Goal: Task Accomplishment & Management: Manage account settings

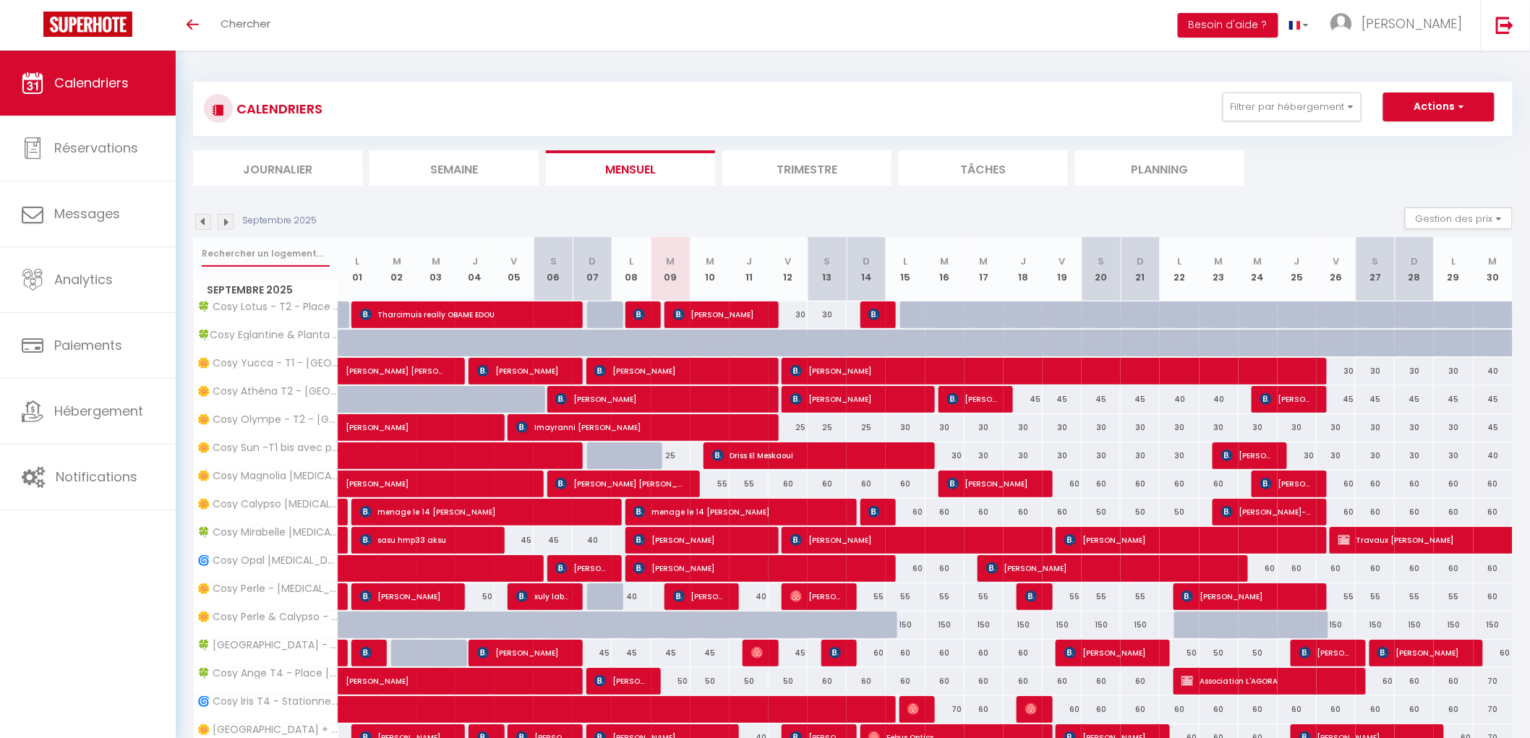
click at [247, 257] on input "text" at bounding box center [266, 254] width 128 height 26
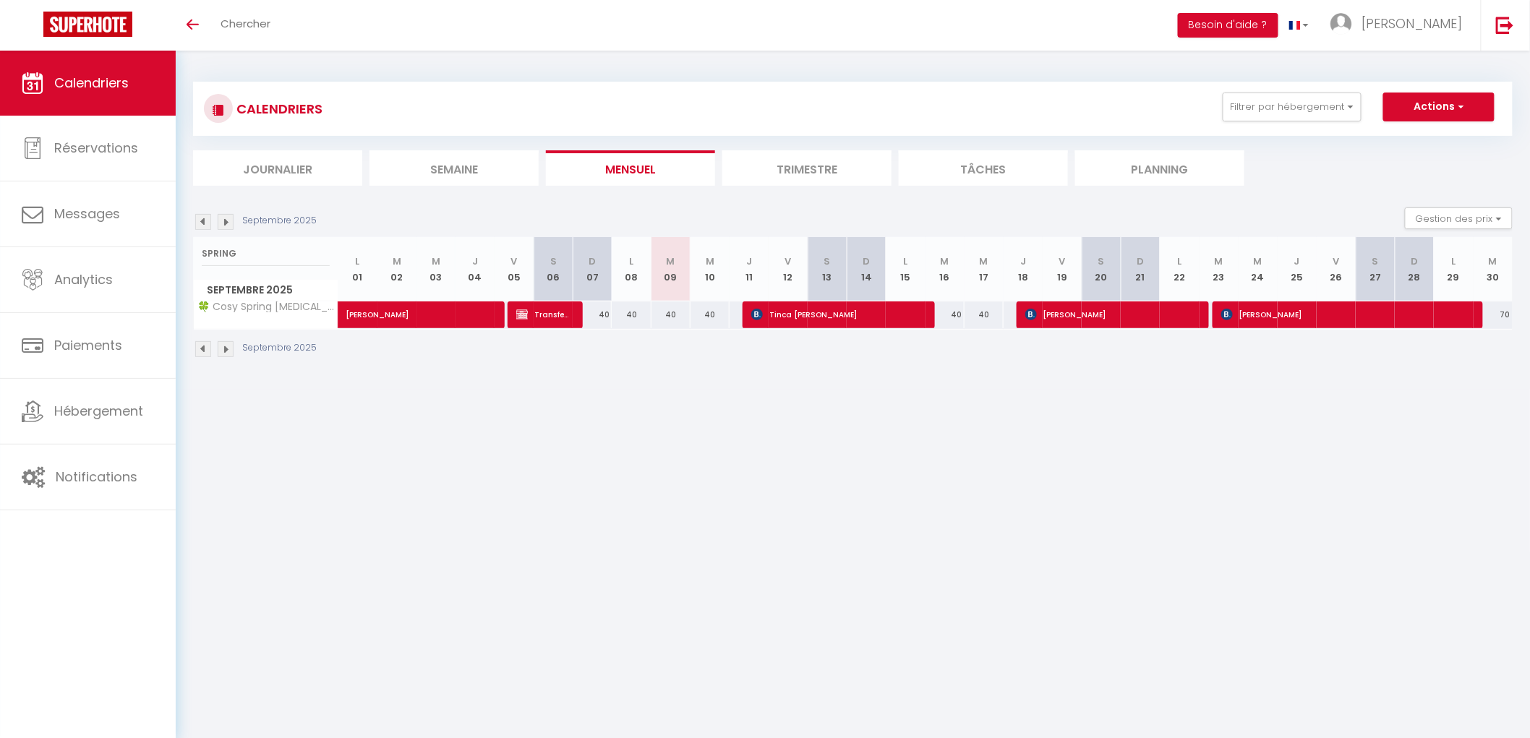
drag, startPoint x: 252, startPoint y: 239, endPoint x: 241, endPoint y: 244, distance: 11.0
click at [241, 244] on div "SPRING" at bounding box center [266, 253] width 144 height 33
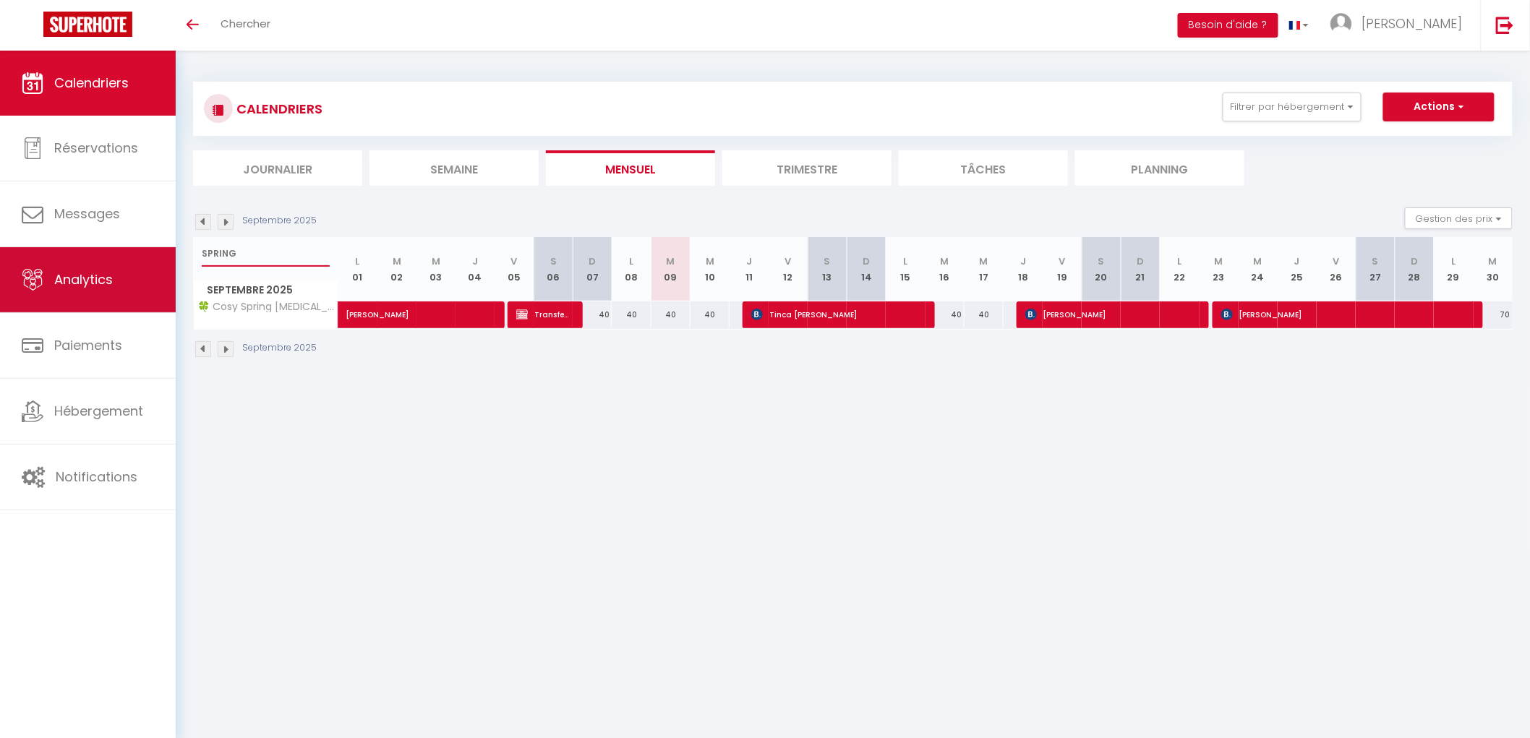
drag, startPoint x: 226, startPoint y: 261, endPoint x: 175, endPoint y: 258, distance: 50.7
click at [176, 258] on div "CALENDRIERS Filtrer par hébergement Arnaya Castetnau 🌼 Cosy Yucca - T1 - Quarti…" at bounding box center [853, 220] width 1354 height 339
drag, startPoint x: 250, startPoint y: 251, endPoint x: 148, endPoint y: 260, distance: 102.4
click at [137, 260] on div "🟢 Des questions ou besoin d'assistance pour la migration AirBnB? Connectez-vous…" at bounding box center [765, 220] width 1530 height 339
type input "SULLY"
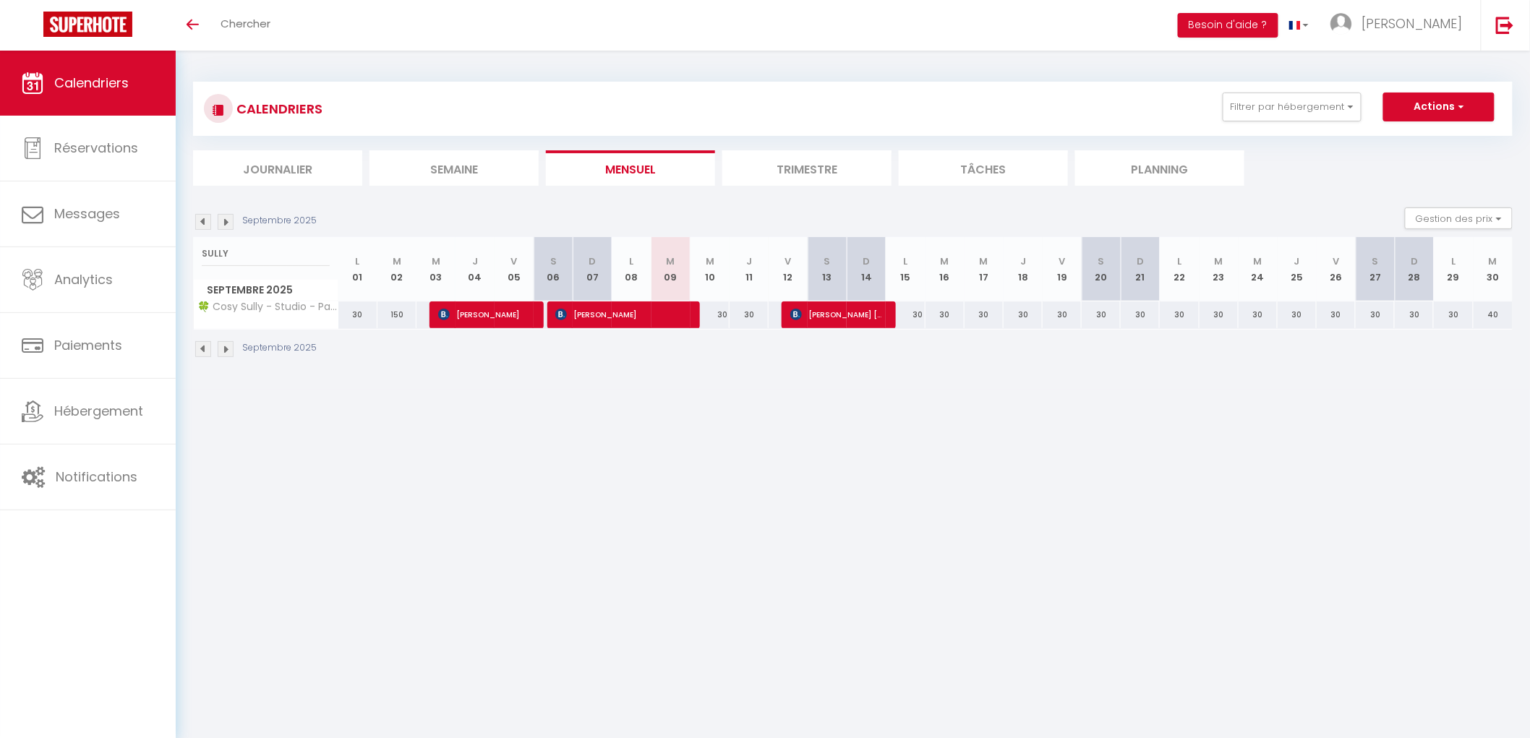
click at [723, 356] on div "Septembre 2025" at bounding box center [852, 351] width 1319 height 43
click at [680, 312] on span "Sarah Fontaine" at bounding box center [620, 314] width 130 height 27
select select "OK"
select select "KO"
select select "0"
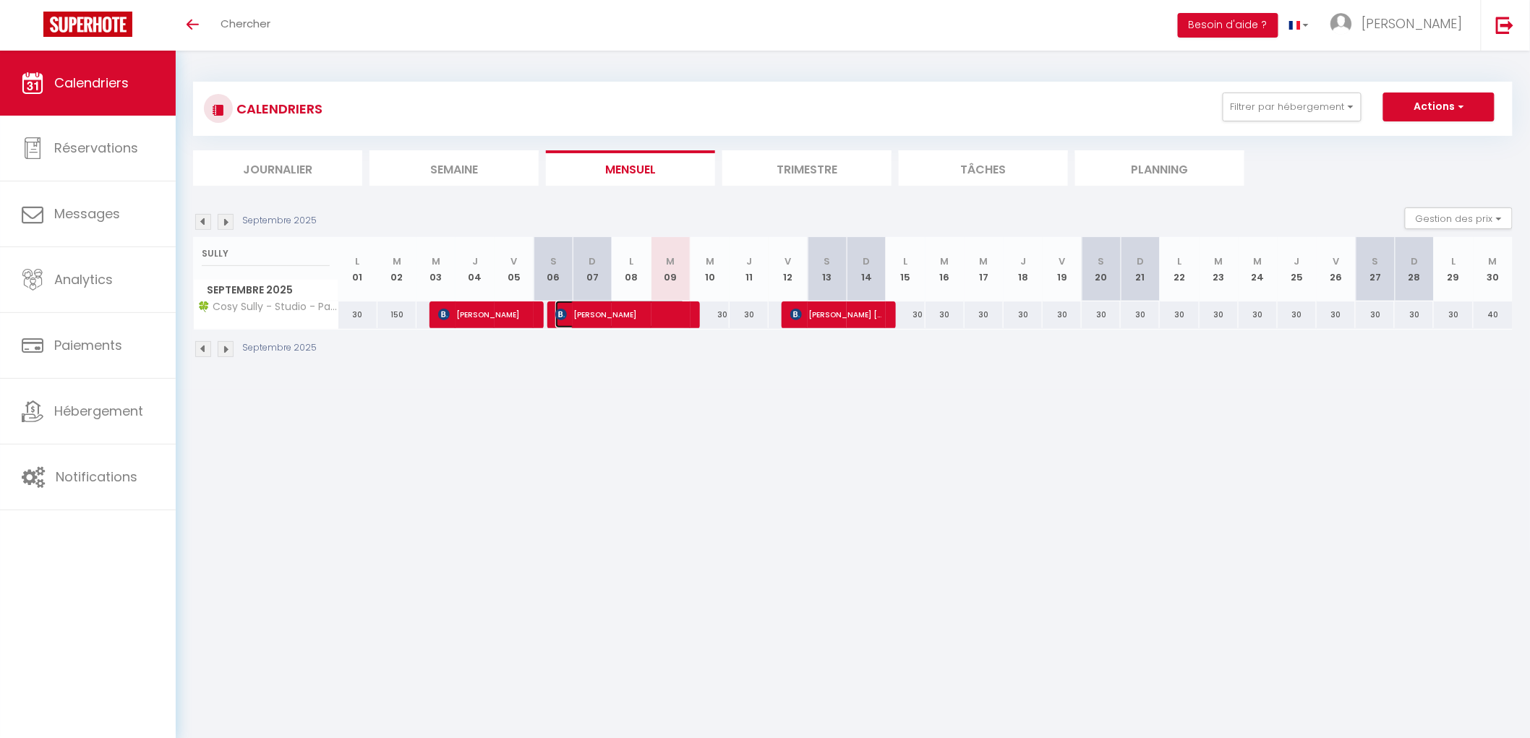
select select "0"
select select "1"
select select
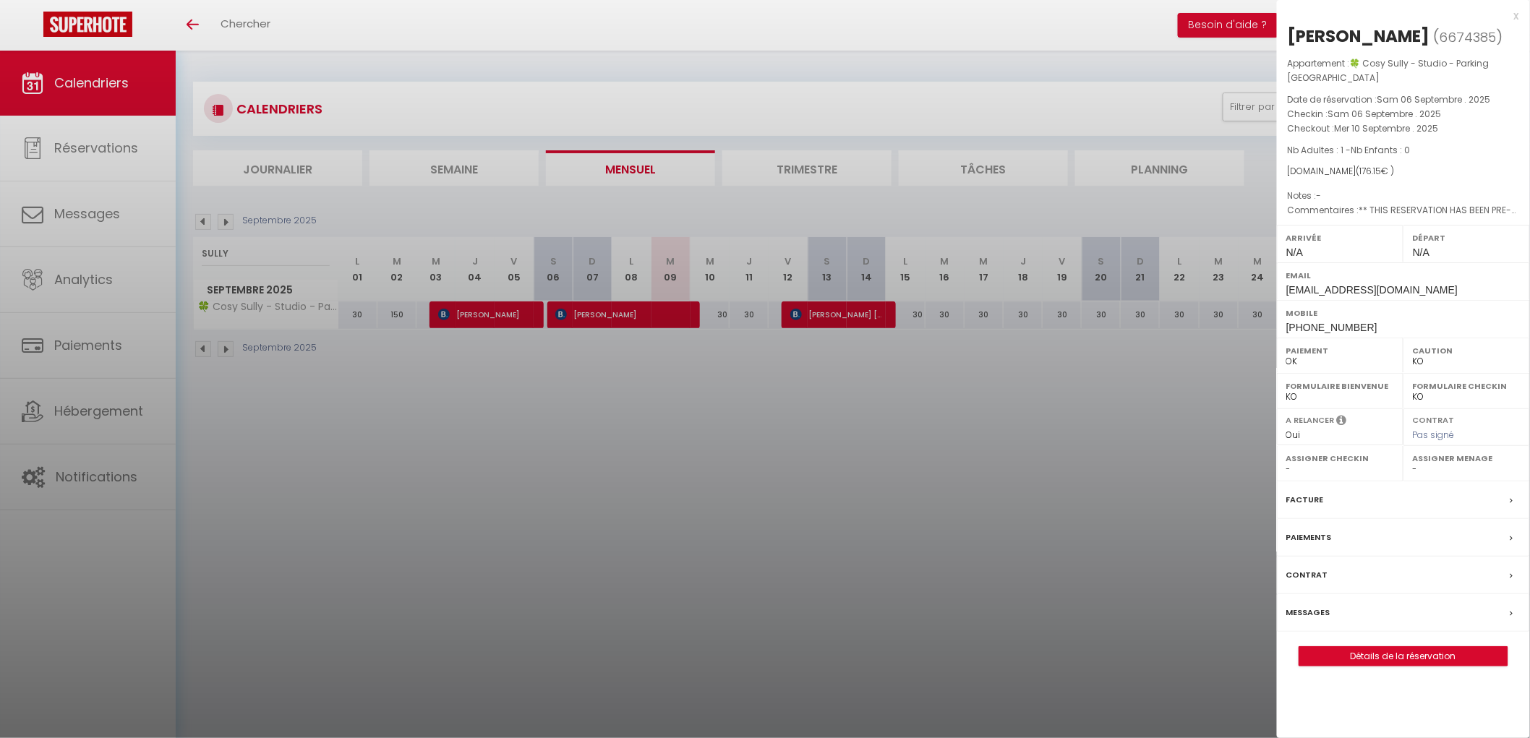
click at [754, 522] on div at bounding box center [765, 369] width 1530 height 738
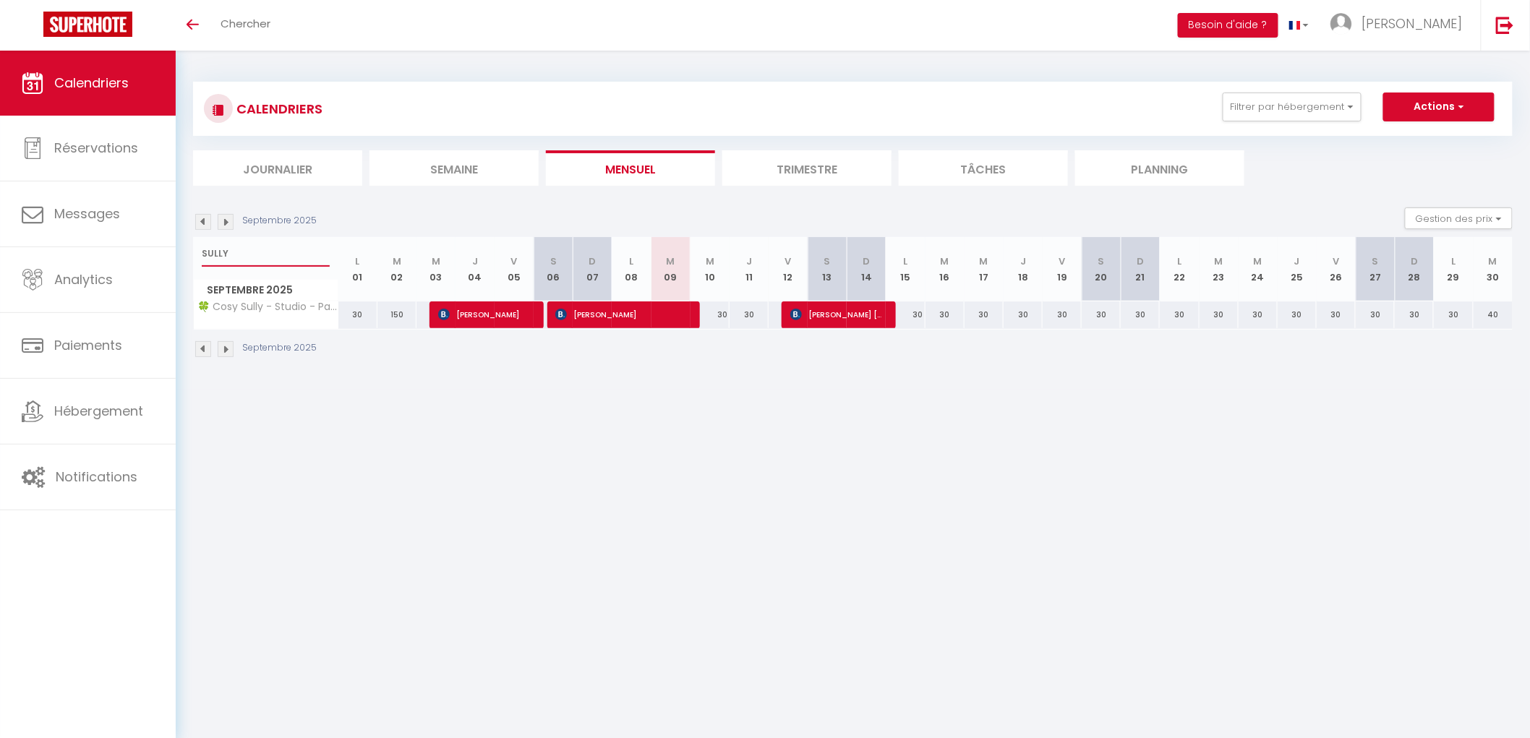
click at [273, 253] on input "SULLY" at bounding box center [266, 254] width 128 height 26
type input "S"
type input "SUMMER"
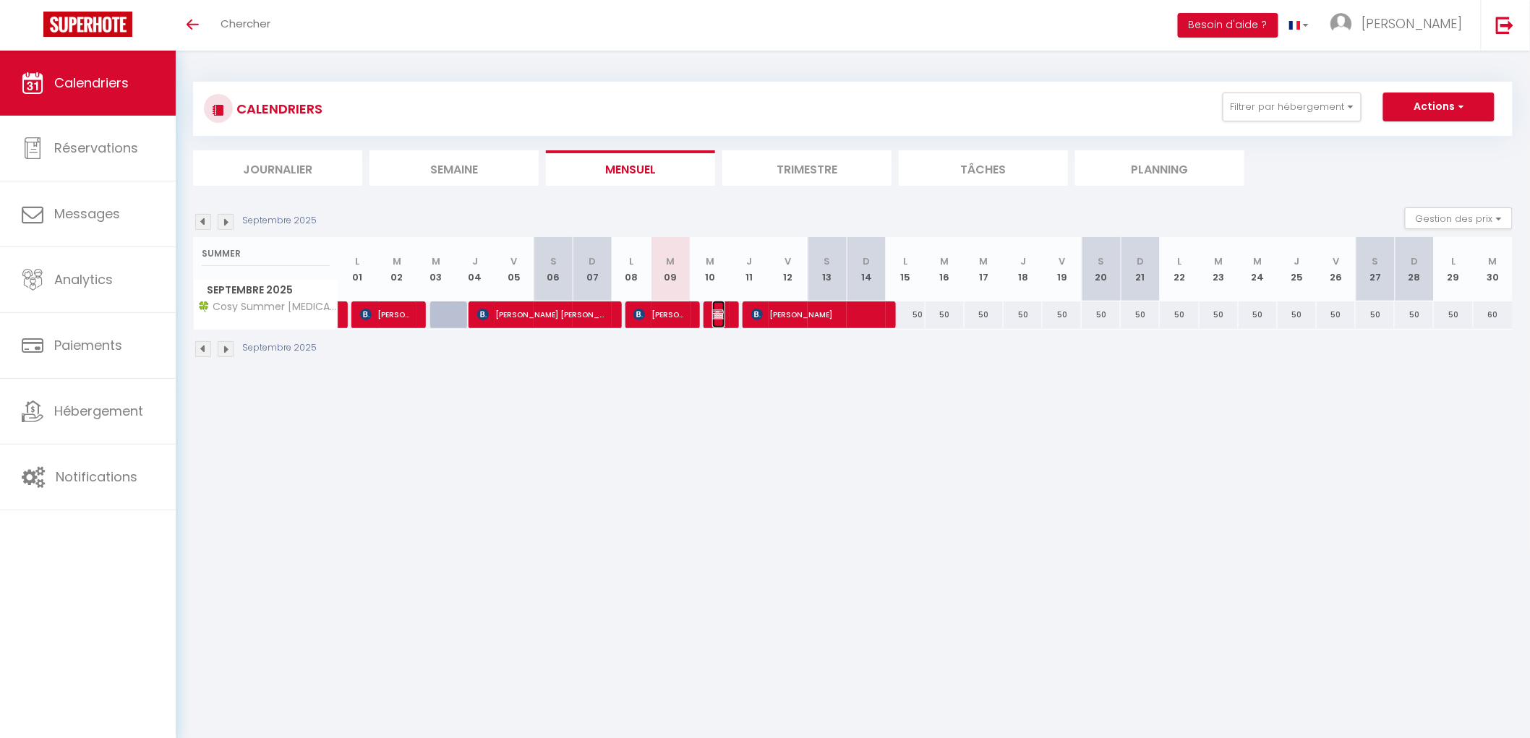
click at [716, 313] on img at bounding box center [718, 315] width 12 height 12
select select "OK"
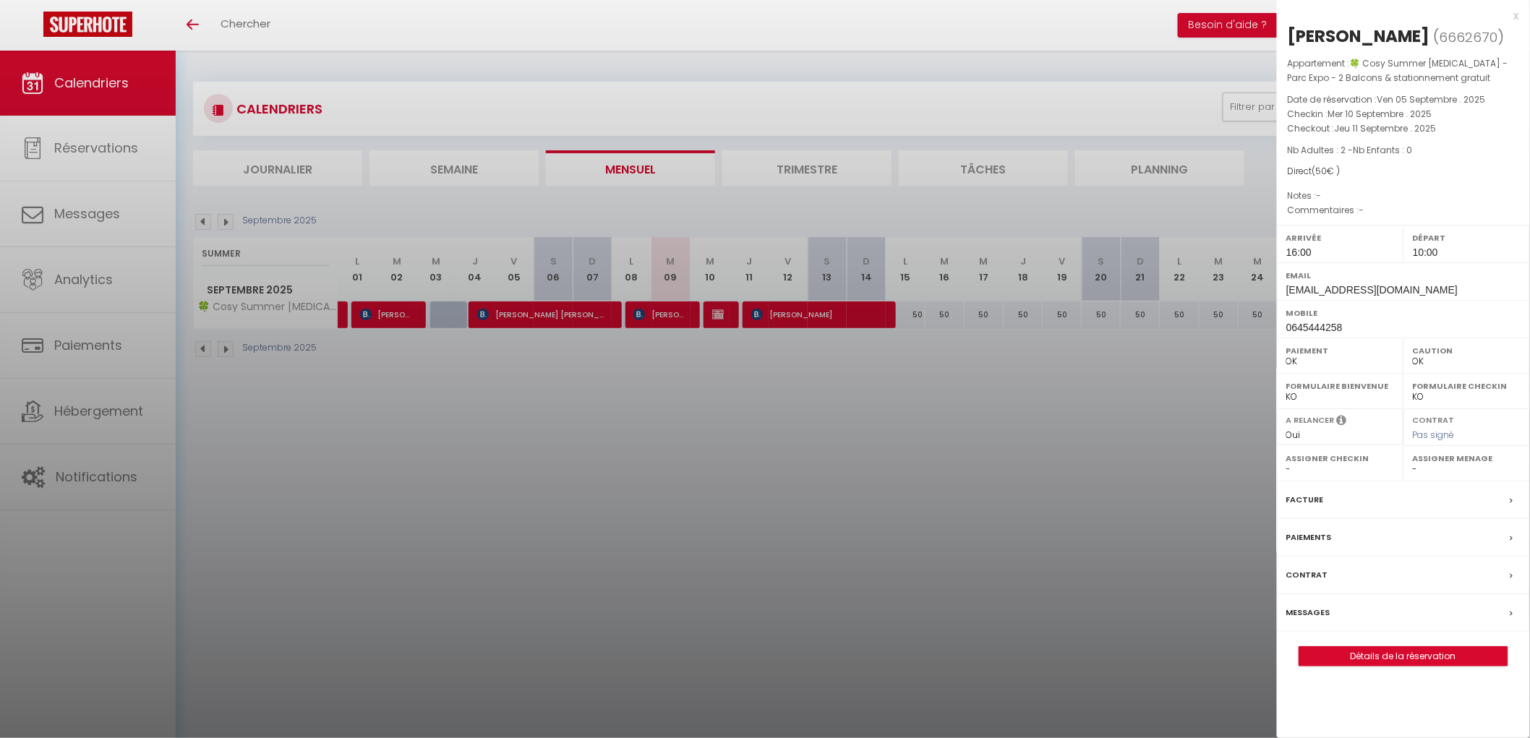
click at [759, 382] on div at bounding box center [765, 369] width 1530 height 738
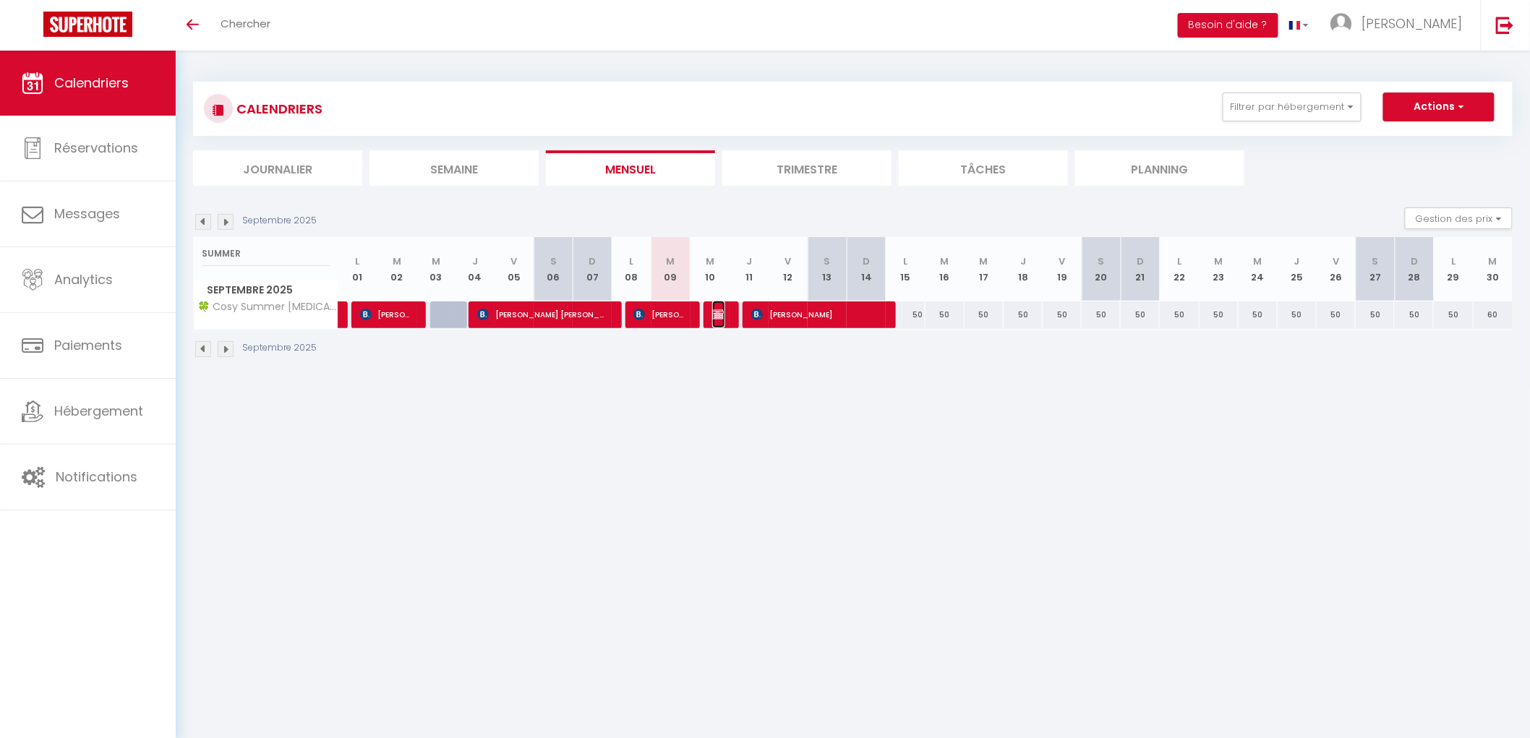
click at [713, 320] on span "Fabrice Dulong" at bounding box center [718, 314] width 13 height 27
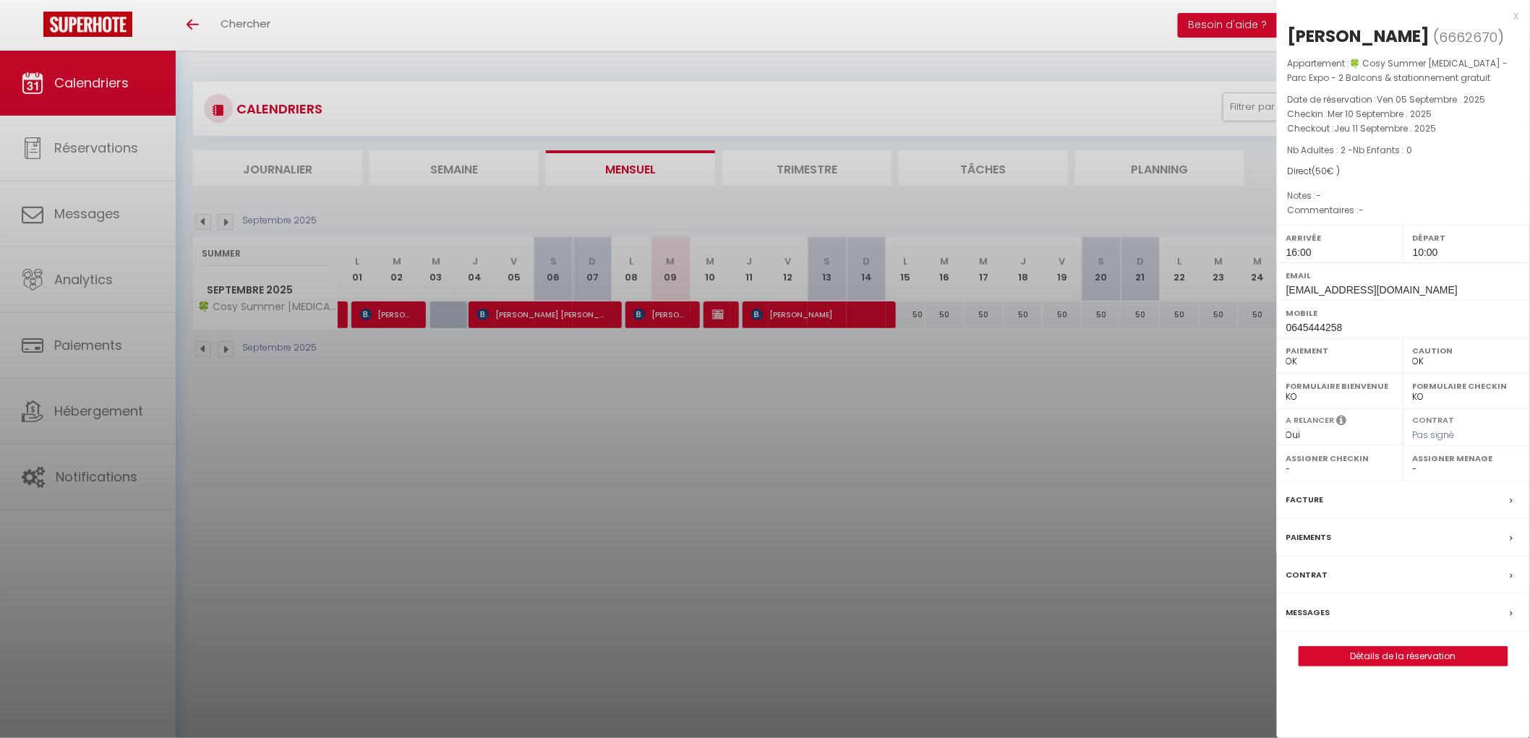
click at [743, 373] on div at bounding box center [765, 369] width 1530 height 738
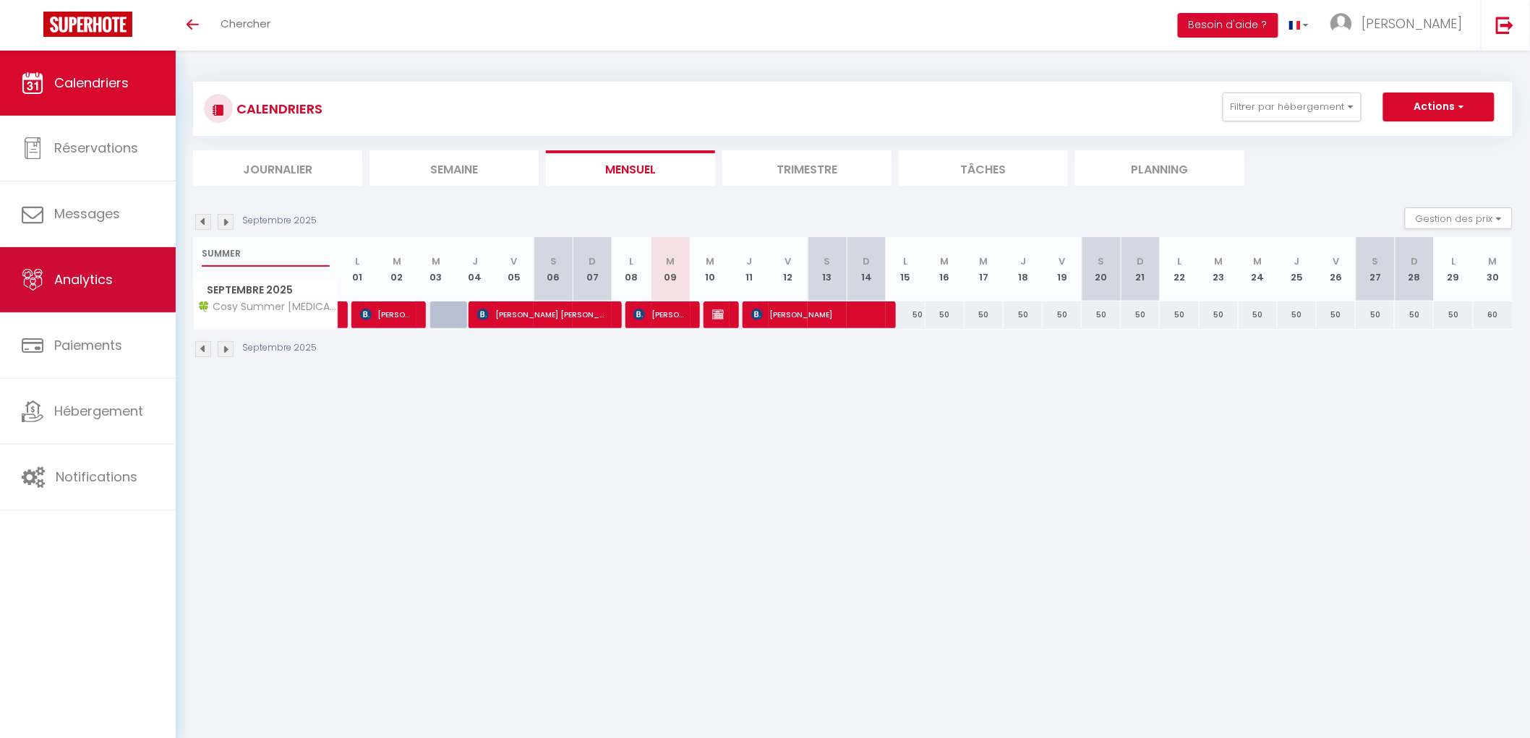
drag, startPoint x: 286, startPoint y: 254, endPoint x: 0, endPoint y: 260, distance: 286.3
click at [0, 260] on div "🟢 Des questions ou besoin d'assistance pour la migration AirBnB? Connectez-vous…" at bounding box center [765, 220] width 1530 height 339
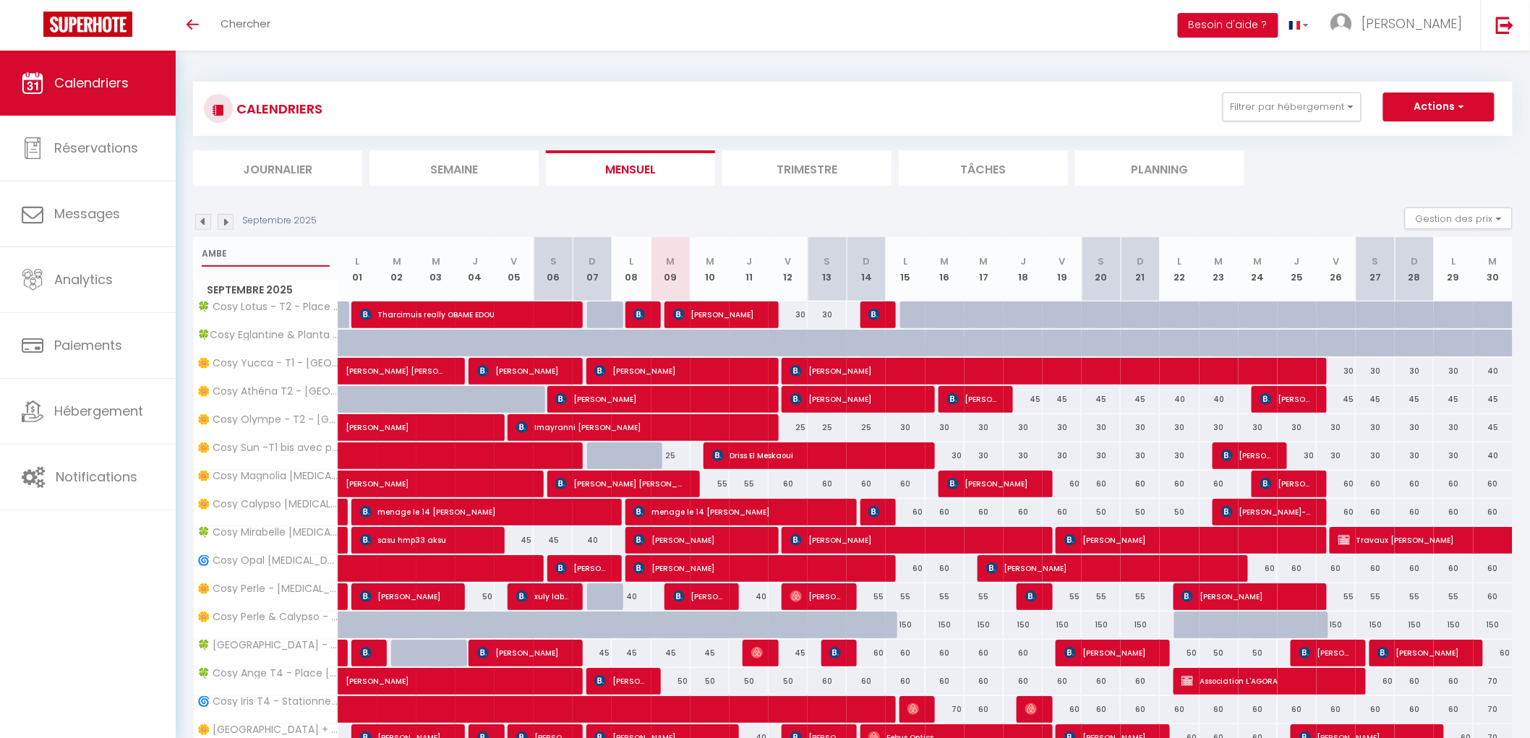
type input "AMBER"
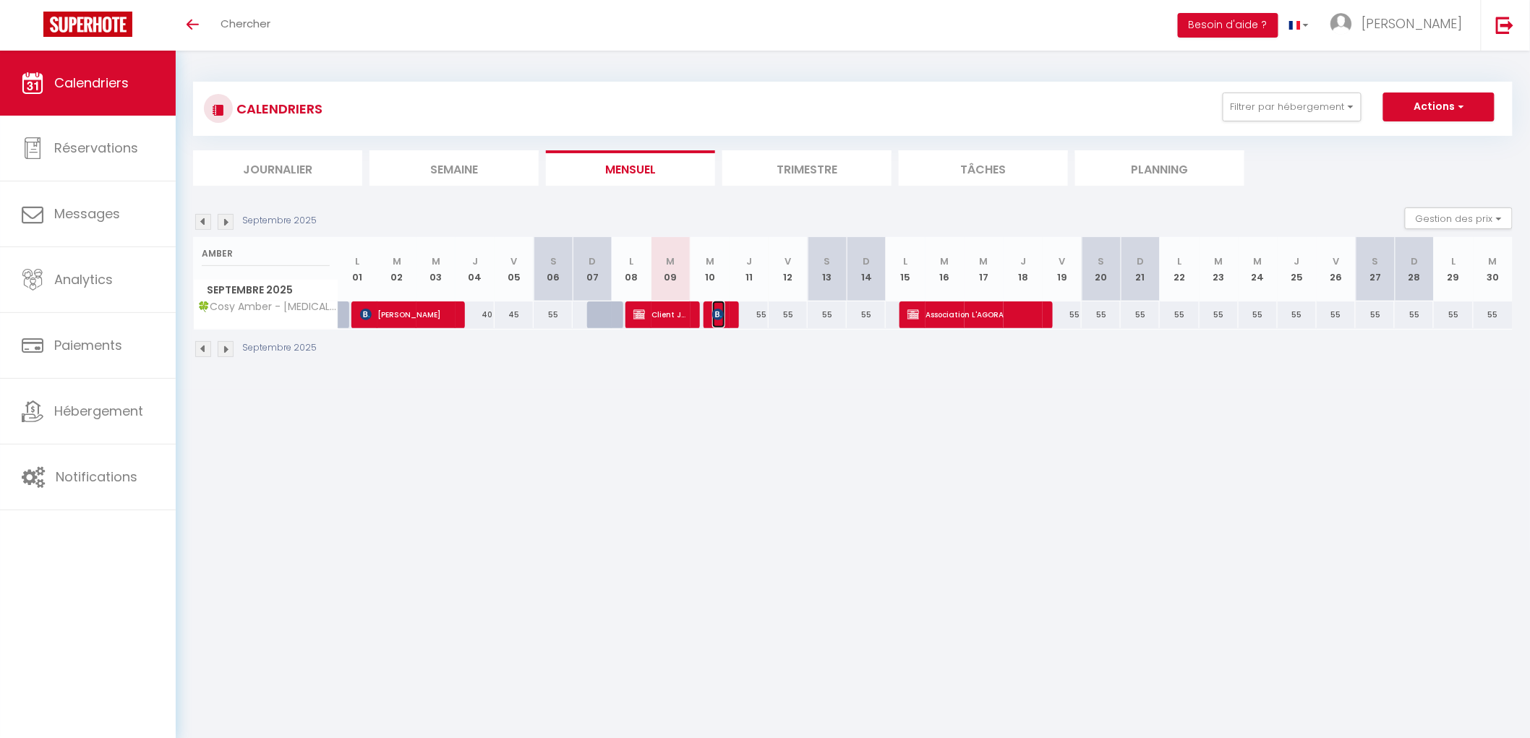
click at [721, 314] on img at bounding box center [718, 315] width 12 height 12
select select "KO"
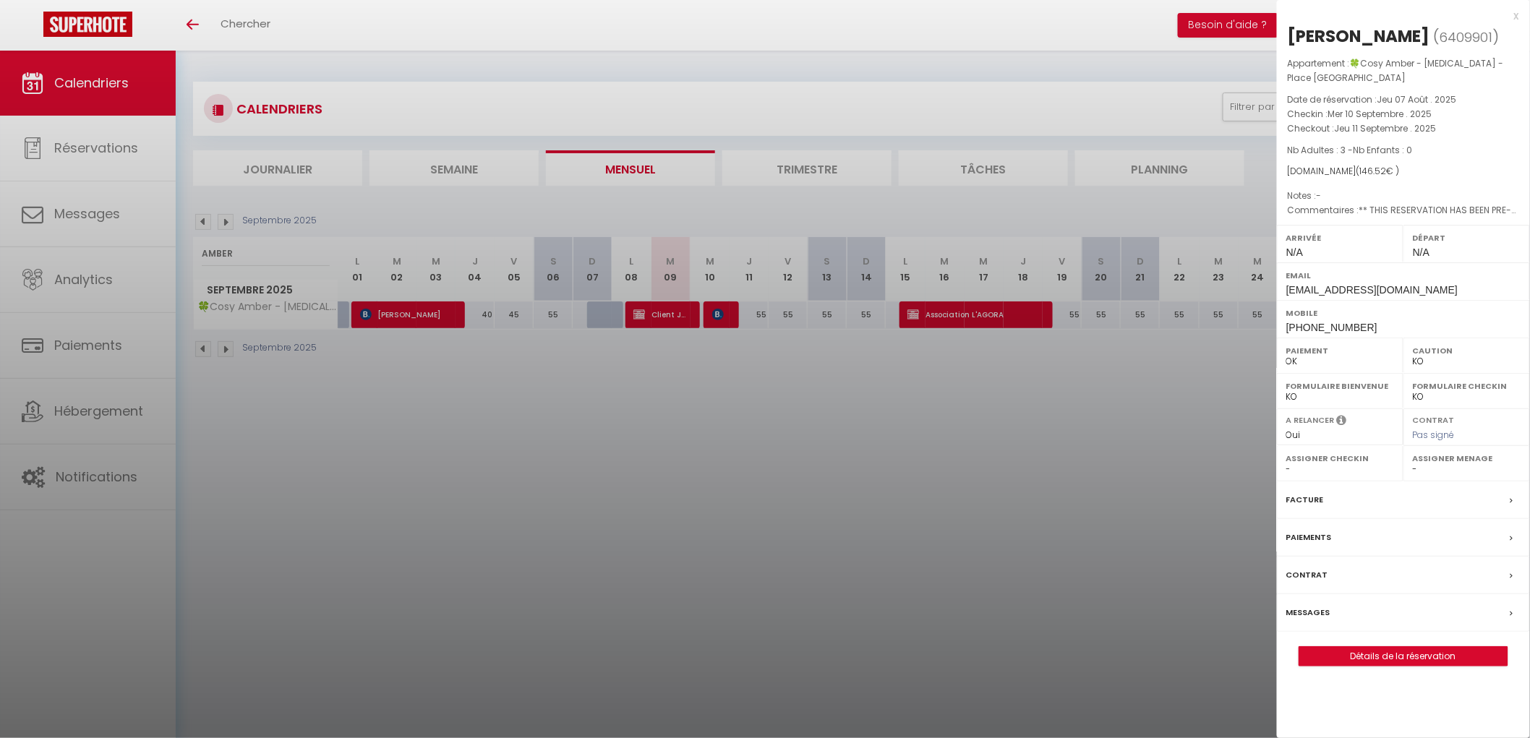
click at [626, 405] on div at bounding box center [765, 369] width 1530 height 738
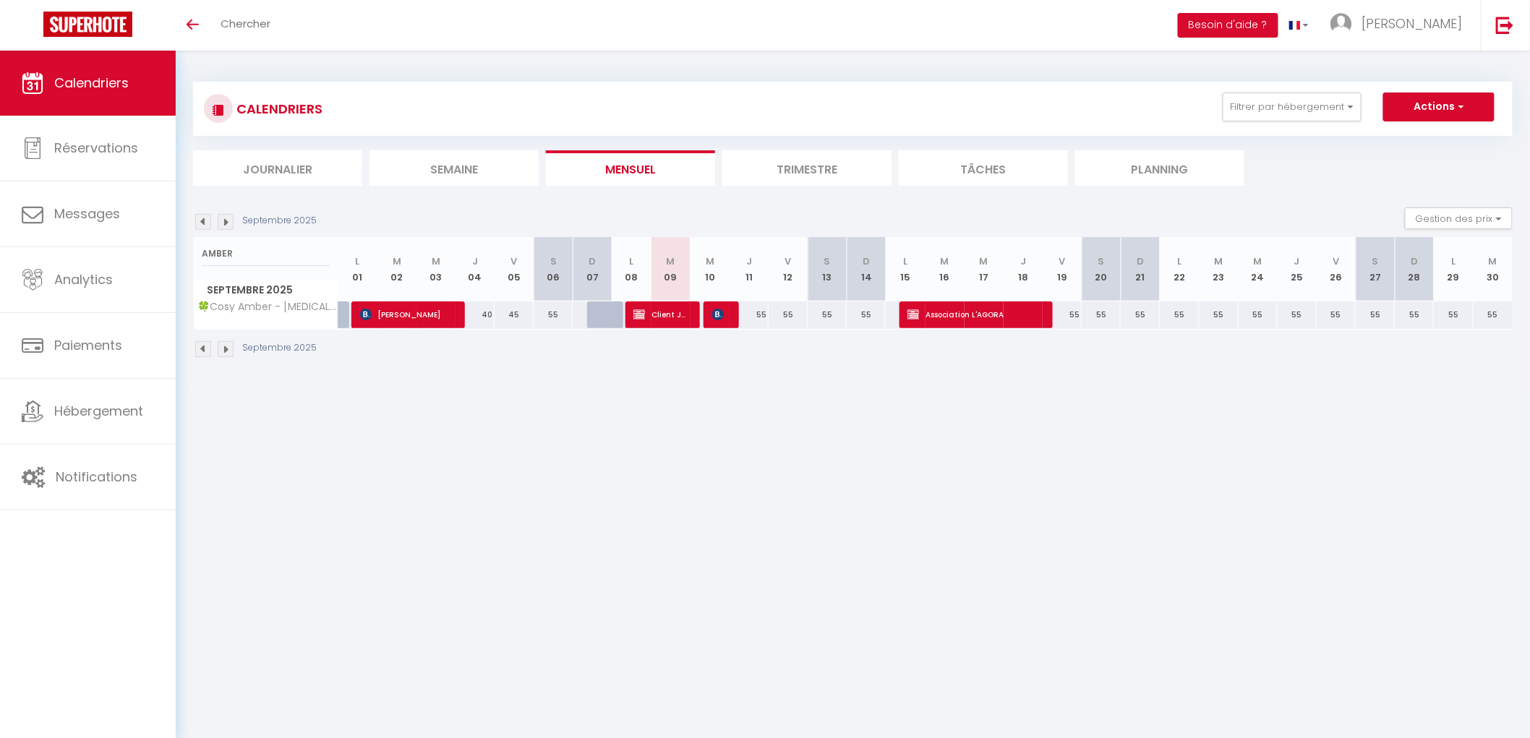
click at [258, 235] on div "Septembre 2025 Gestion des prix Nb Nuits minimum Règles Disponibilité" at bounding box center [852, 222] width 1319 height 30
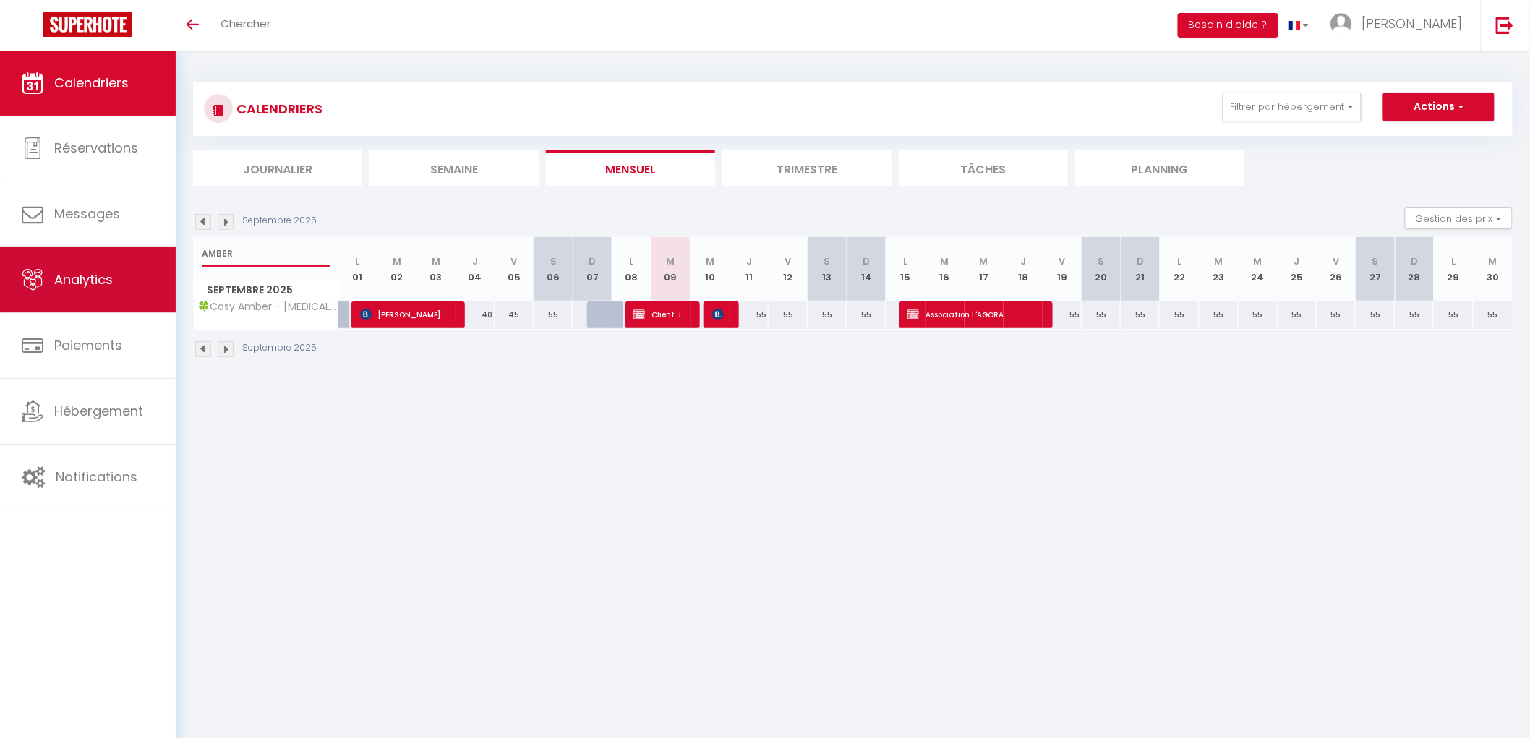
drag, startPoint x: 254, startPoint y: 249, endPoint x: 6, endPoint y: 269, distance: 249.5
click at [0, 262] on div "🟢 Des questions ou besoin d'assistance pour la migration AirBnB? Connectez-vous…" at bounding box center [765, 220] width 1530 height 339
type input "SULLY"
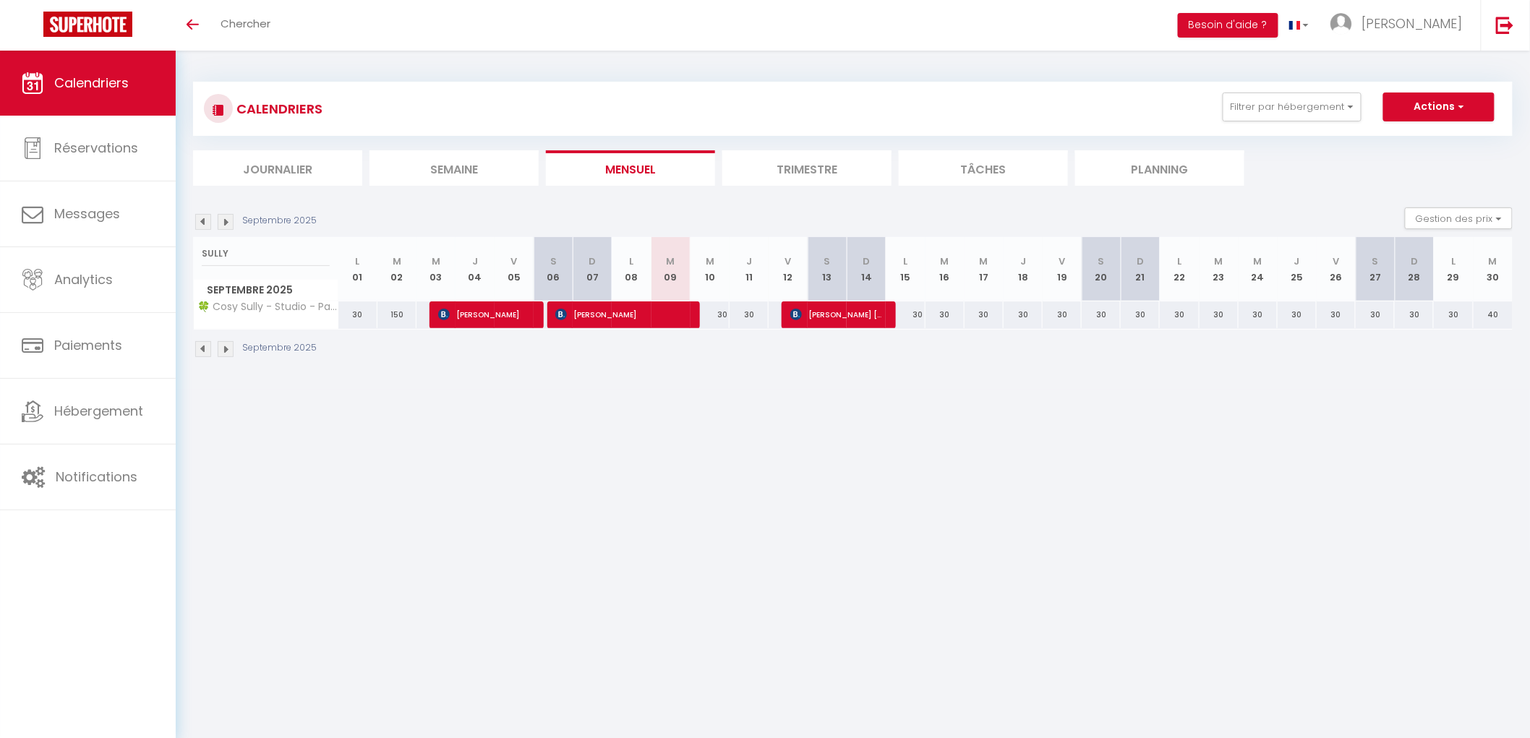
click at [669, 429] on body "🟢 Des questions ou besoin d'assistance pour la migration AirBnB? Connectez-vous…" at bounding box center [765, 420] width 1530 height 738
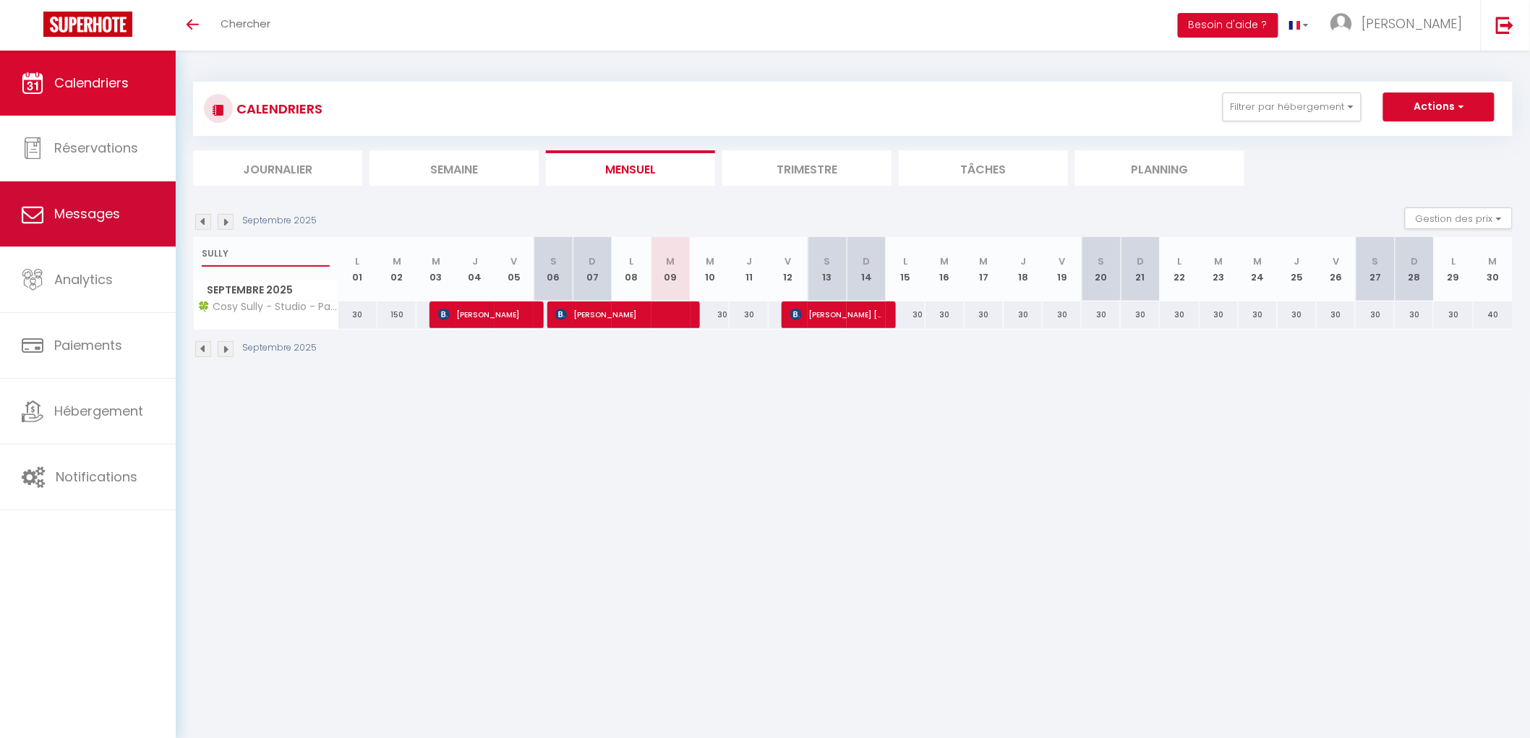
drag, startPoint x: 265, startPoint y: 247, endPoint x: 95, endPoint y: 246, distance: 169.9
click at [95, 246] on div "🟢 Des questions ou besoin d'assistance pour la migration AirBnB? Connectez-vous…" at bounding box center [765, 220] width 1530 height 339
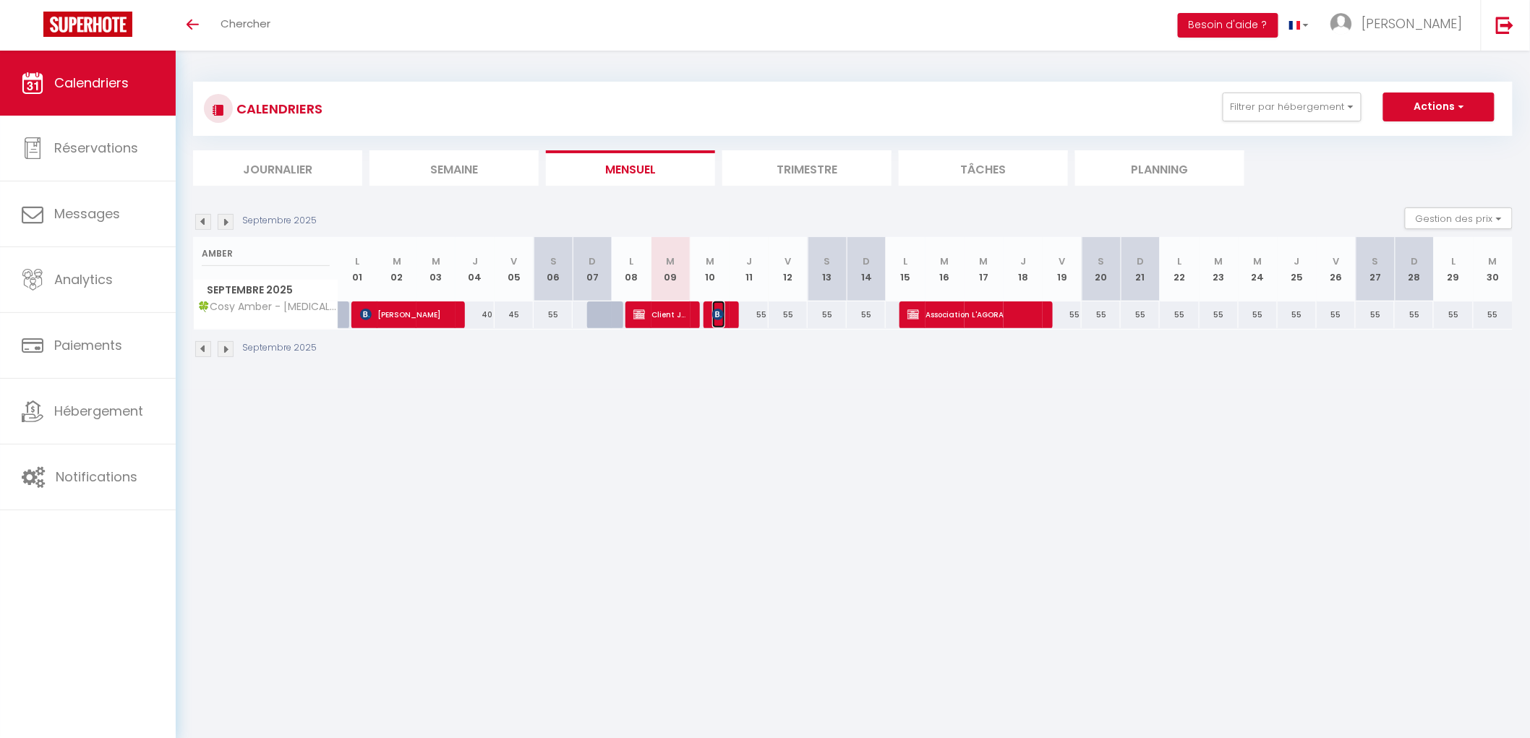
click at [721, 313] on img at bounding box center [718, 315] width 12 height 12
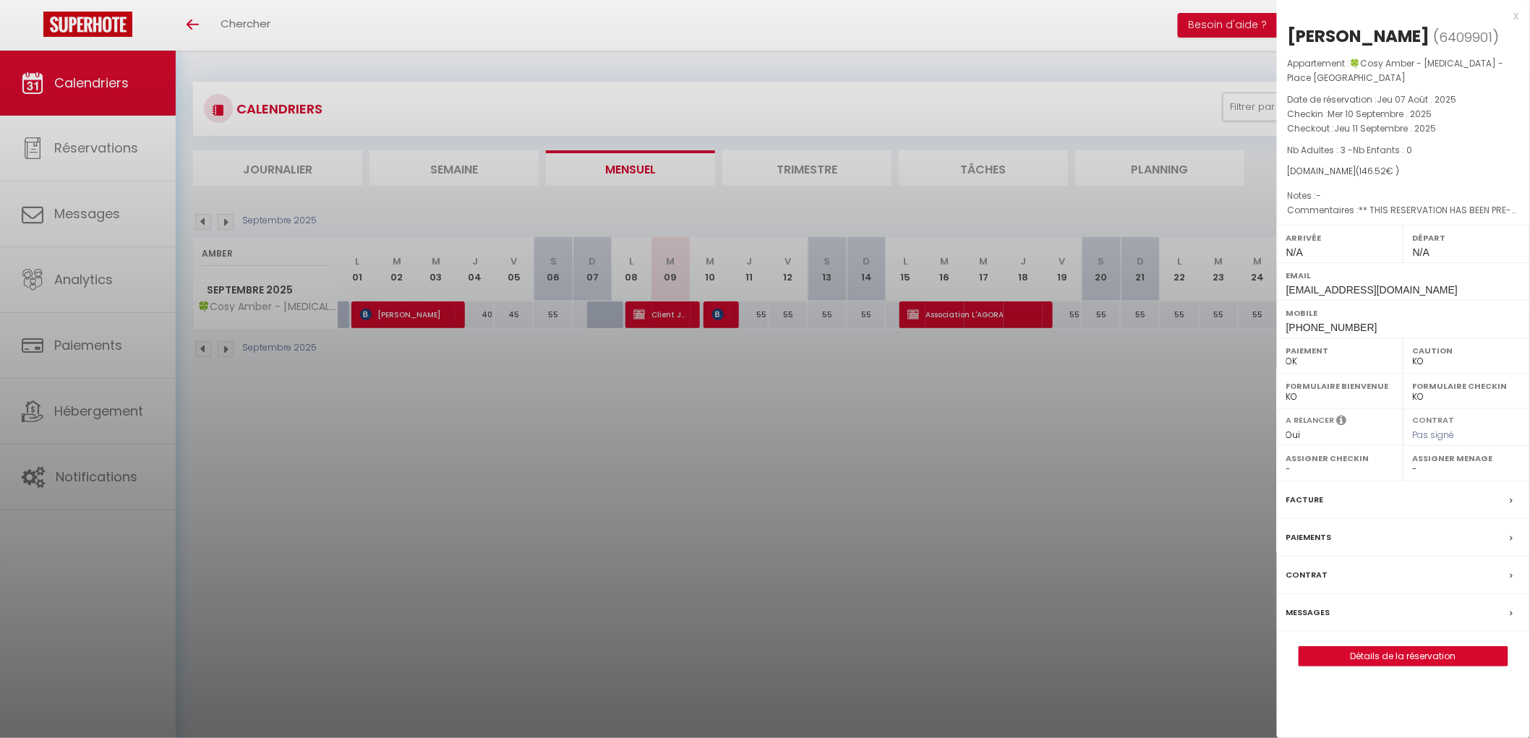
click at [684, 400] on div at bounding box center [765, 369] width 1530 height 738
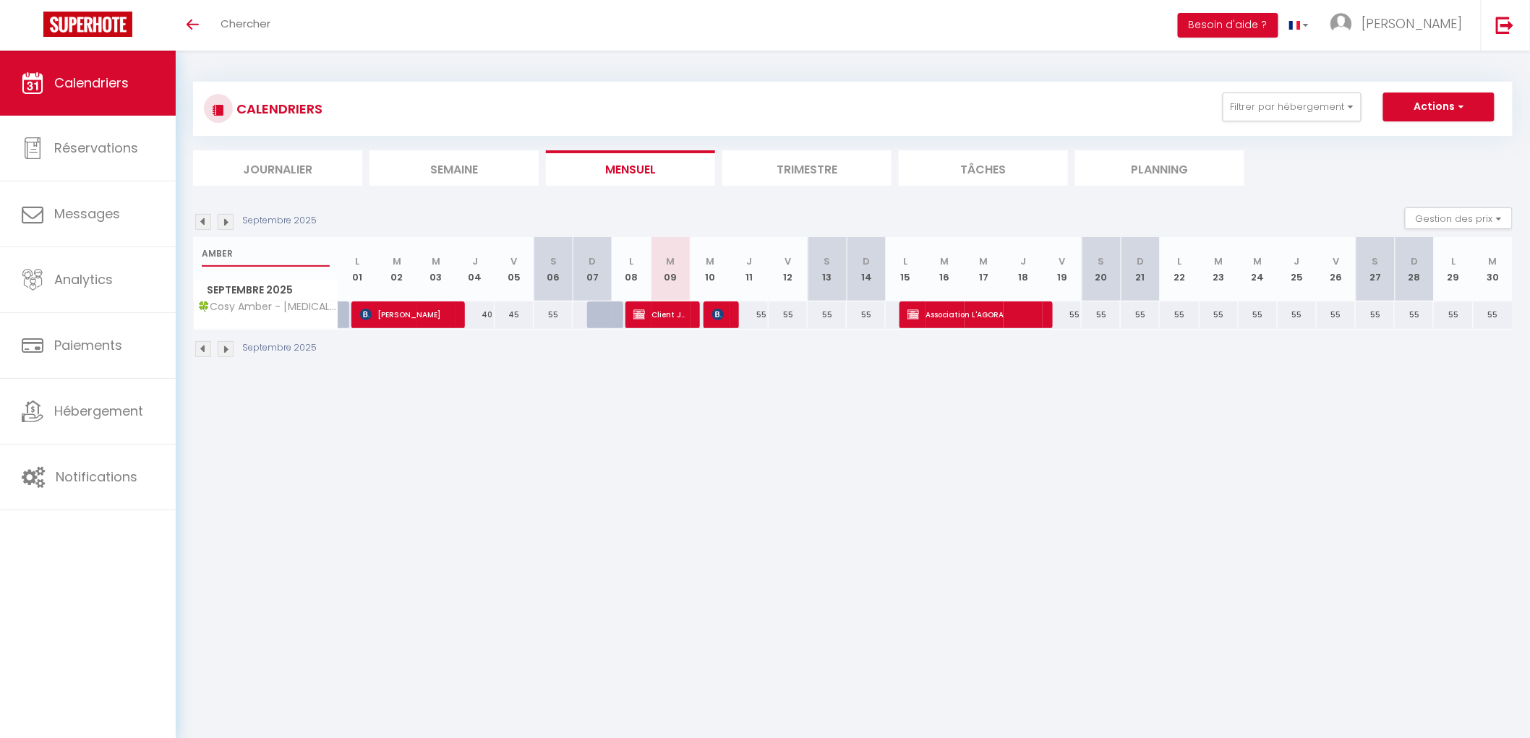
click at [270, 258] on input "AMBER" at bounding box center [266, 254] width 128 height 26
click at [0, 210] on div "🟢 Des questions ou besoin d'assistance pour la migration AirBnB? Connectez-vous…" at bounding box center [765, 220] width 1530 height 339
type input "summer"
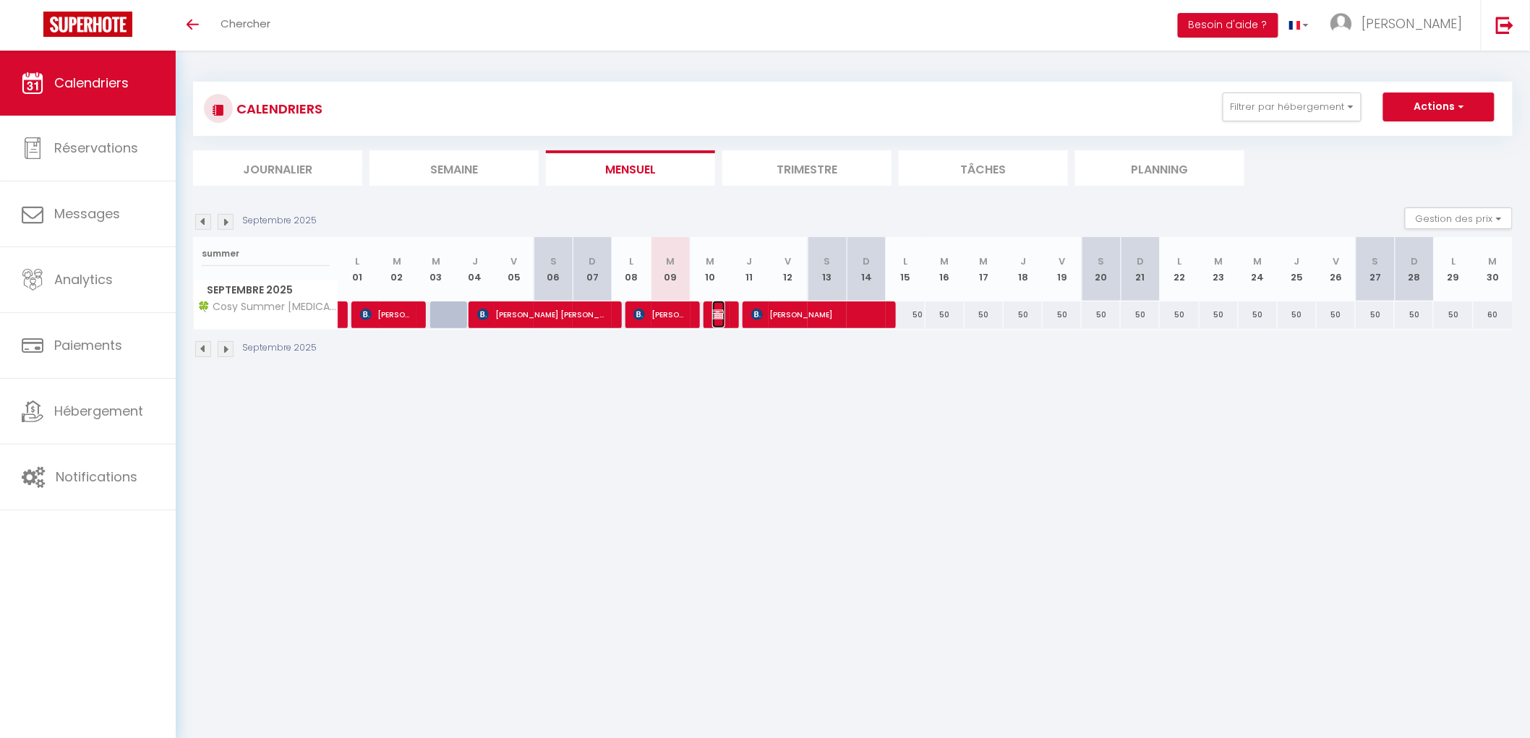
click at [712, 317] on img at bounding box center [718, 315] width 12 height 12
select select "OK"
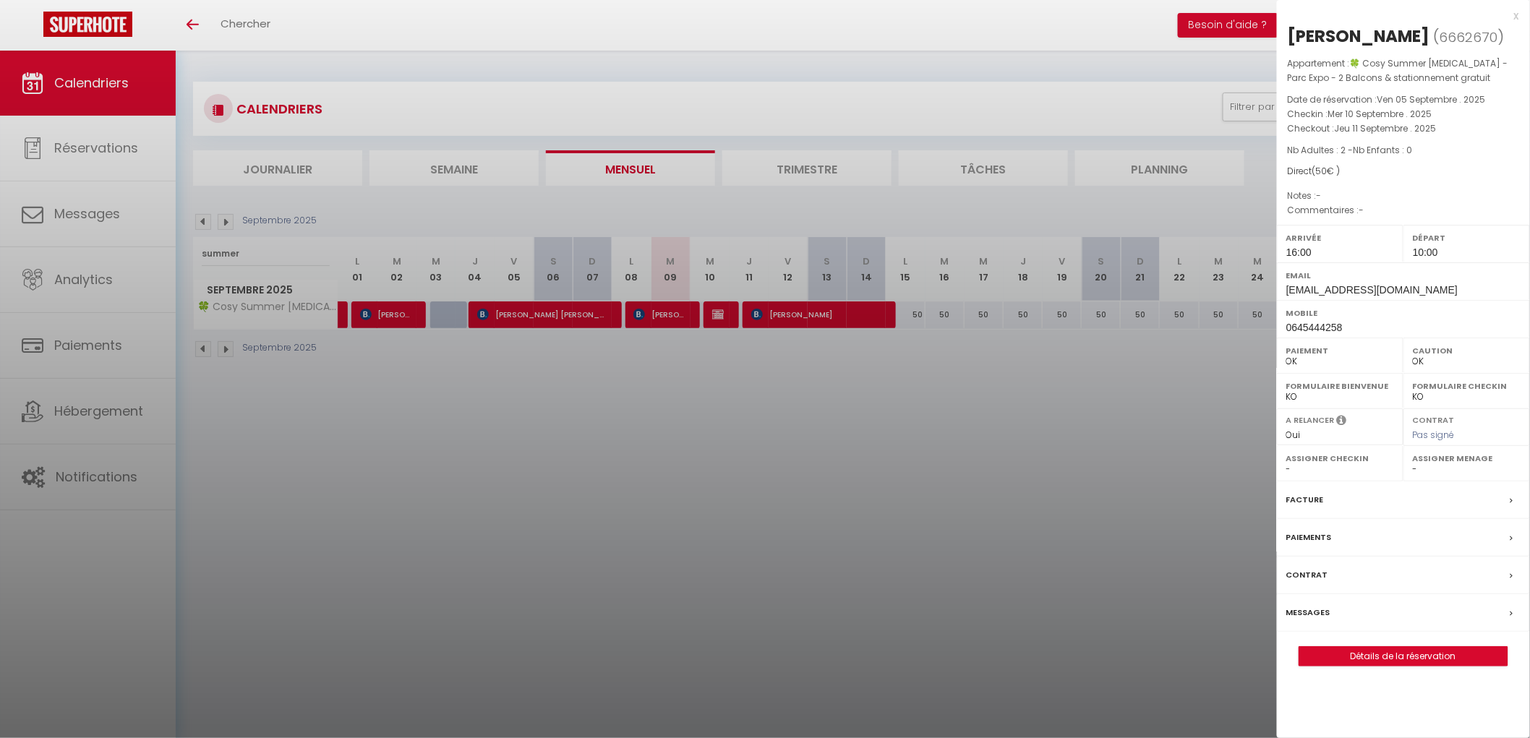
click at [674, 428] on div at bounding box center [765, 369] width 1530 height 738
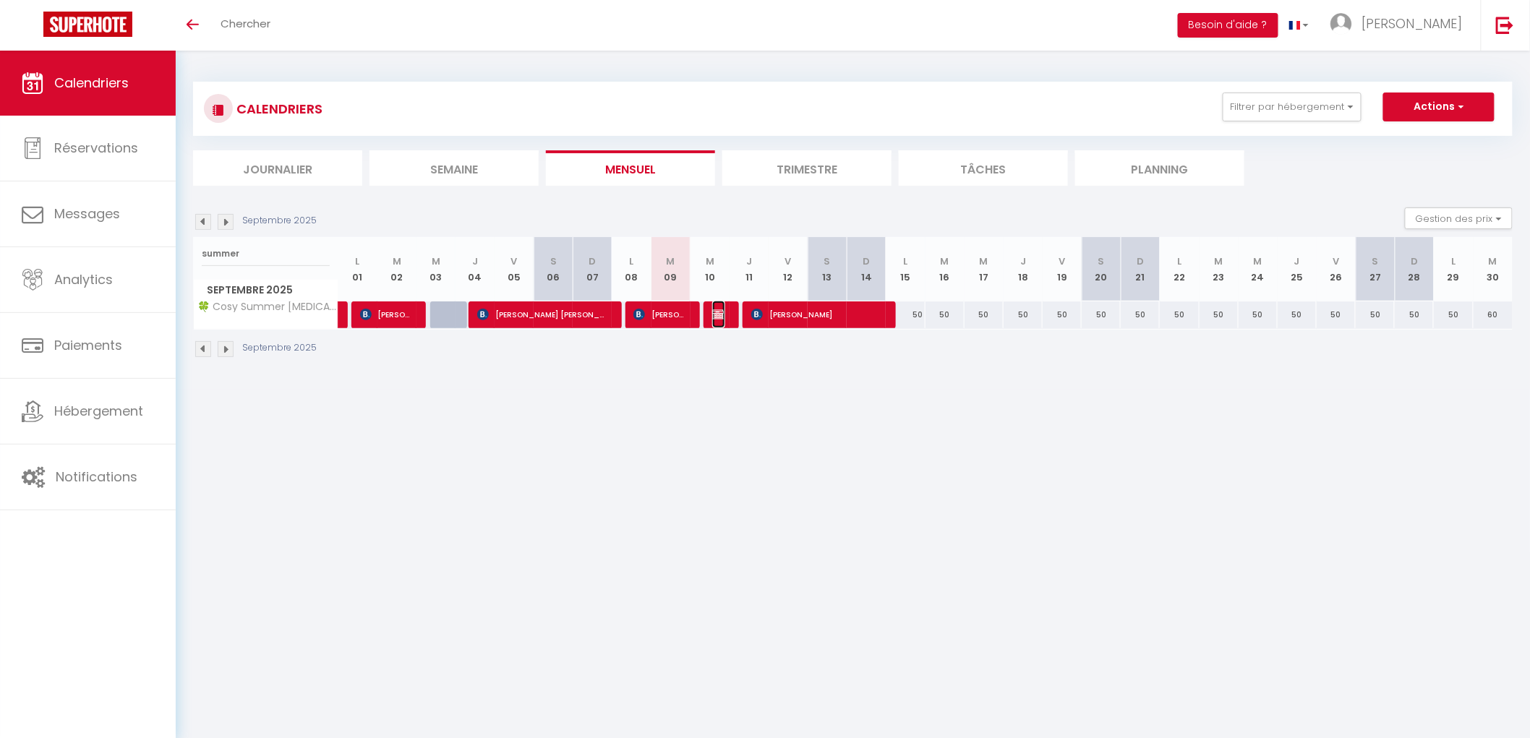
click at [721, 318] on img at bounding box center [718, 315] width 12 height 12
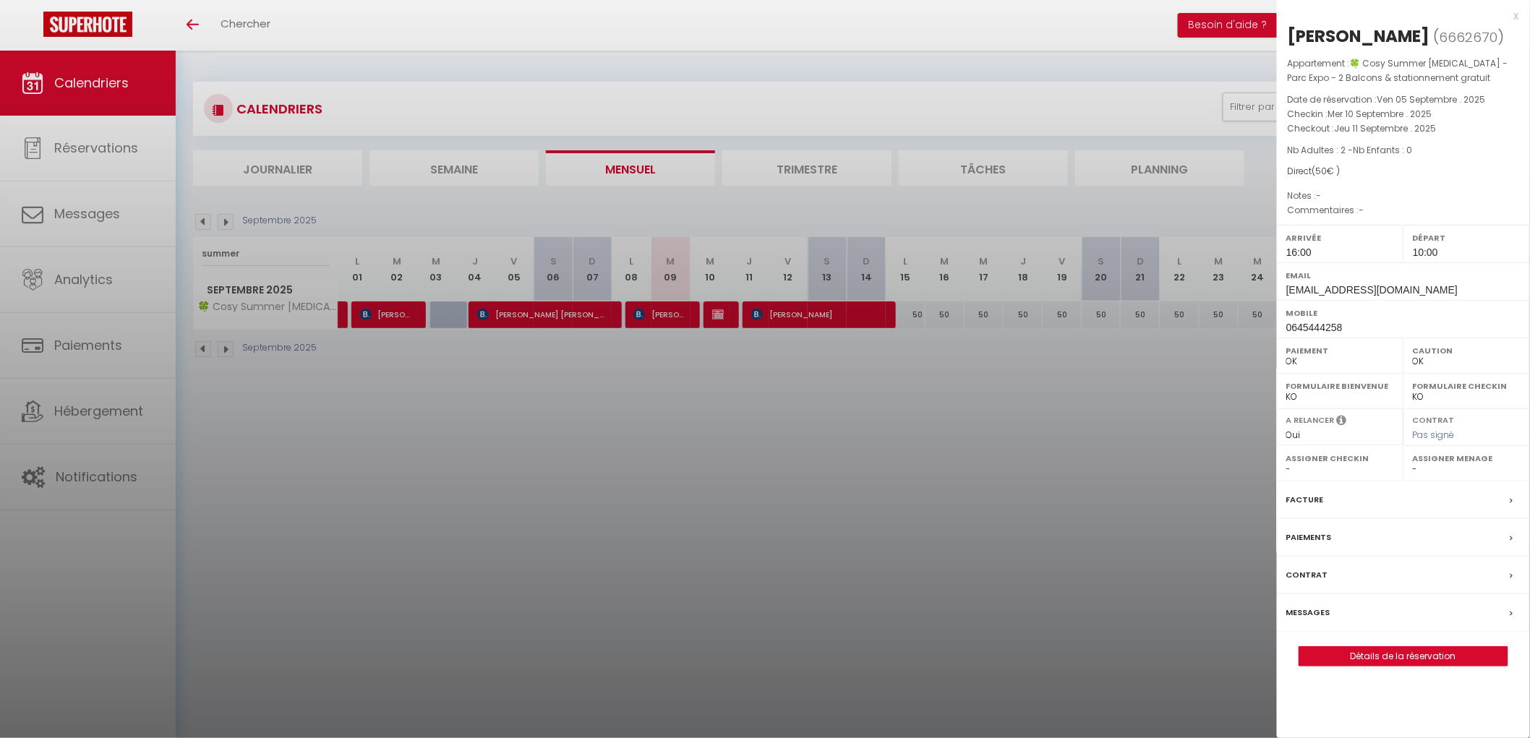
click at [1309, 617] on label "Messages" at bounding box center [1308, 612] width 44 height 15
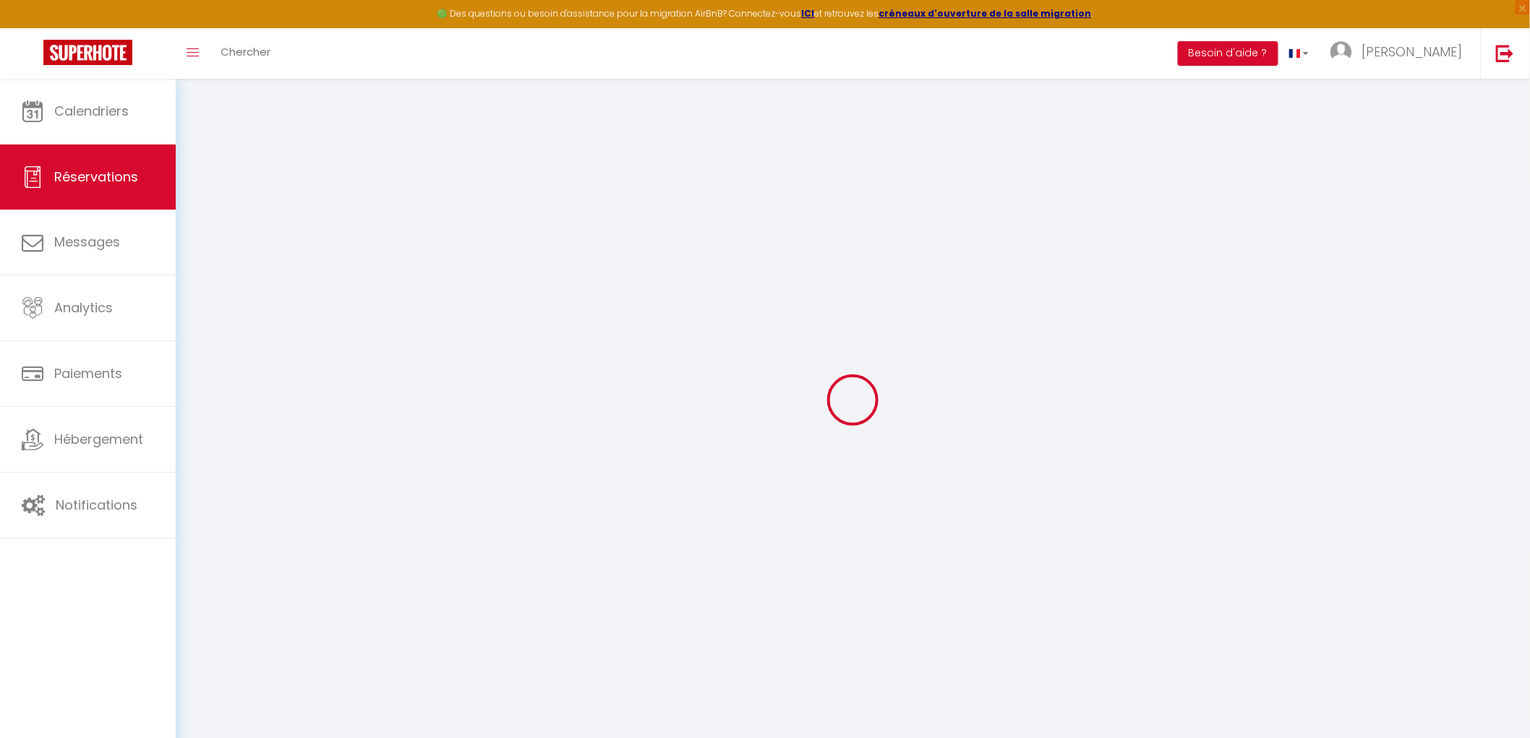
select select
checkbox input "true"
select select
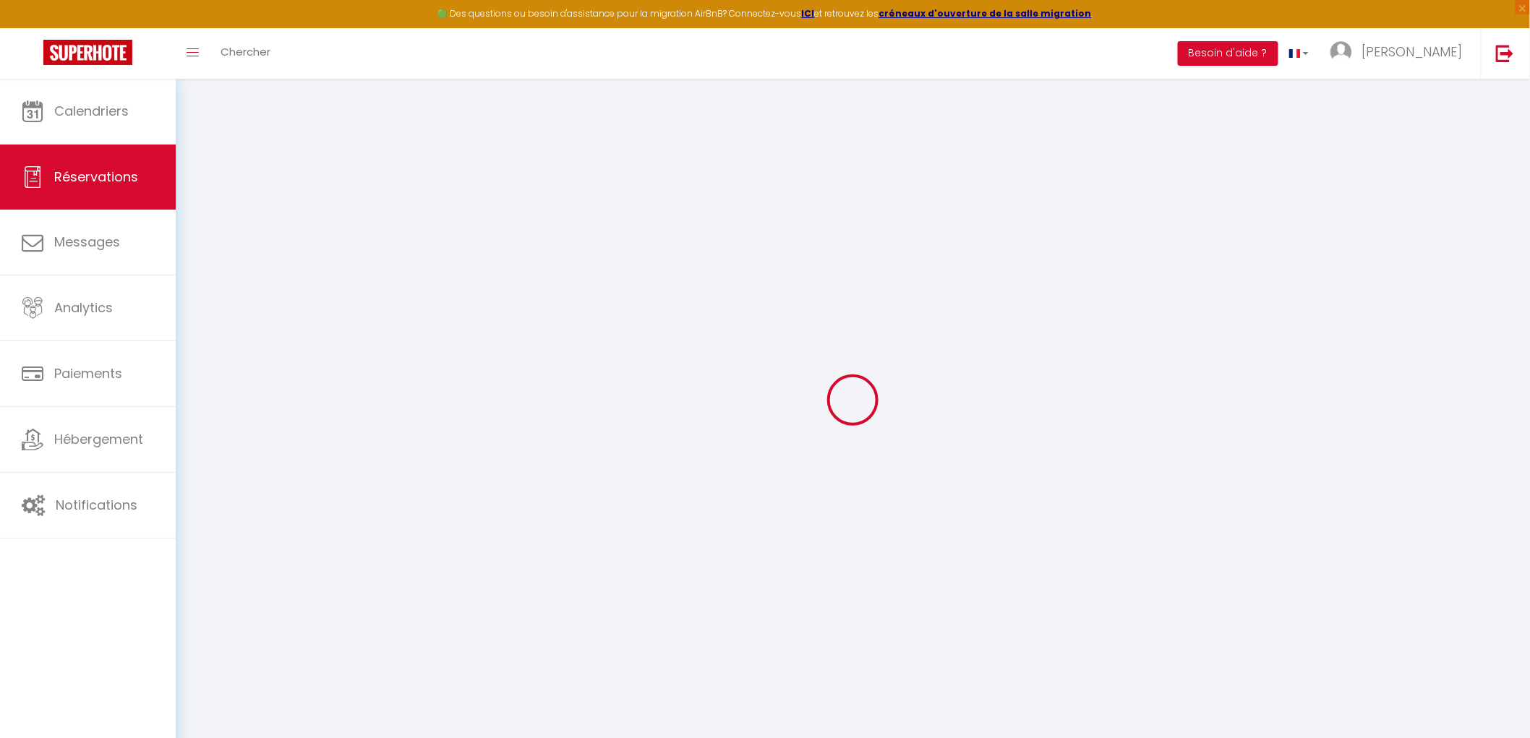
checkbox input "true"
select select
checkbox input "true"
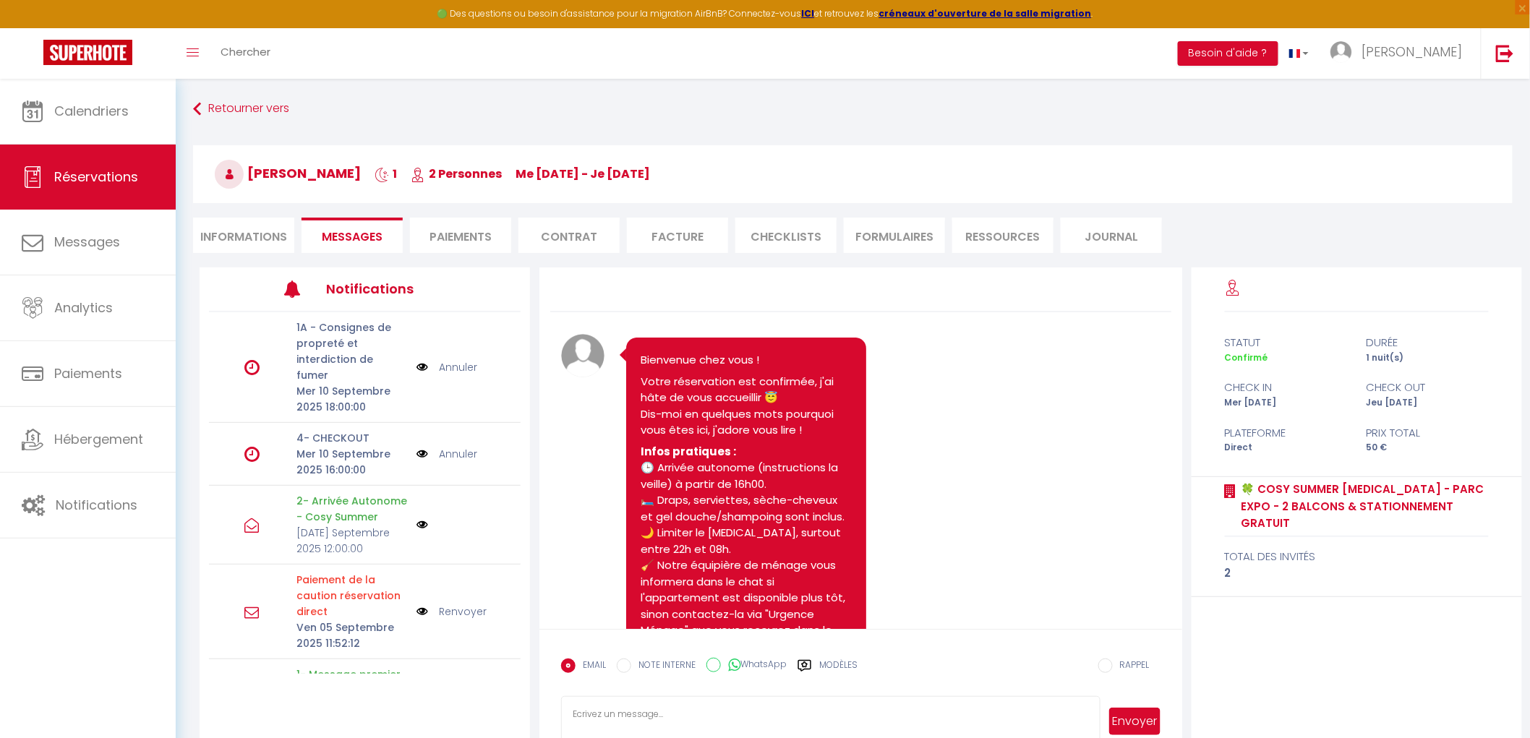
click at [656, 241] on li "Facture" at bounding box center [677, 235] width 101 height 35
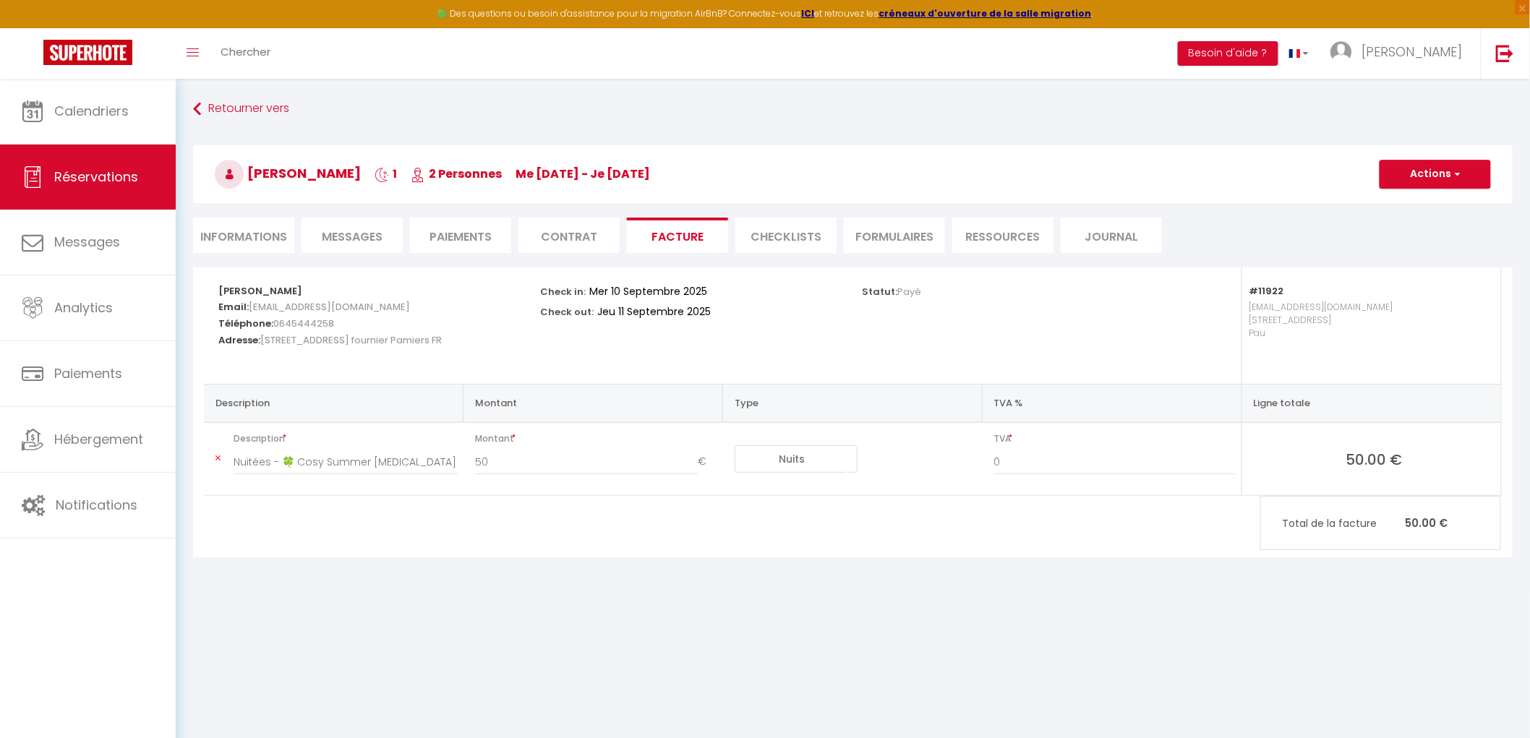
click at [775, 235] on li "CHECKLISTS" at bounding box center [785, 235] width 101 height 35
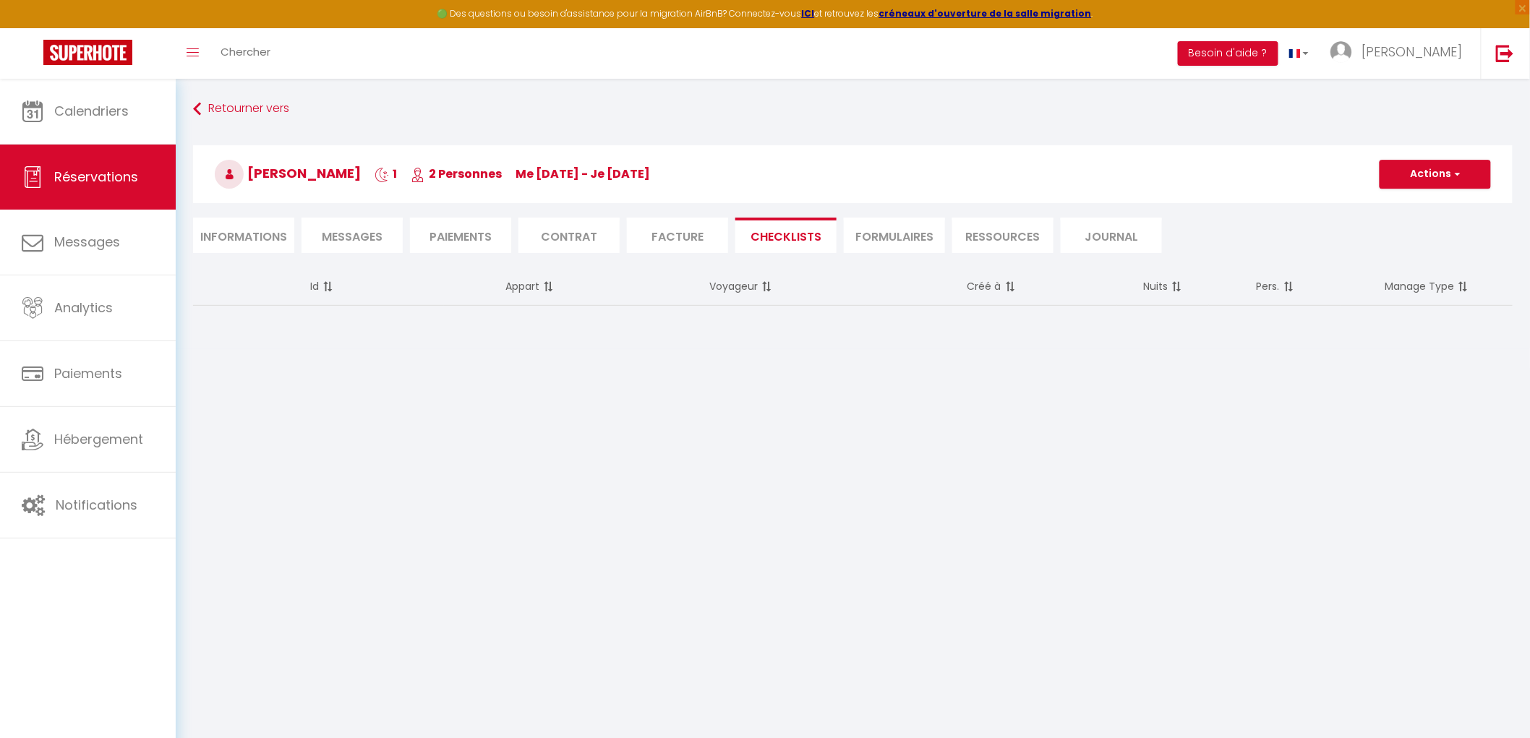
click at [850, 237] on li "FORMULAIRES" at bounding box center [894, 235] width 101 height 35
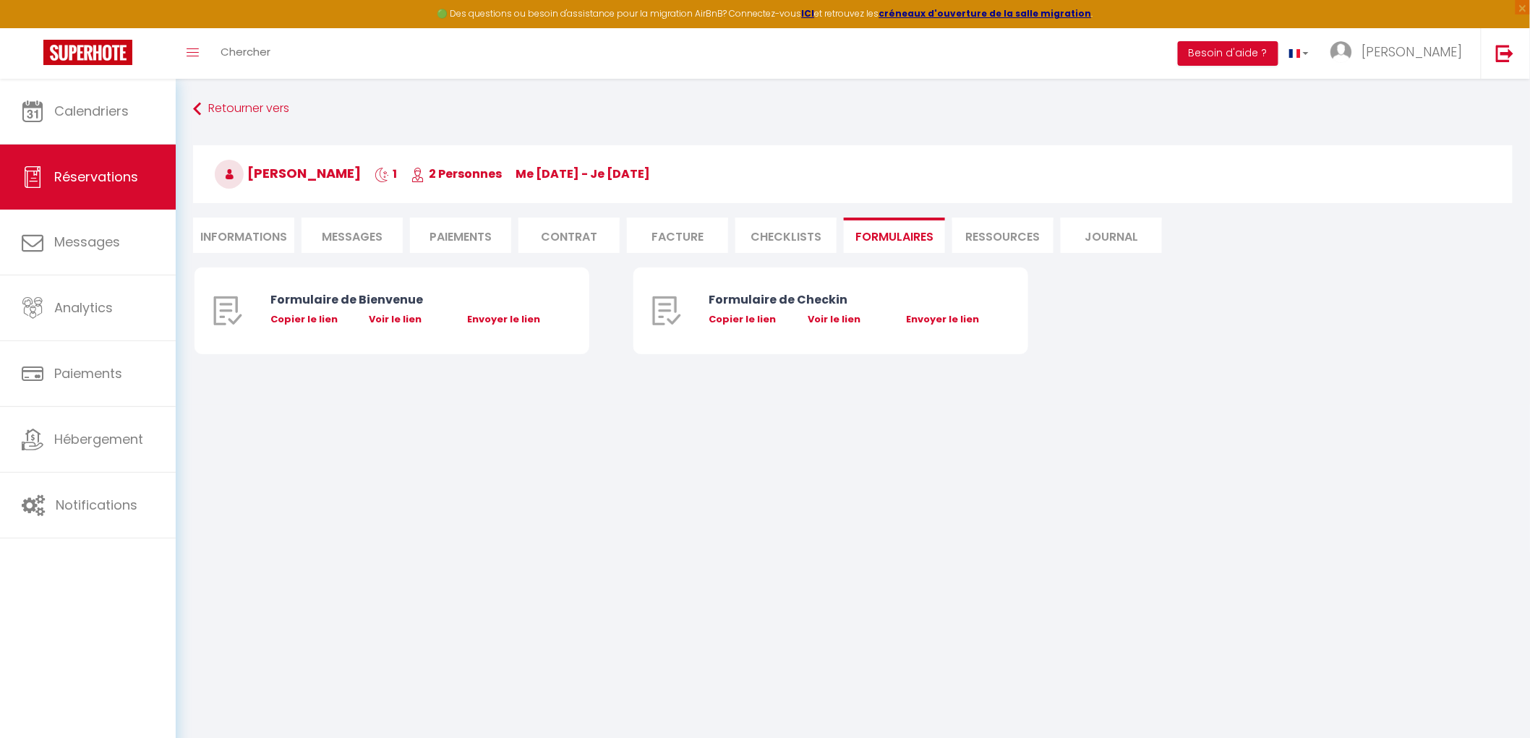
click at [578, 241] on li "Contrat" at bounding box center [568, 235] width 101 height 35
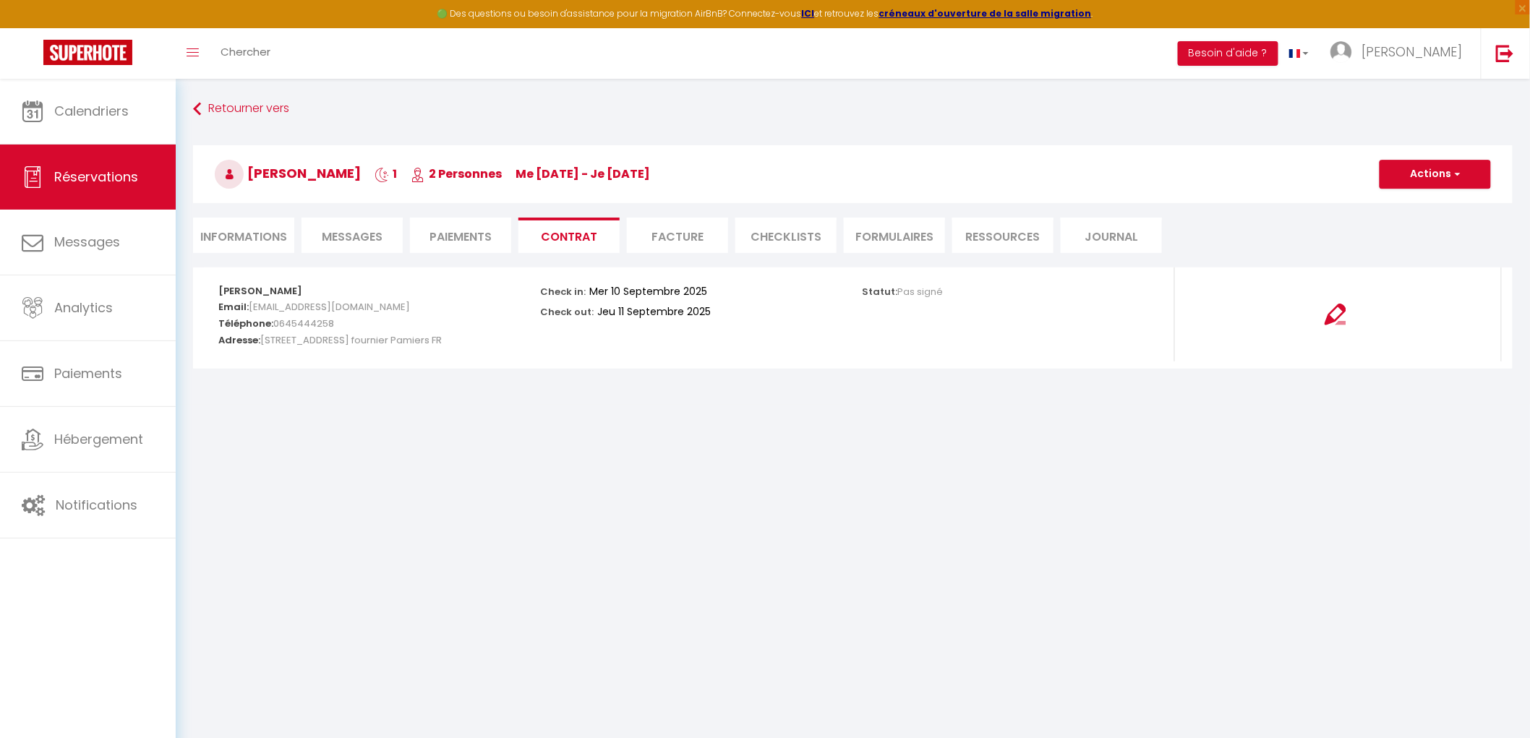
click at [677, 236] on li "Facture" at bounding box center [677, 235] width 101 height 35
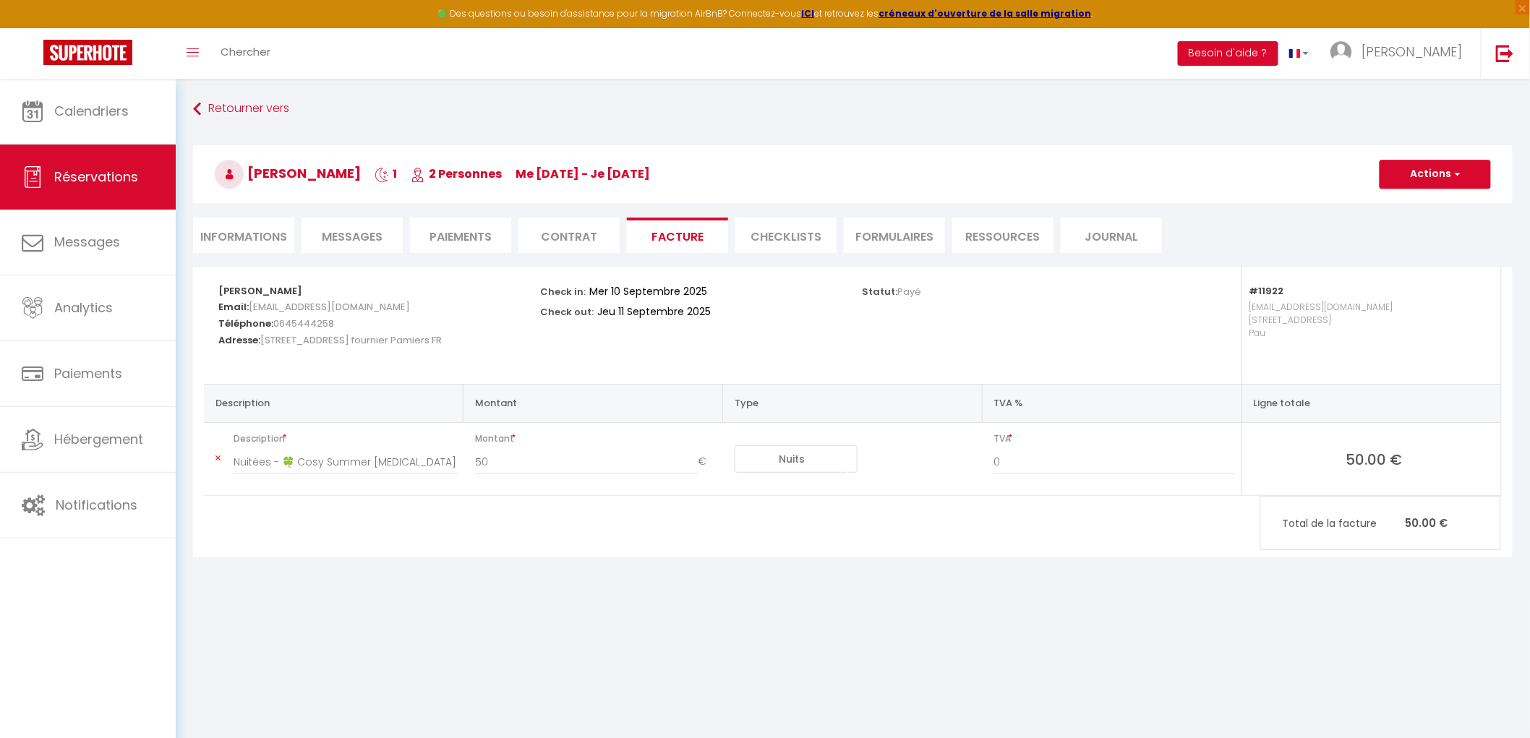
click at [907, 234] on li "FORMULAIRES" at bounding box center [894, 235] width 101 height 35
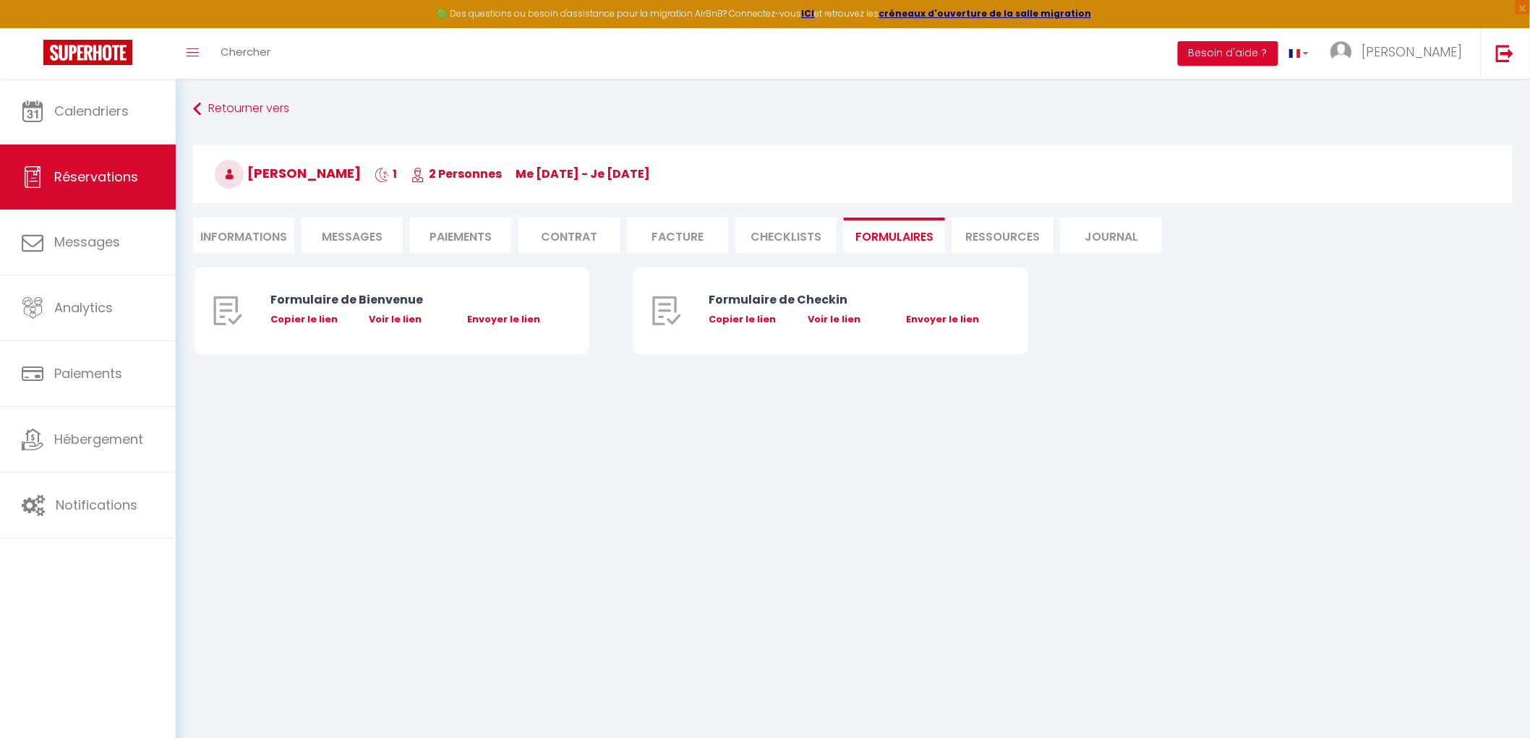
click at [573, 236] on li "Contrat" at bounding box center [568, 235] width 101 height 35
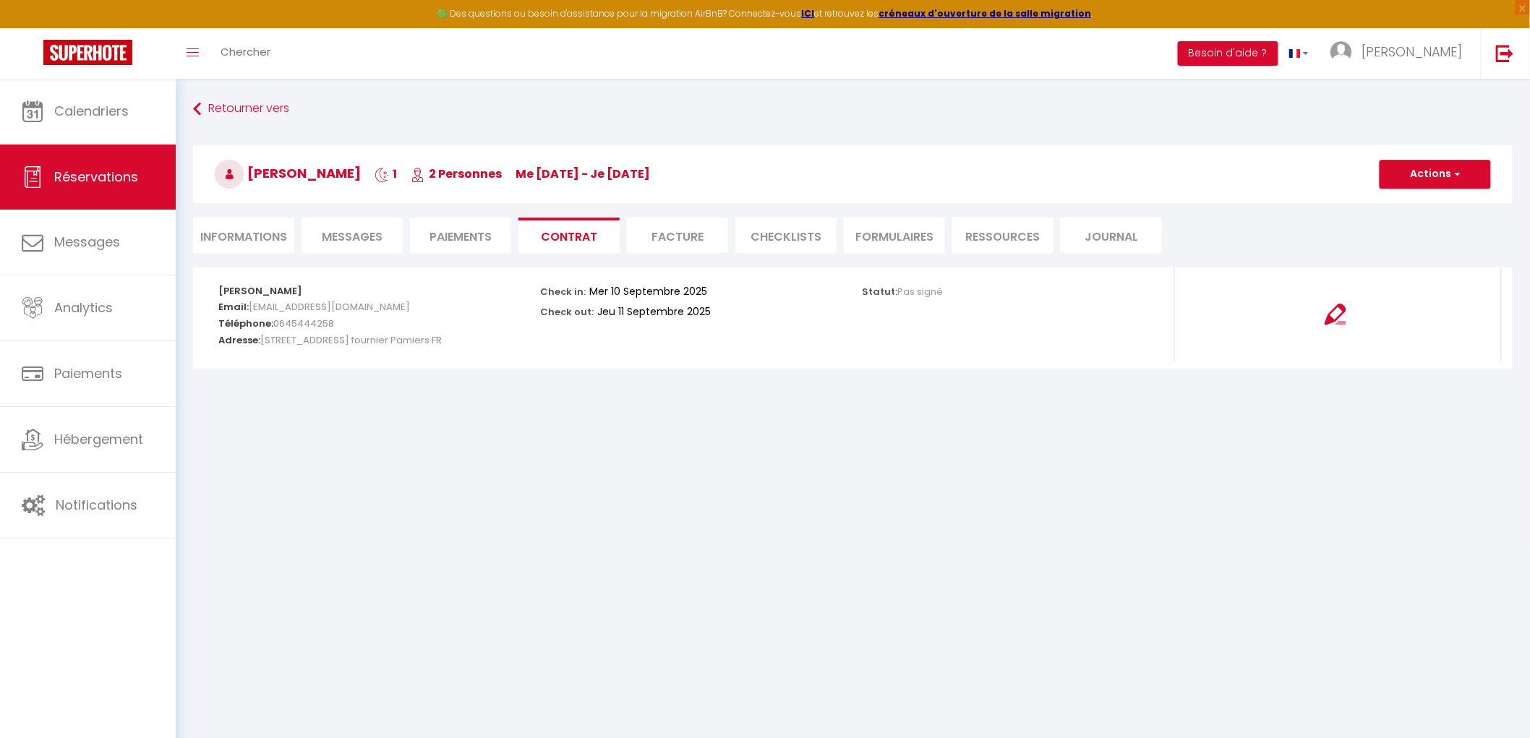
click at [486, 225] on li "Paiements" at bounding box center [460, 235] width 101 height 35
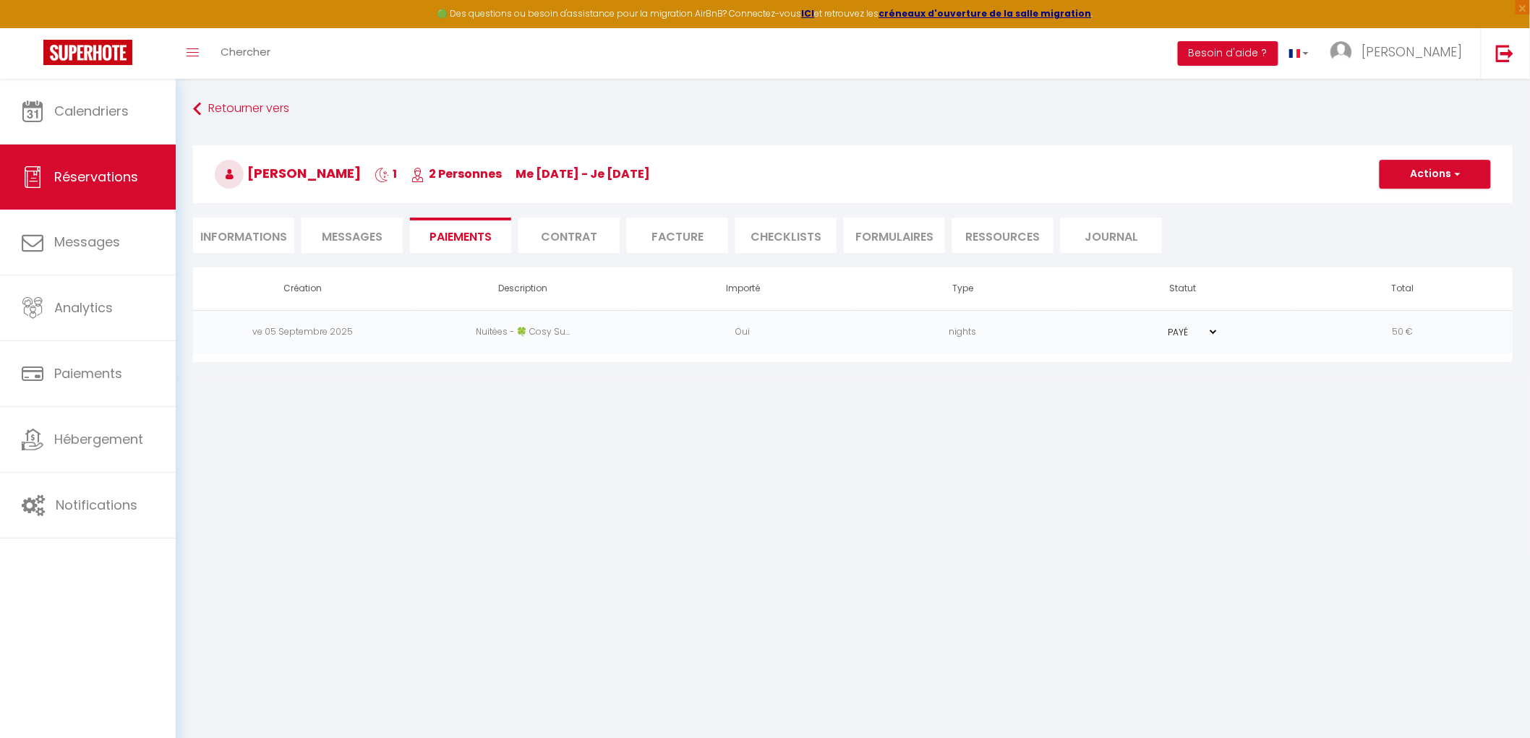
click at [1021, 241] on li "Ressources" at bounding box center [1002, 235] width 101 height 35
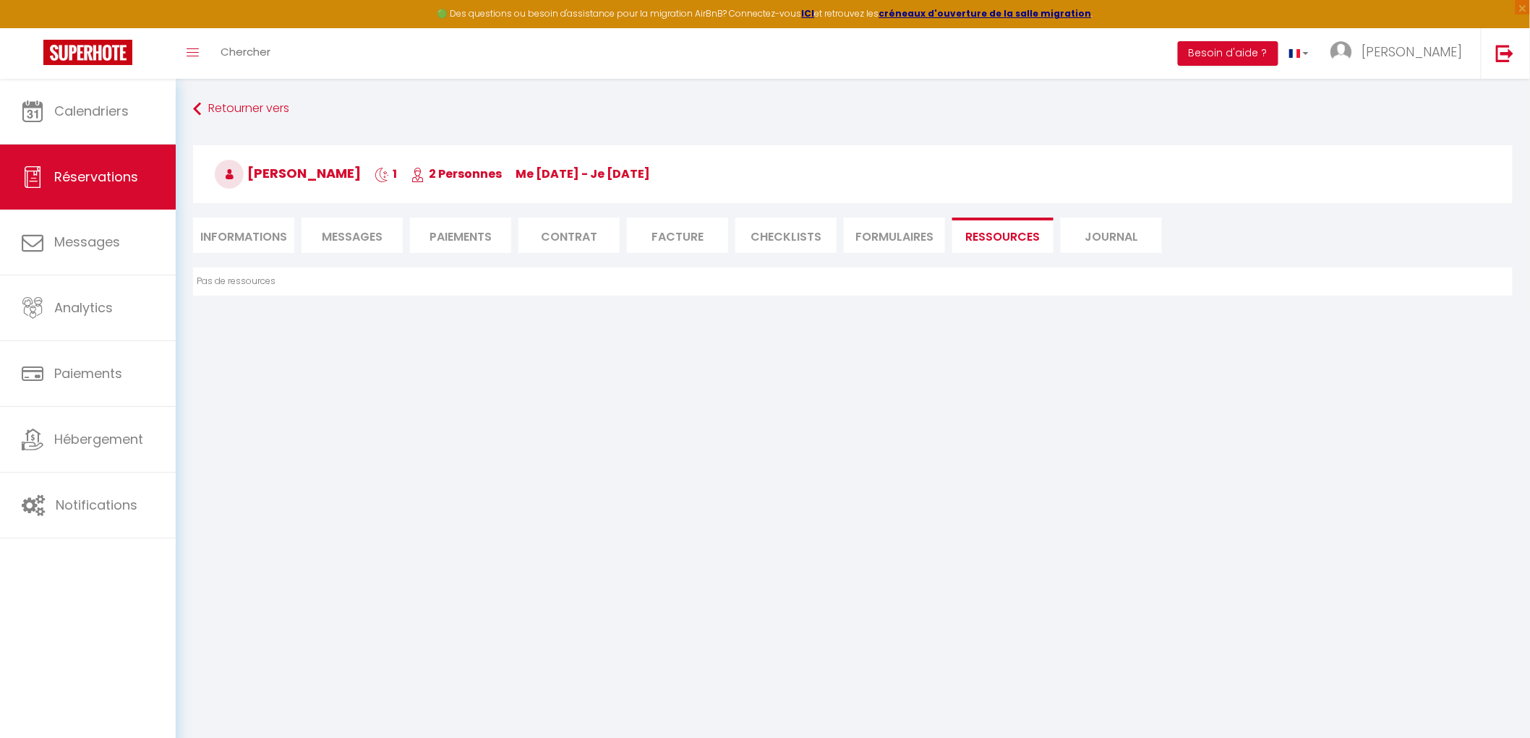
click at [471, 244] on li "Paiements" at bounding box center [460, 235] width 101 height 35
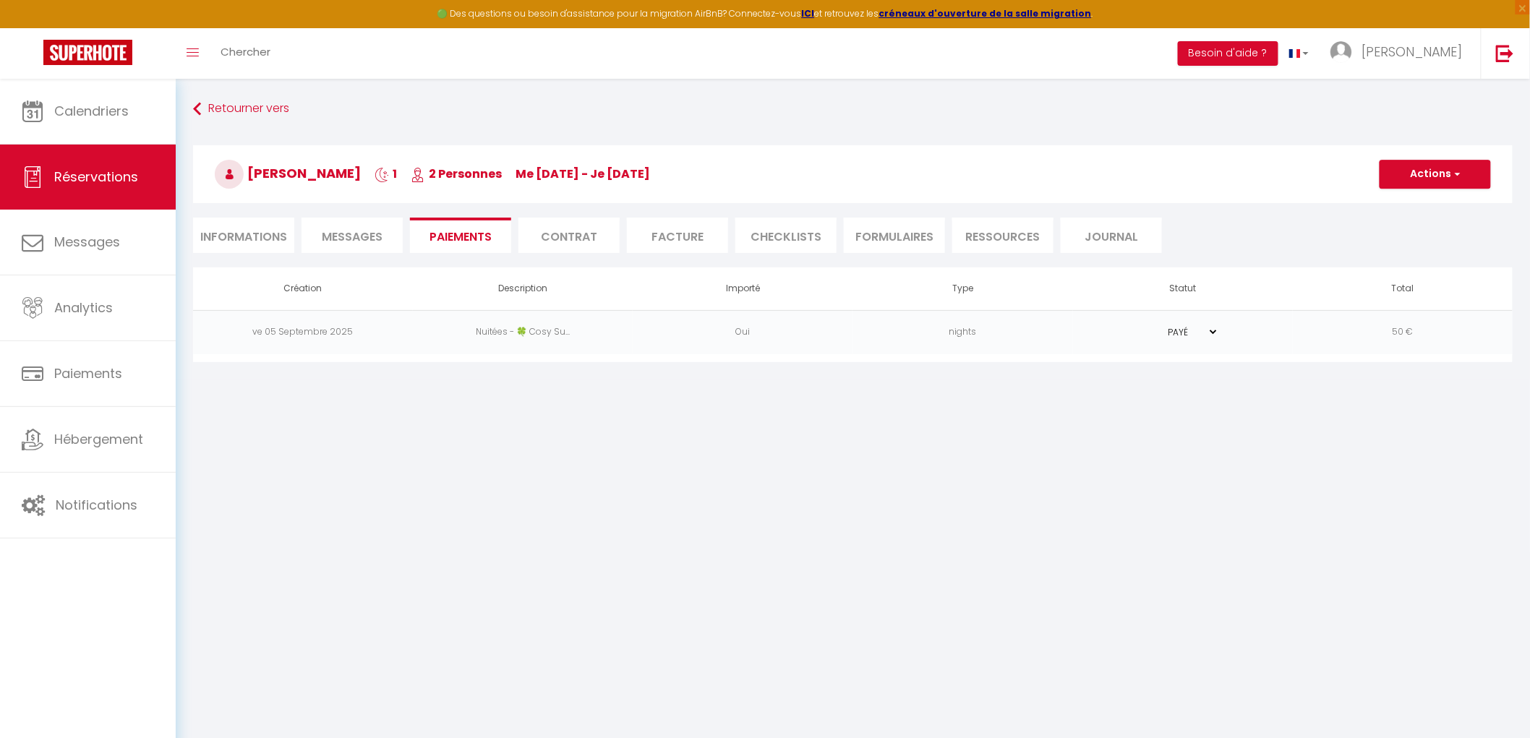
click at [566, 236] on li "Contrat" at bounding box center [568, 235] width 101 height 35
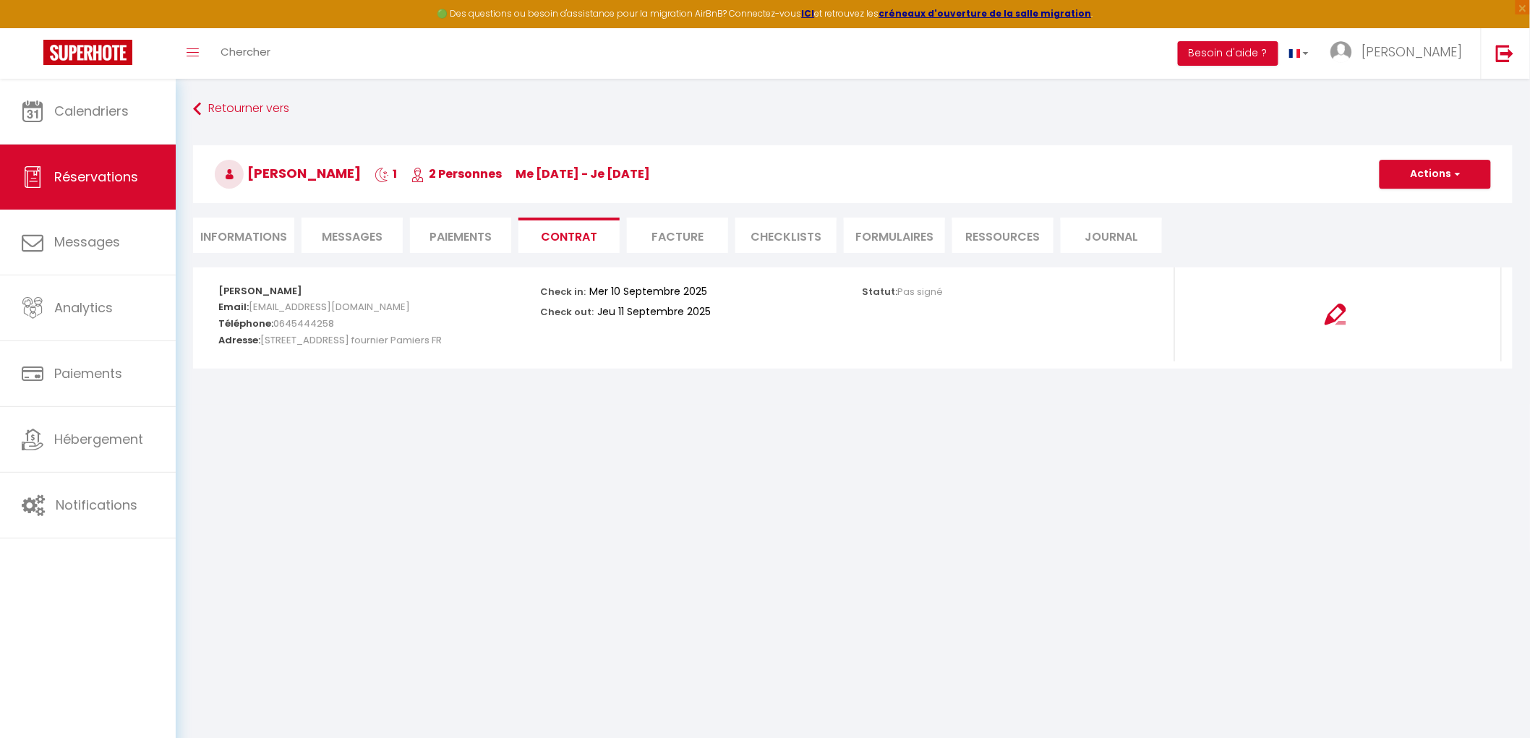
click at [270, 239] on li "Informations" at bounding box center [243, 235] width 101 height 35
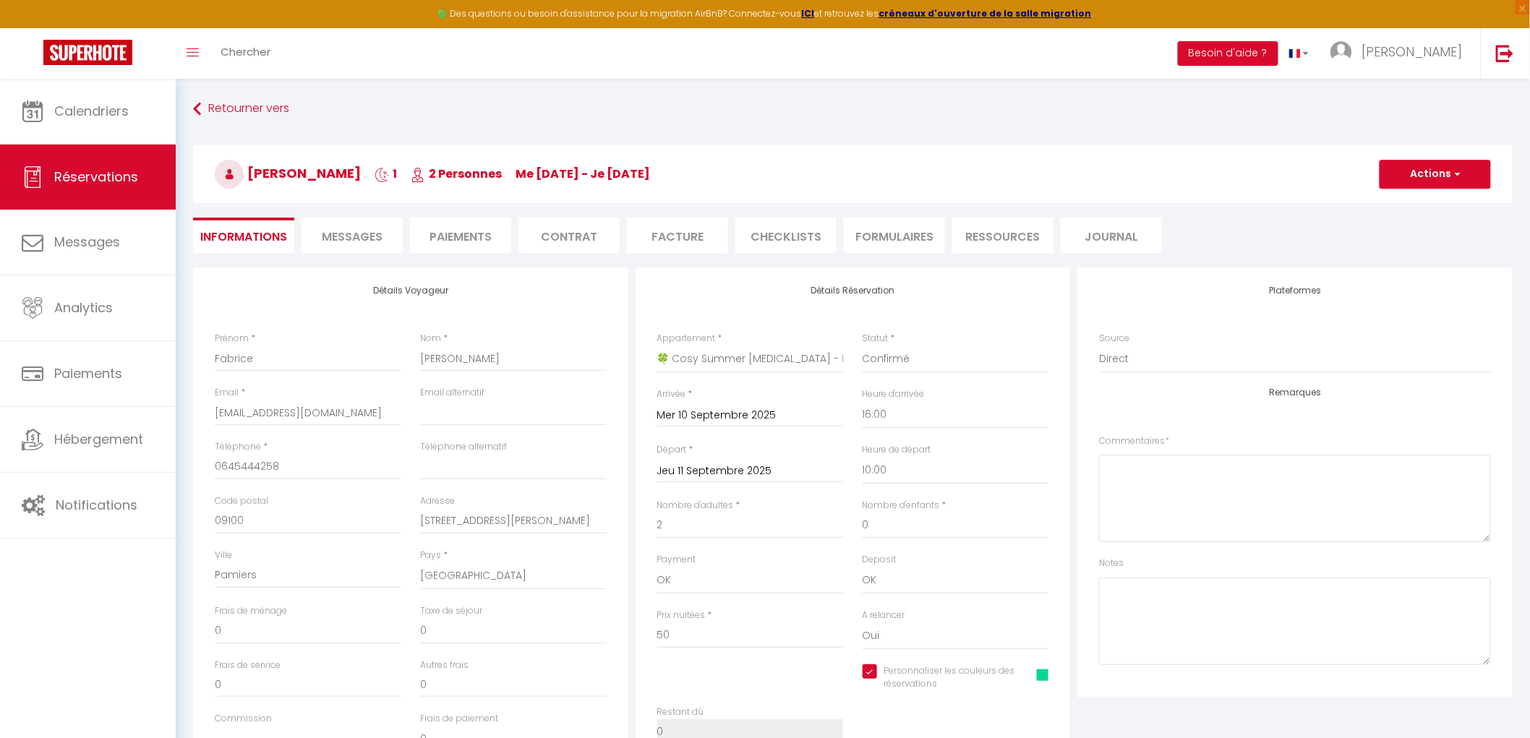
click at [348, 234] on span "Messages" at bounding box center [352, 236] width 61 height 17
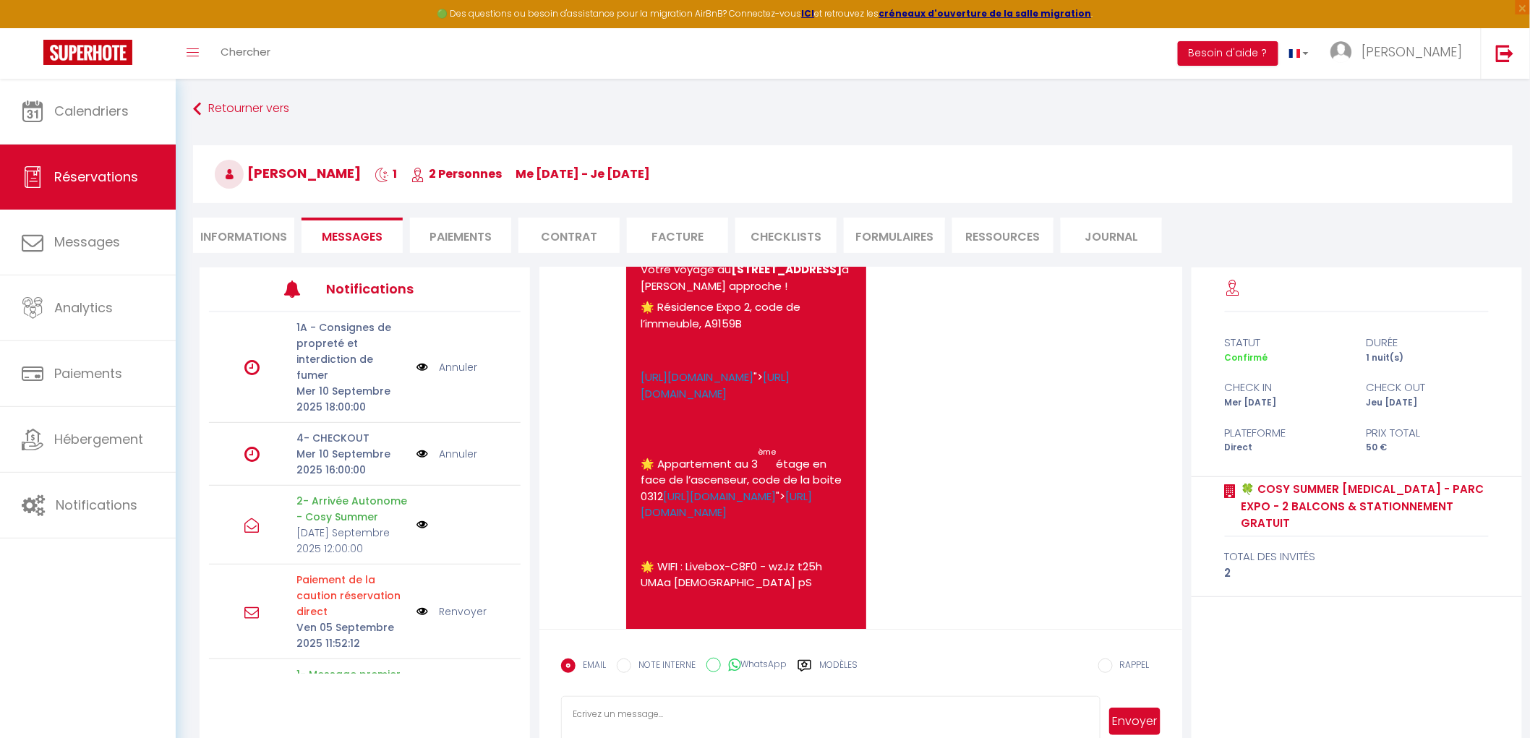
scroll to position [642, 0]
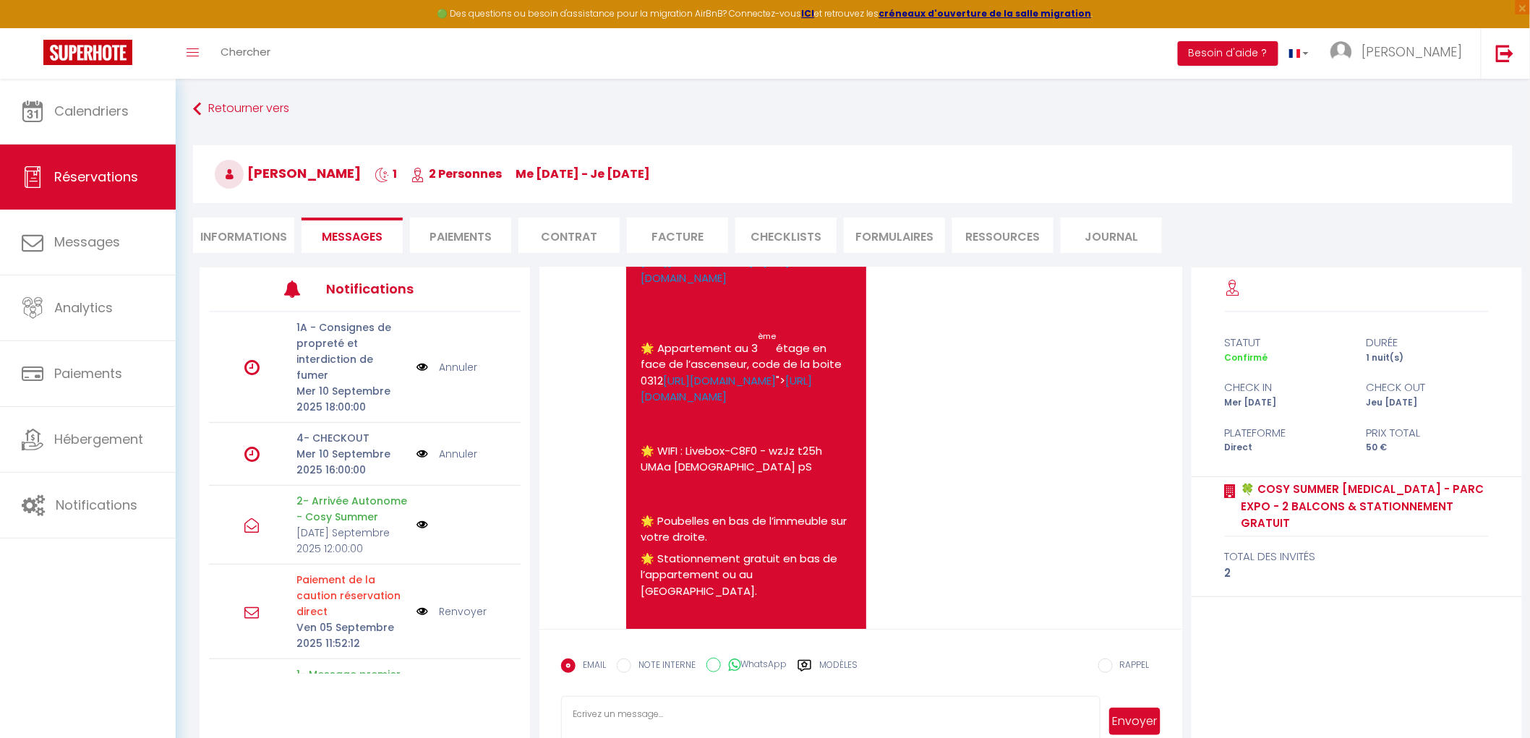
click at [256, 226] on li "Informations" at bounding box center [243, 235] width 101 height 35
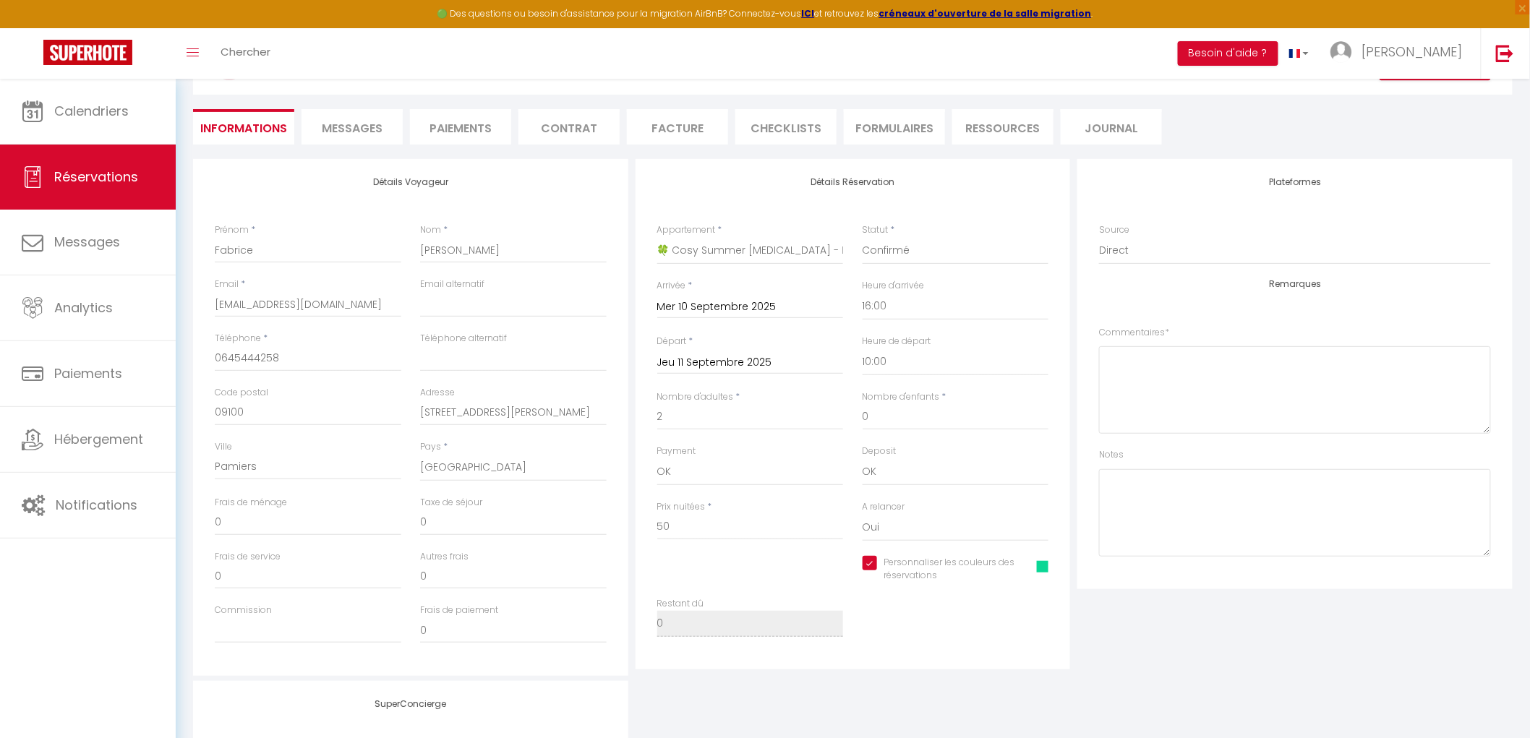
scroll to position [160, 0]
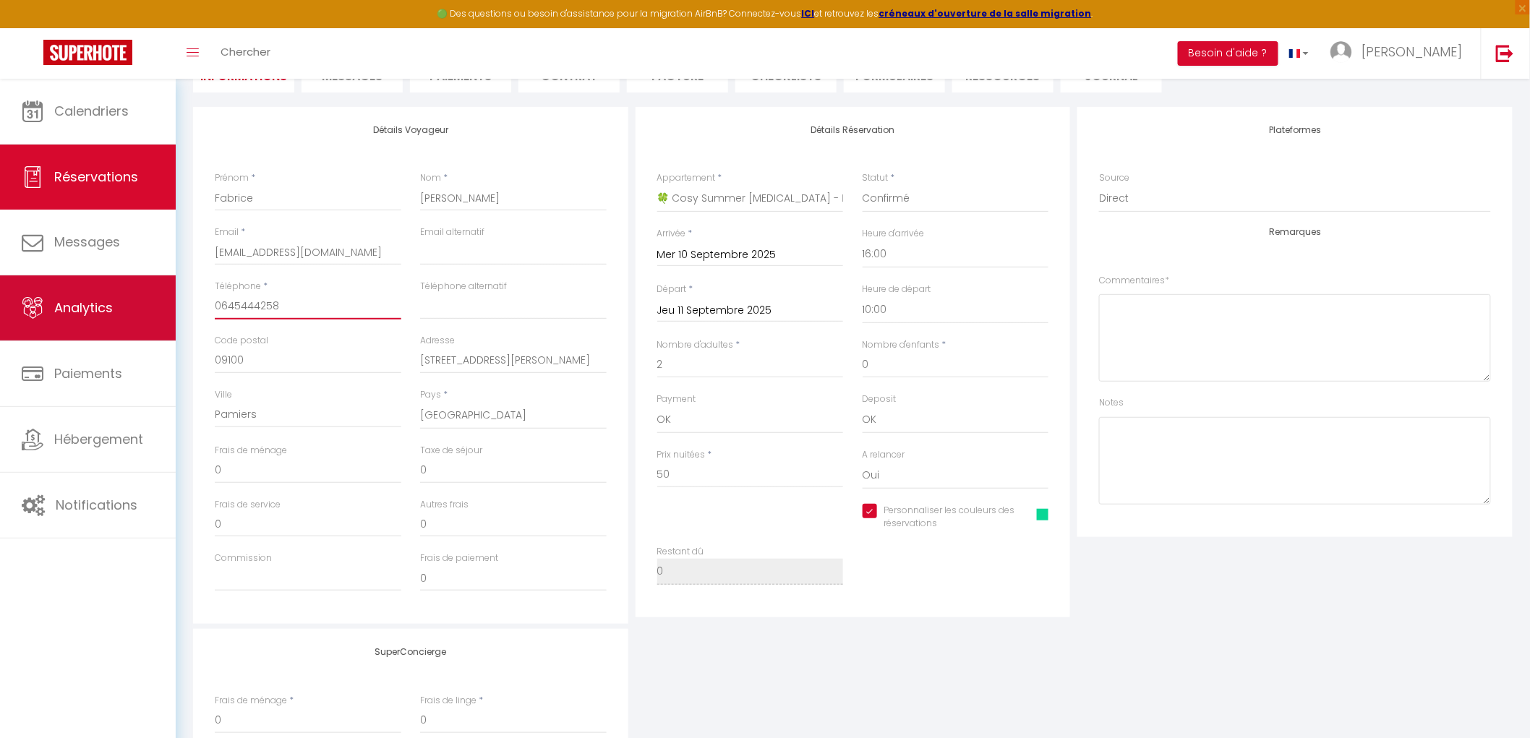
drag, startPoint x: 273, startPoint y: 305, endPoint x: 92, endPoint y: 294, distance: 181.8
click at [92, 294] on div "🟢 Des questions ou besoin d'assistance pour la migration AirBnB? Connectez-vous…" at bounding box center [765, 419] width 1530 height 1003
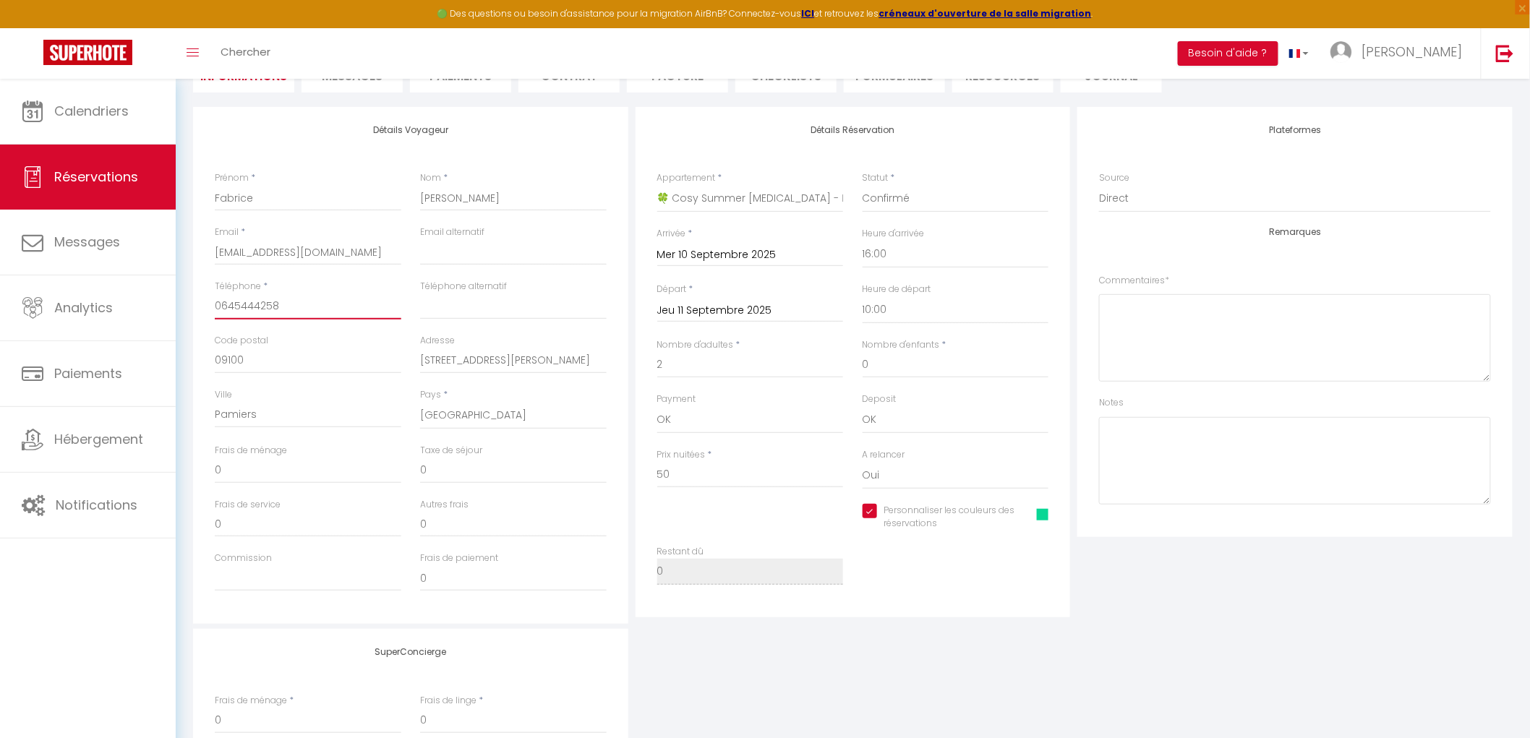
click at [304, 309] on input "0645444258" at bounding box center [308, 307] width 187 height 26
checkbox input "true"
click at [85, 60] on img at bounding box center [87, 52] width 89 height 25
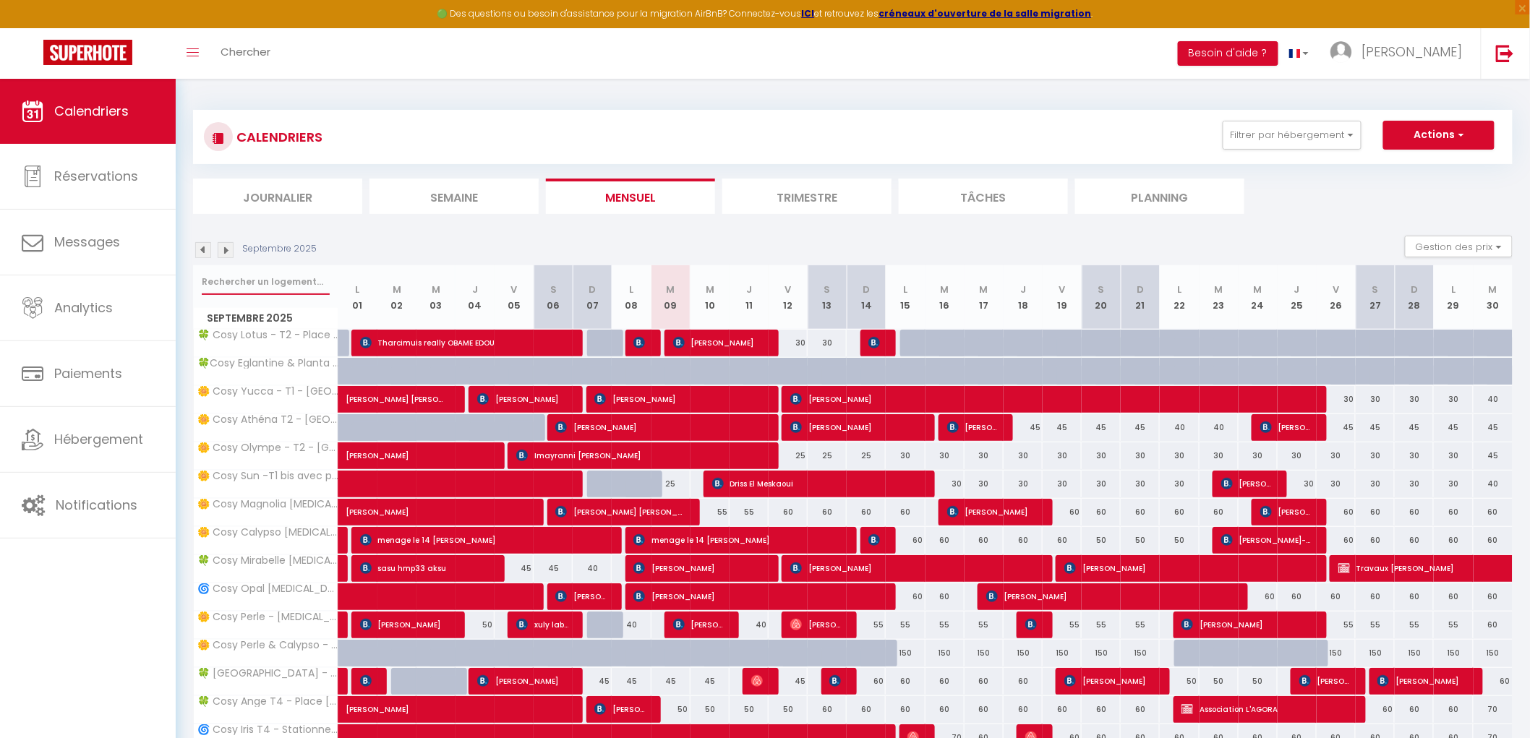
click at [241, 277] on input "text" at bounding box center [266, 282] width 128 height 26
click at [385, 228] on section "Septembre 2025 Gestion des prix Nb Nuits minimum Règles Disponibilité Septembre…" at bounding box center [852, 596] width 1319 height 750
click at [277, 290] on input "text" at bounding box center [266, 282] width 128 height 26
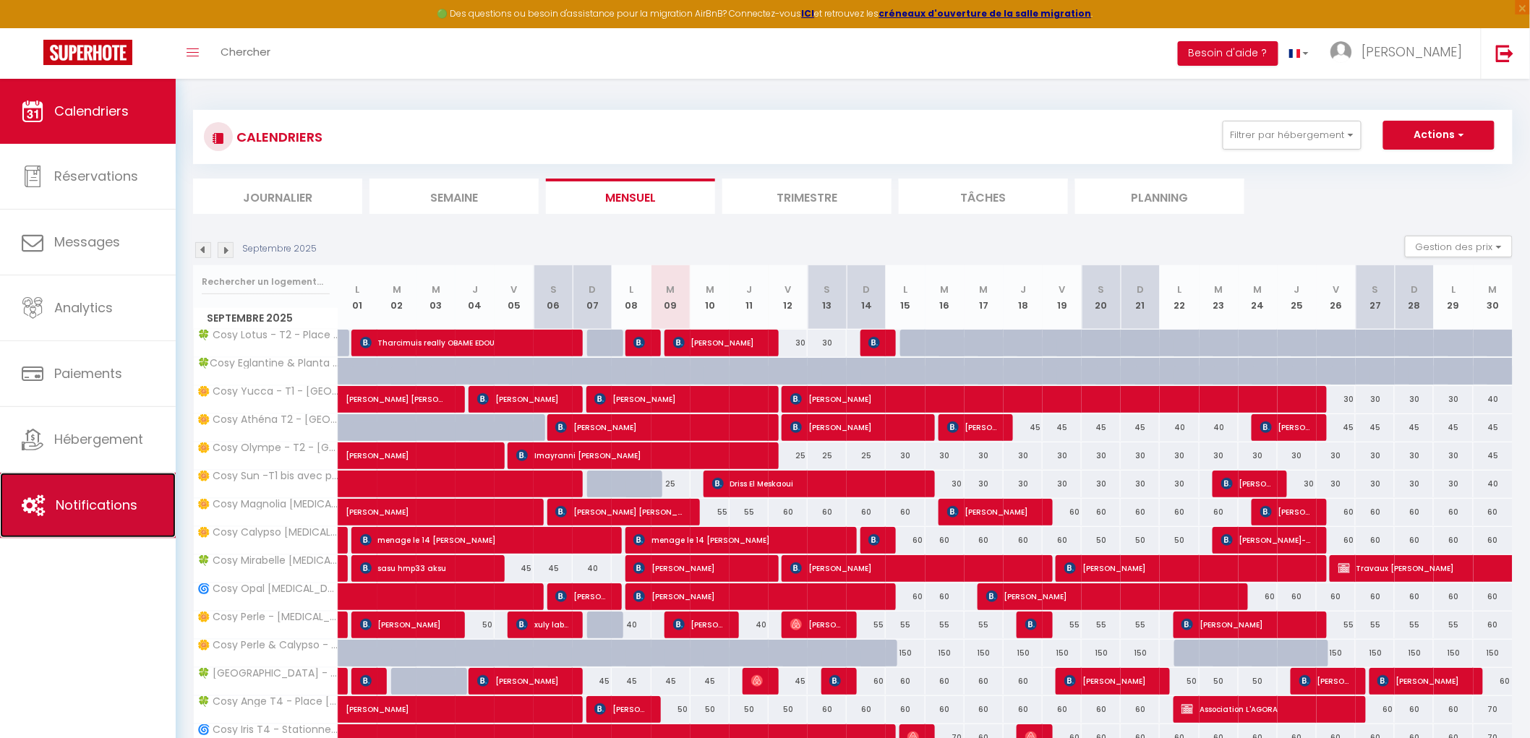
click at [129, 495] on link "Notifications" at bounding box center [88, 505] width 176 height 65
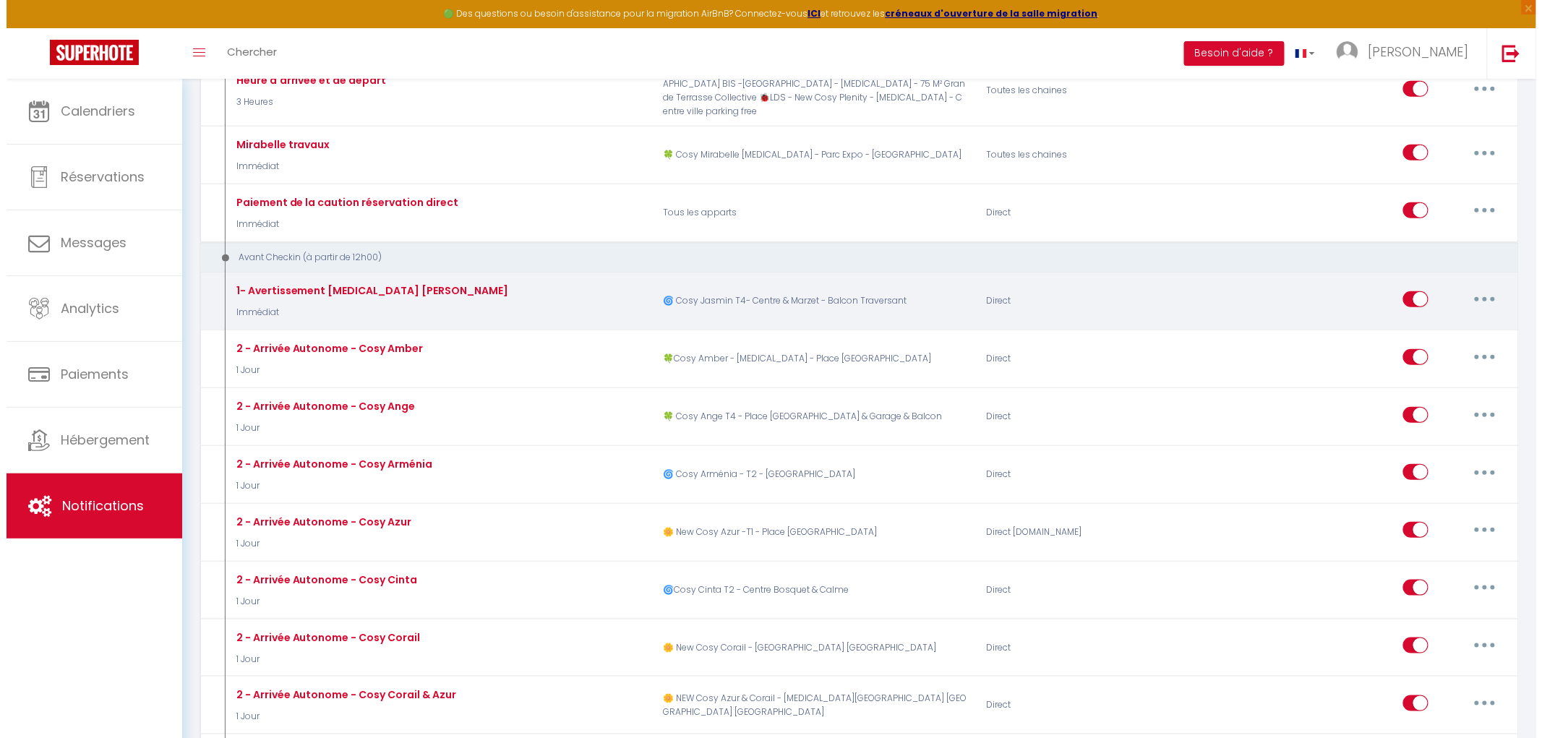
scroll to position [321, 0]
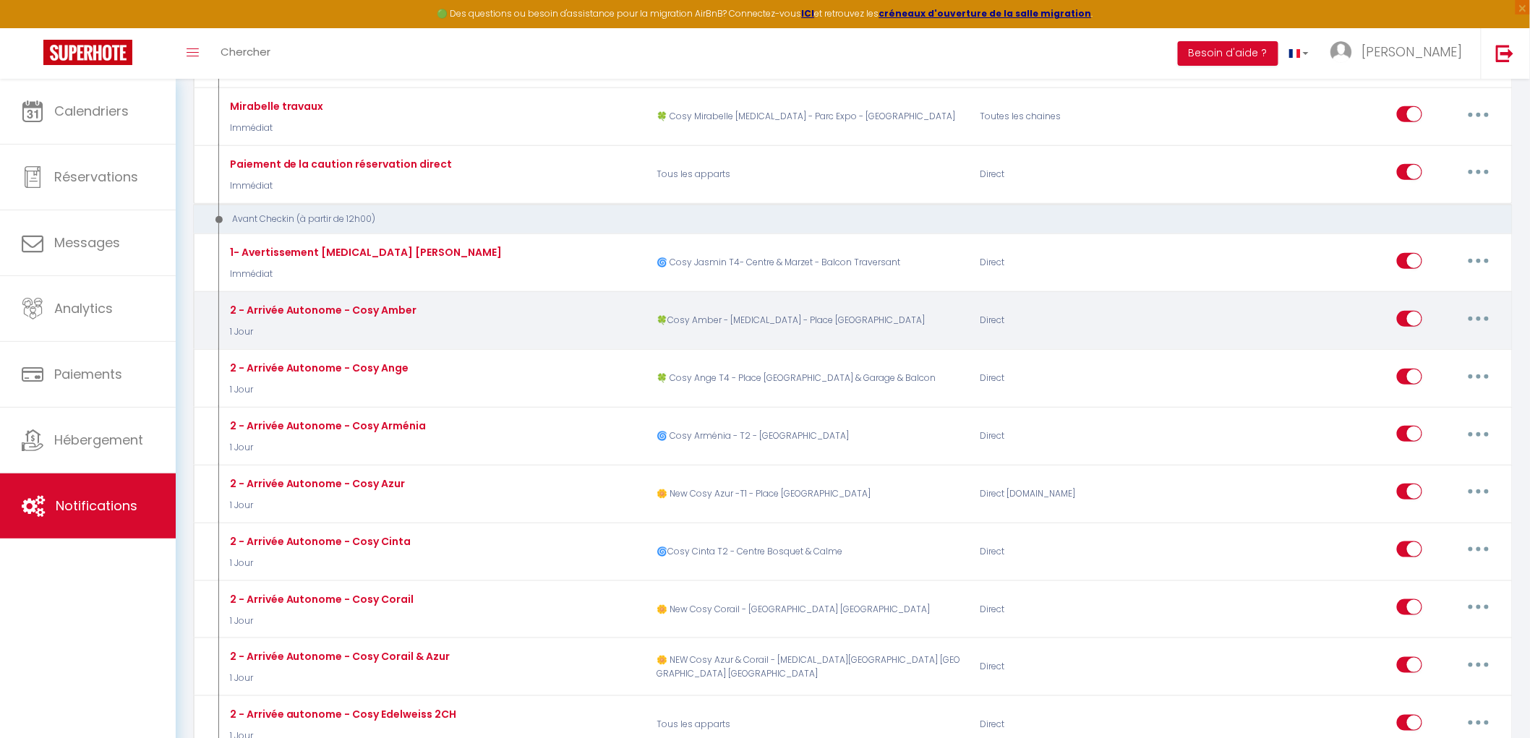
click at [1477, 309] on button "button" at bounding box center [1478, 318] width 40 height 23
click at [1412, 339] on link "Editer" at bounding box center [1440, 351] width 107 height 25
type input "2 - Arrivée Autonome - Cosy Amber"
select select "1 Jour"
select select "if_booking_is_paid"
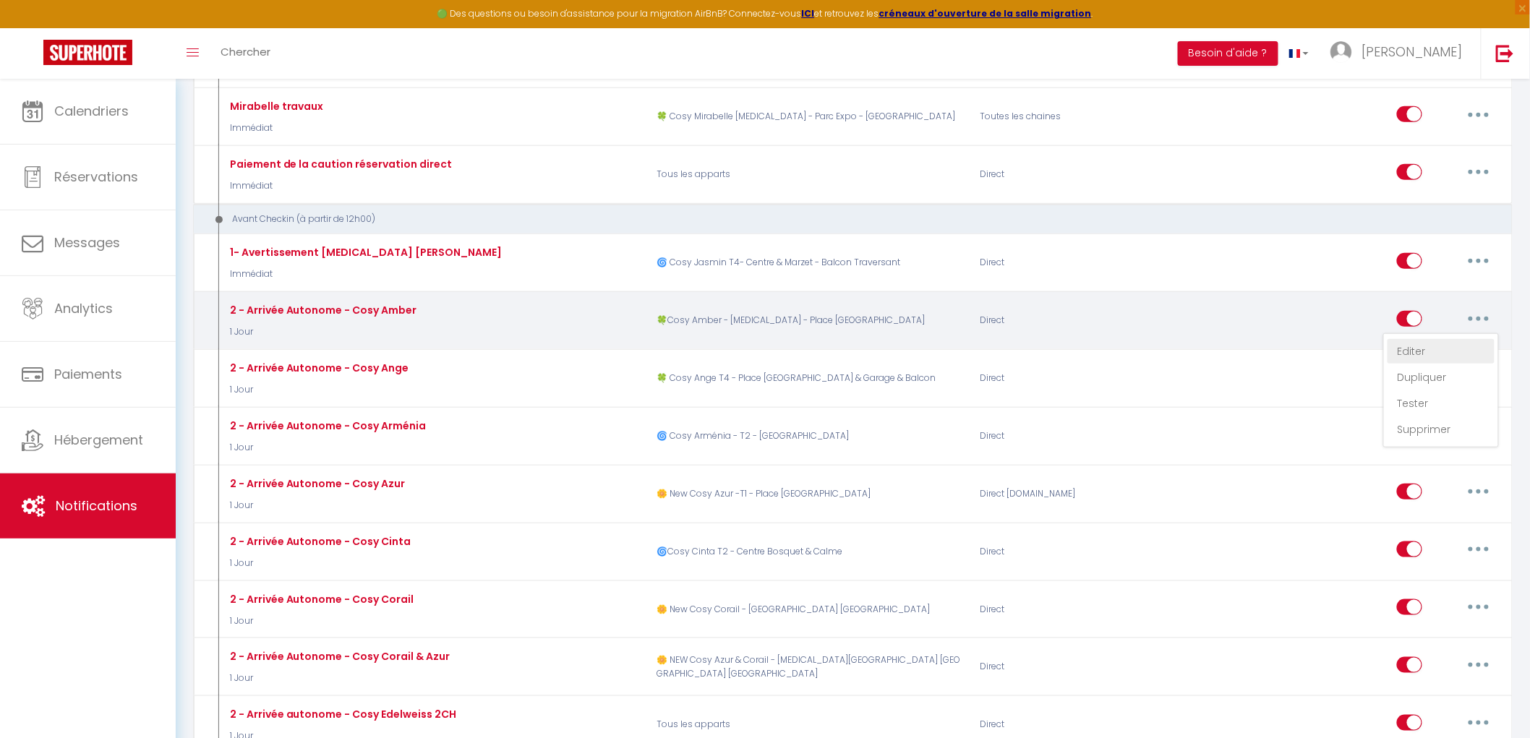
checkbox input "true"
checkbox input "false"
radio input "true"
type input "Protocole d'entrée"
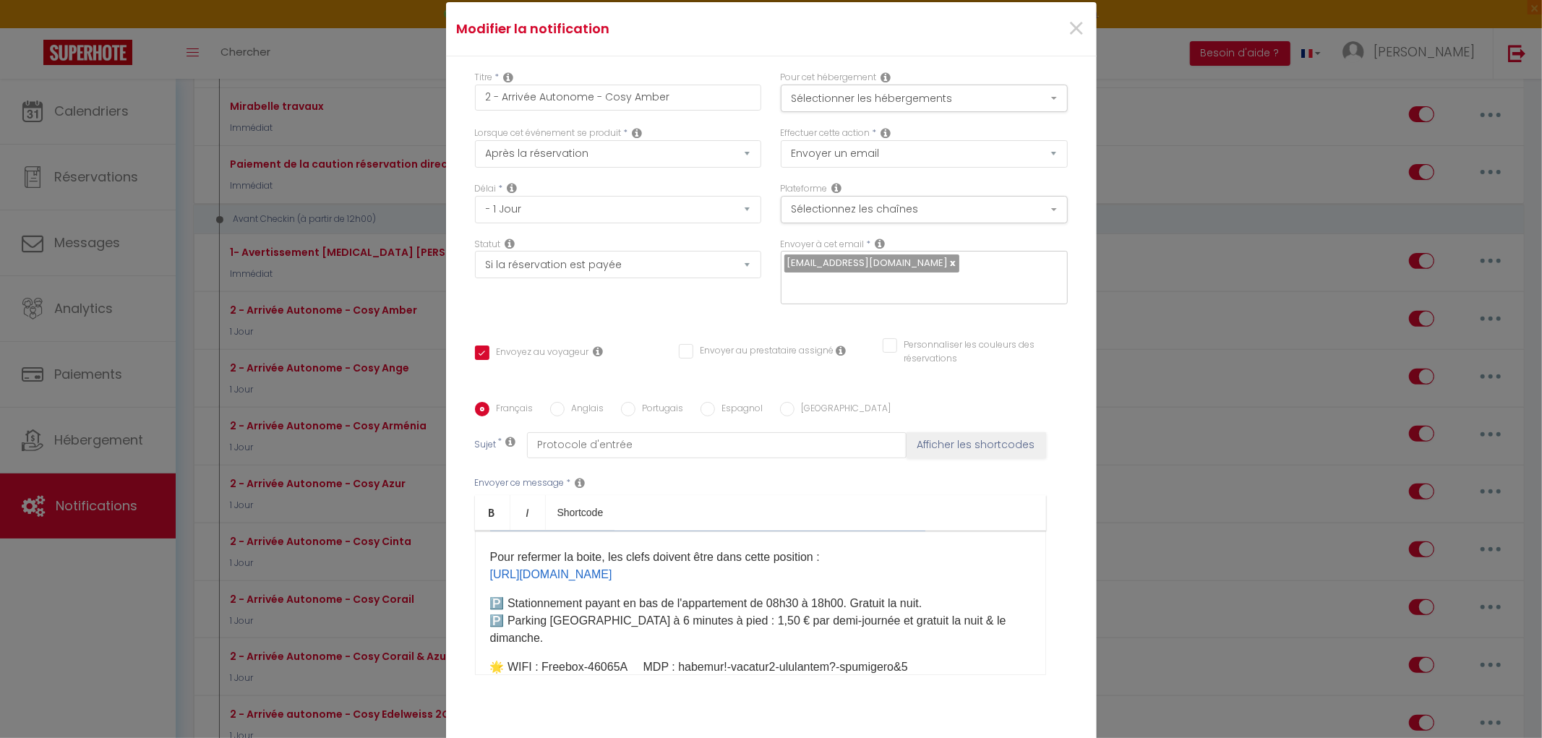
scroll to position [248, 0]
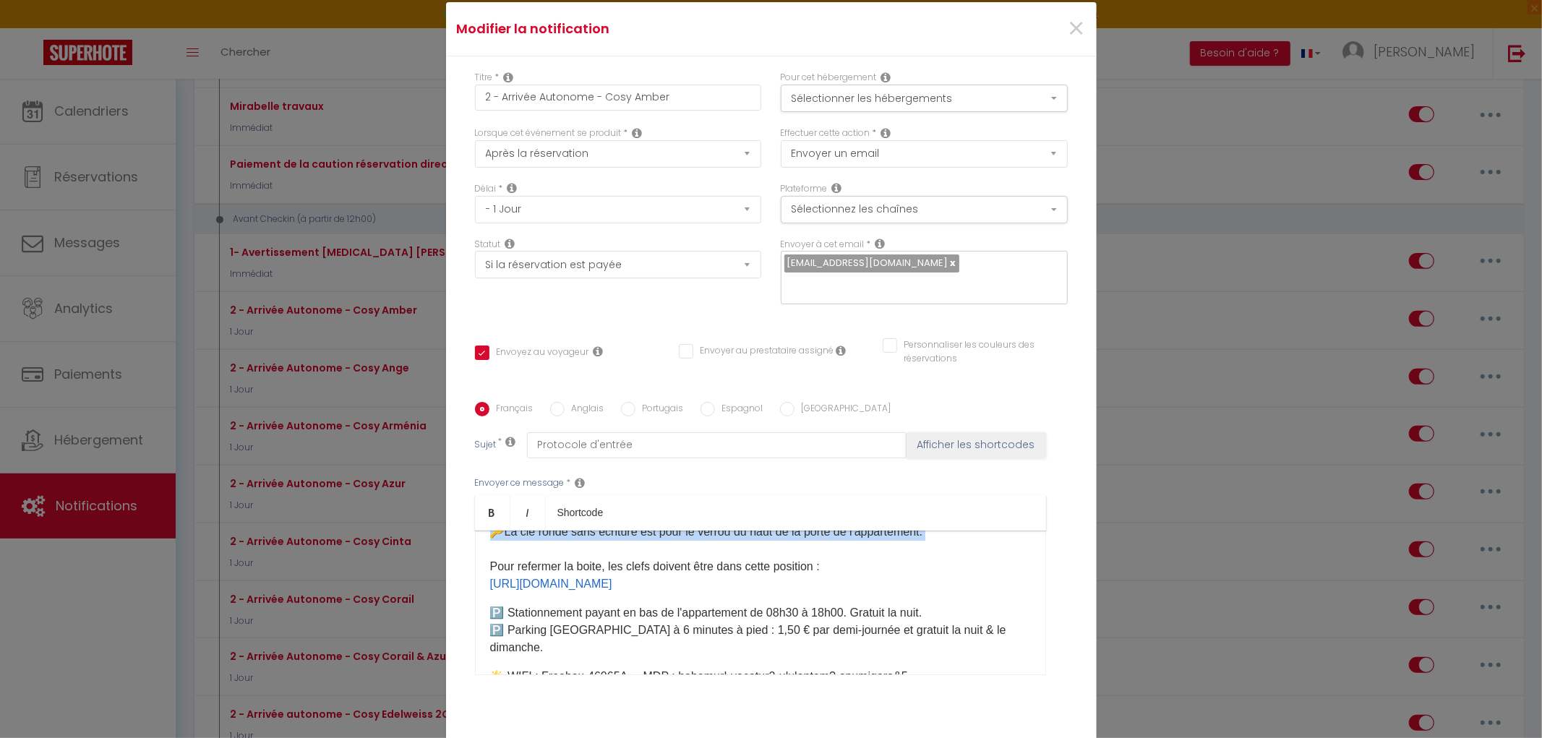
drag, startPoint x: 571, startPoint y: 573, endPoint x: 795, endPoint y: 571, distance: 224.1
click at [795, 571] on div "Bonjour, Votre voyage au 5 rue de l'Amiral Ducassé à Pau approche 🥳​ 🌟​​​​​La b…" at bounding box center [760, 603] width 571 height 145
copy div "5 rue de l'Amiral Ducassé à Pau approche 🥳​ 🌟​​​​​La boite à clé se trouve à cô…"
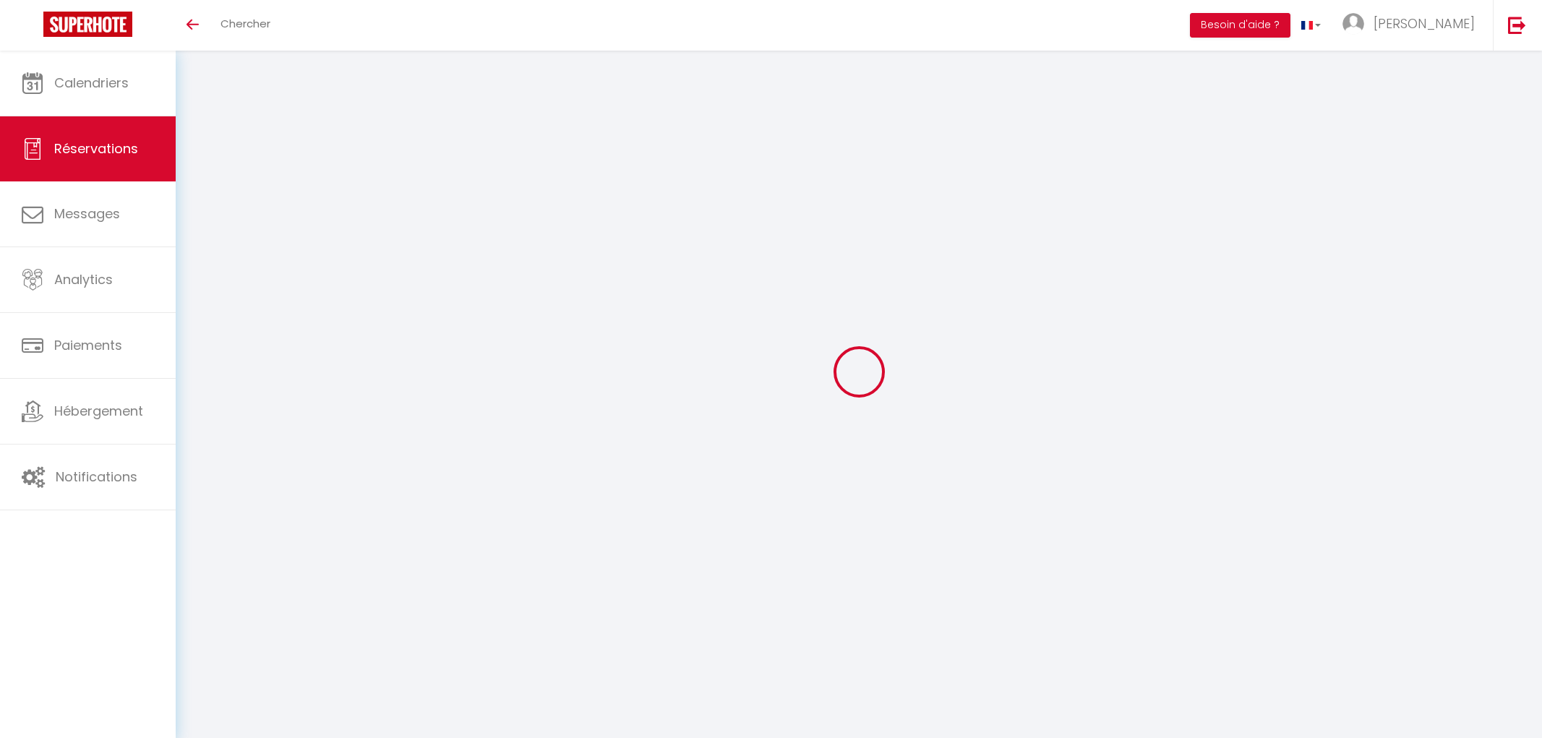
select select
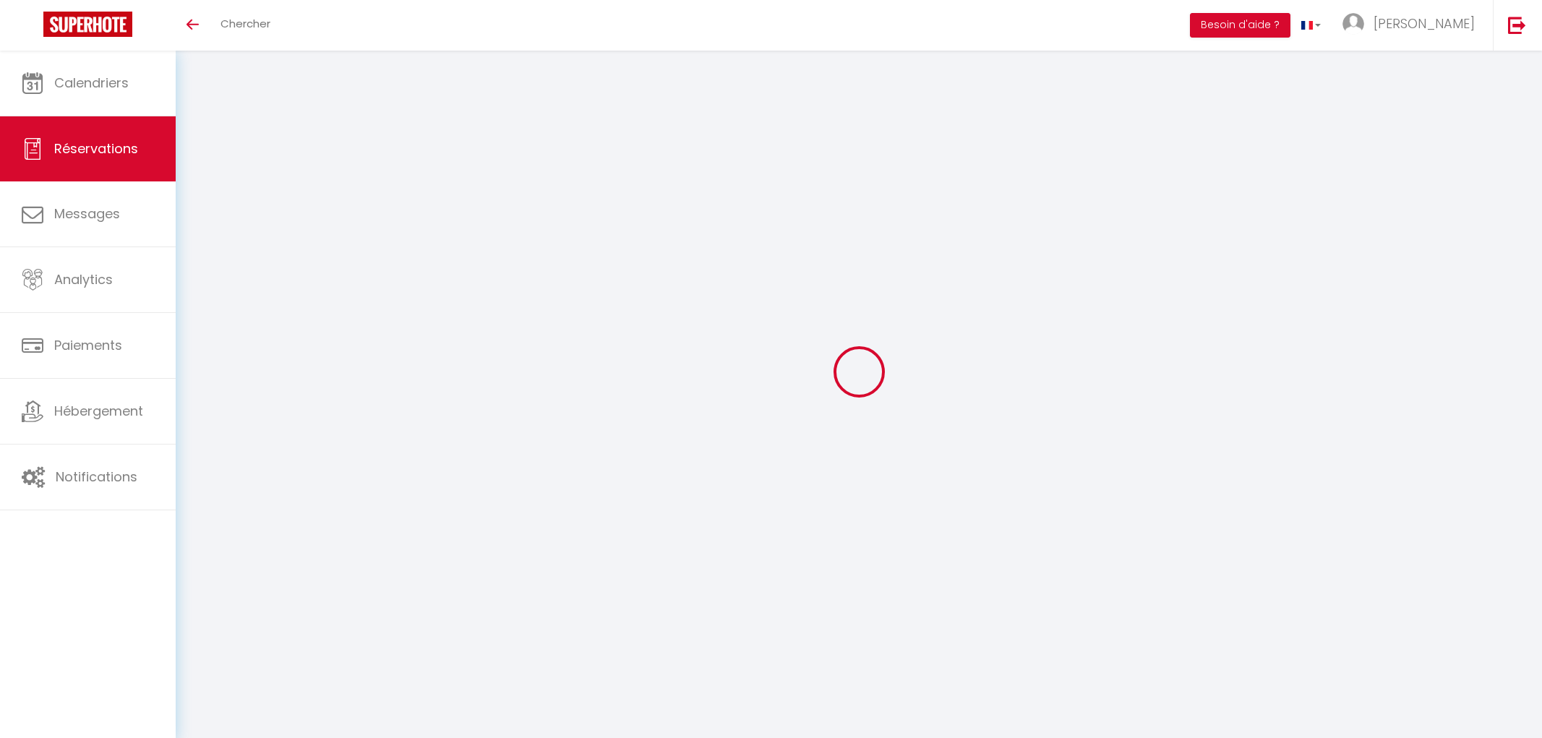
type input "Fabrice"
type input "Dulong"
type input "lesgourmandisesdefab@gmail.com"
type input "0645444258"
type input "09100"
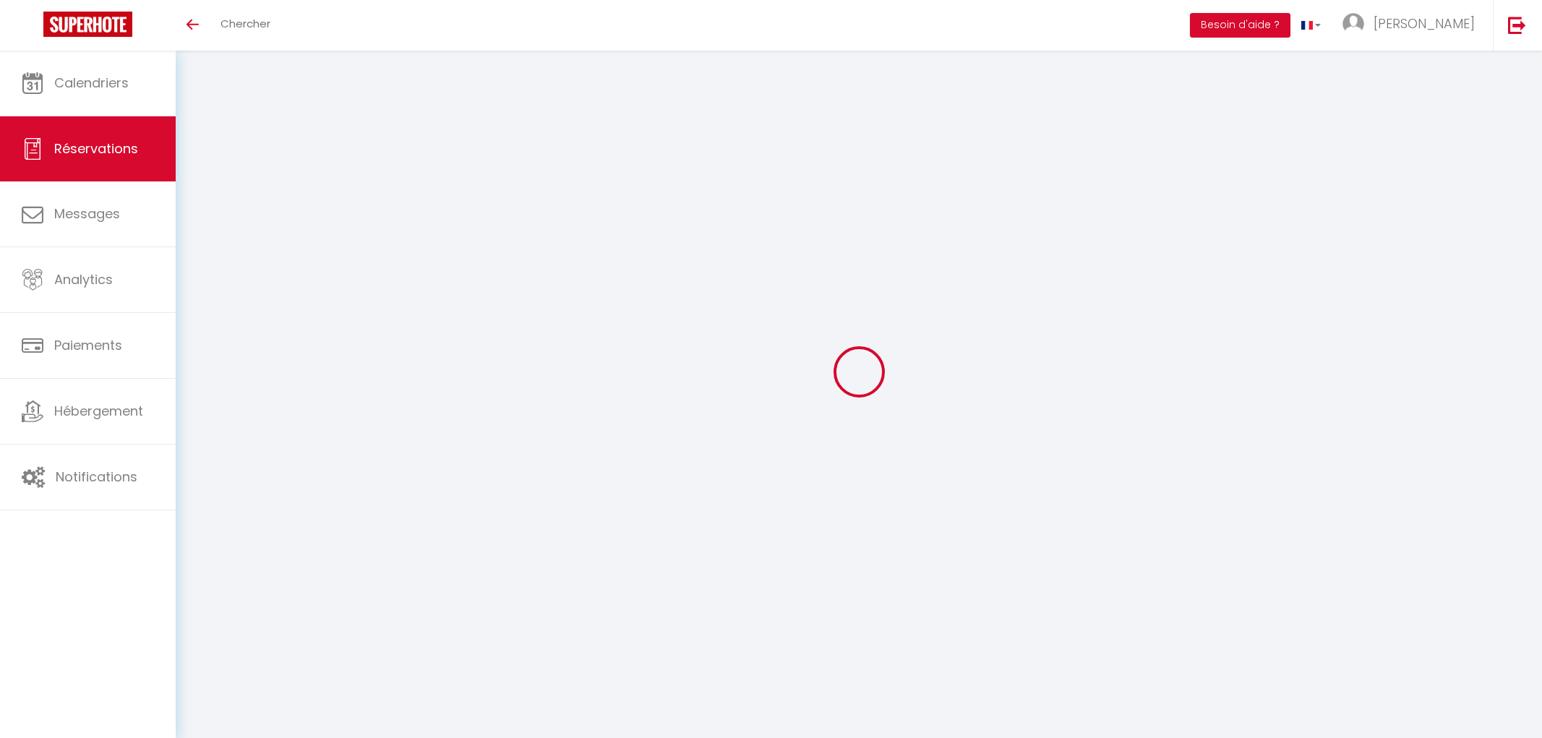
type input "8 rue jacques fournier"
type input "Pamiers"
select select "FR"
select select "11922"
select select "1"
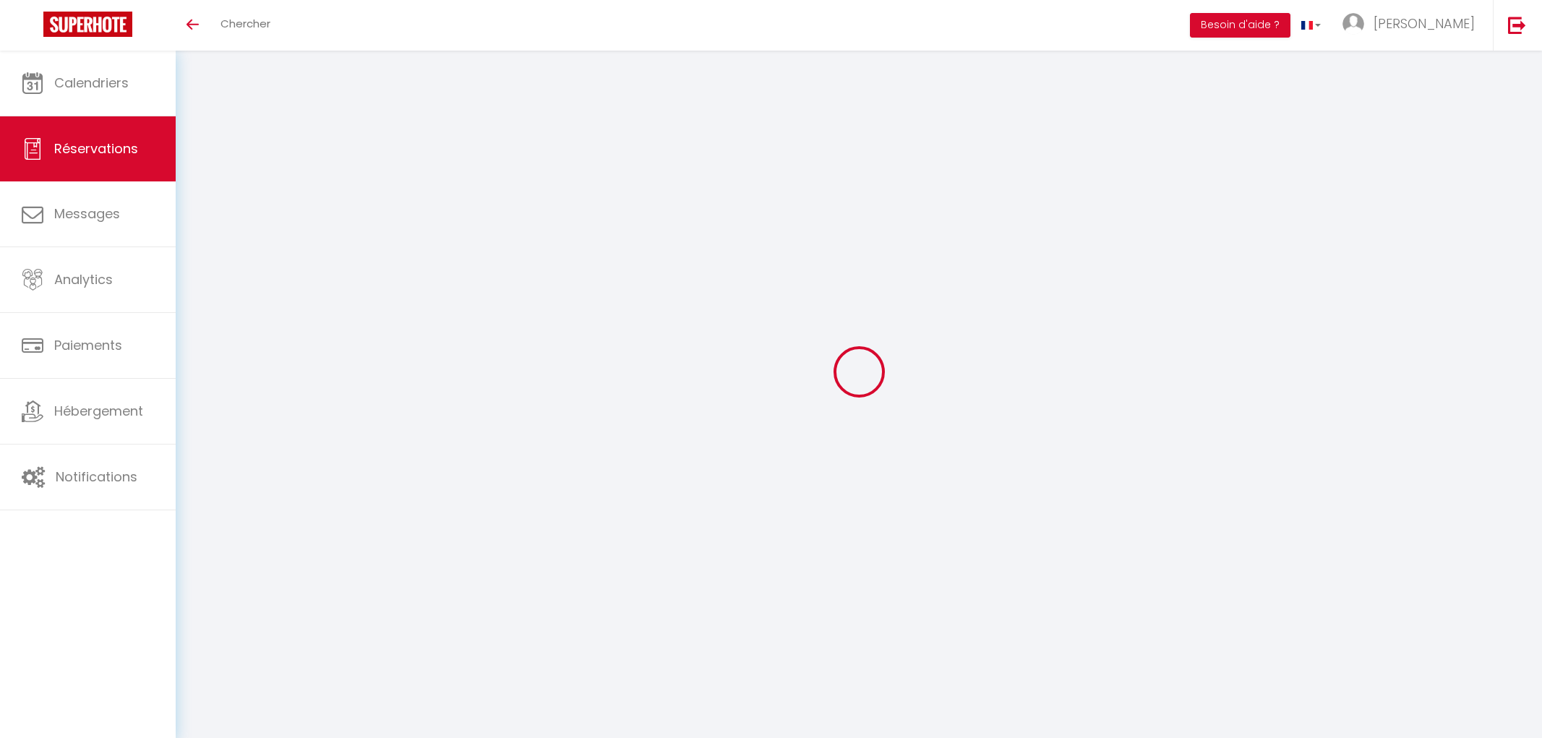
type input "Mer 10 Septembre 2025"
select select
type input "Jeu 11 Septembre 2025"
select select
type input "2"
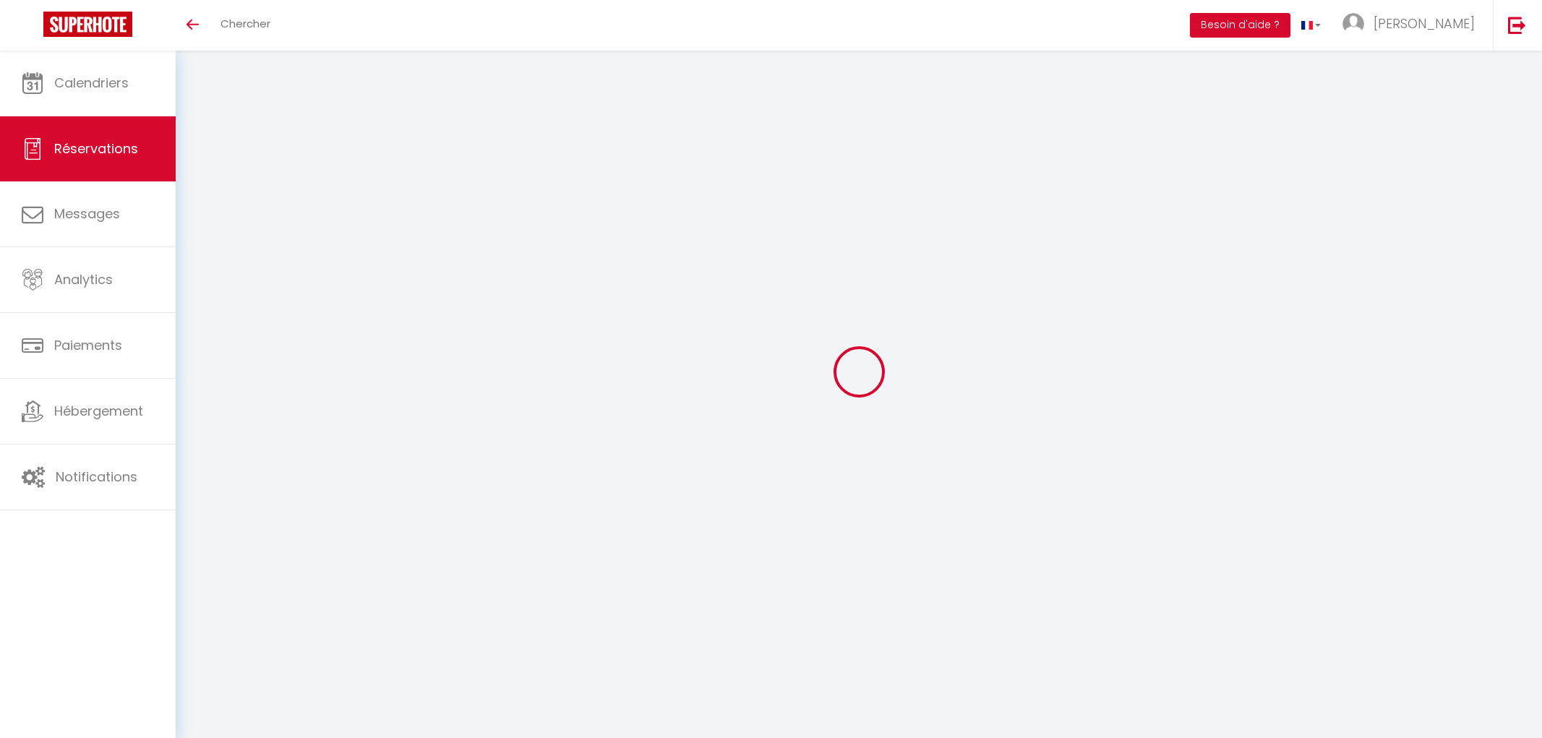
select select "12"
select select
type input "50"
checkbox input "true"
type input "0"
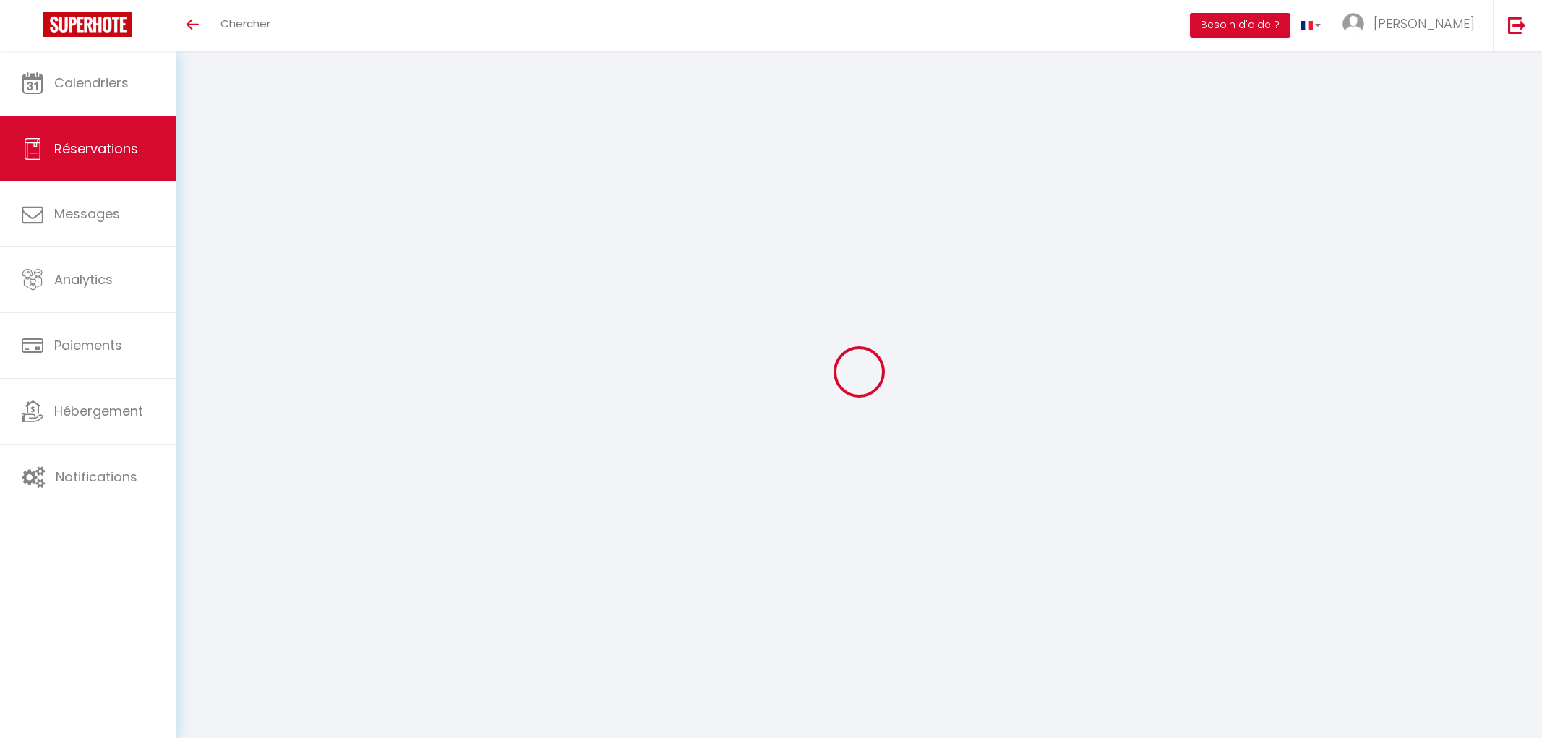
type input "0"
select select
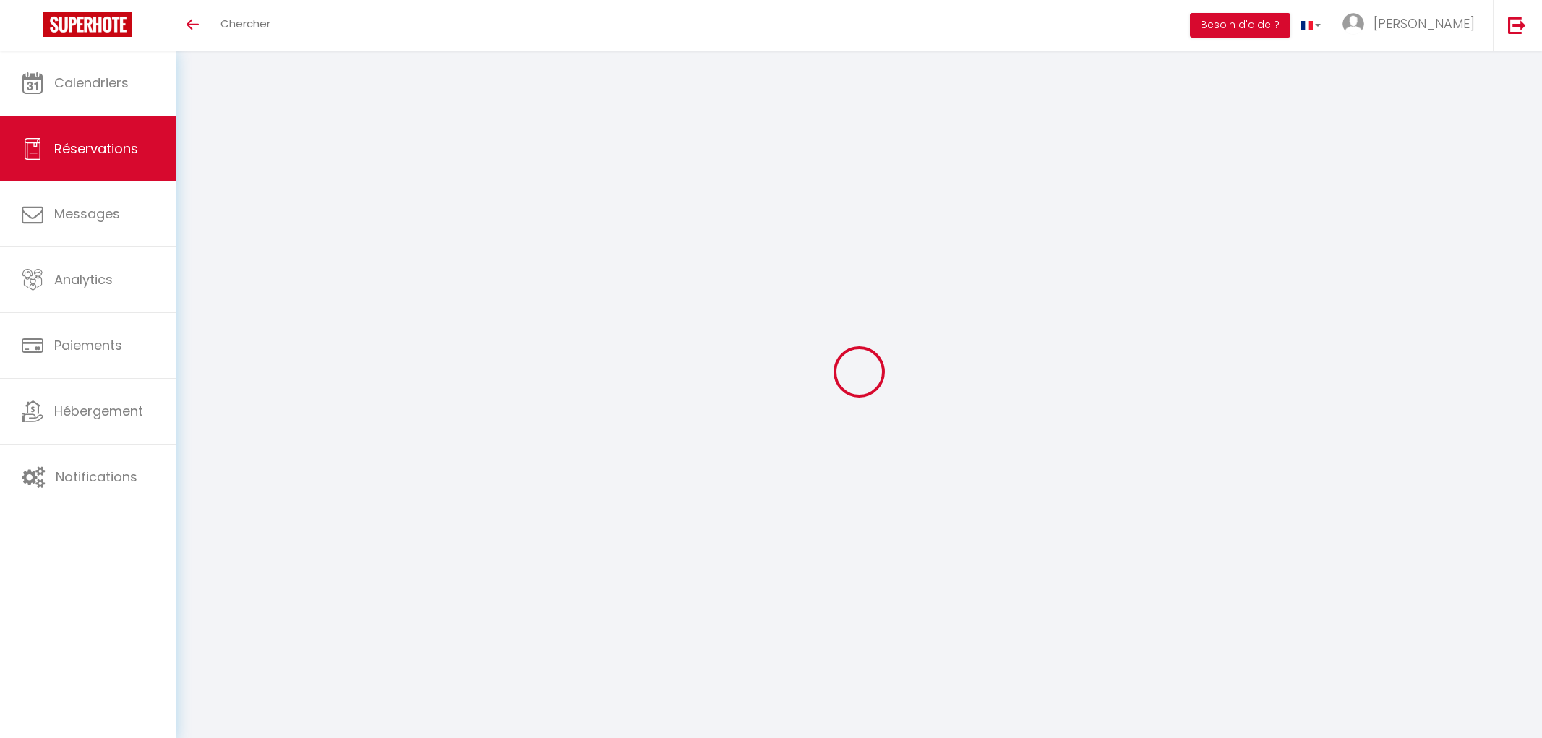
select select "15"
checkbox input "true"
select select
checkbox input "true"
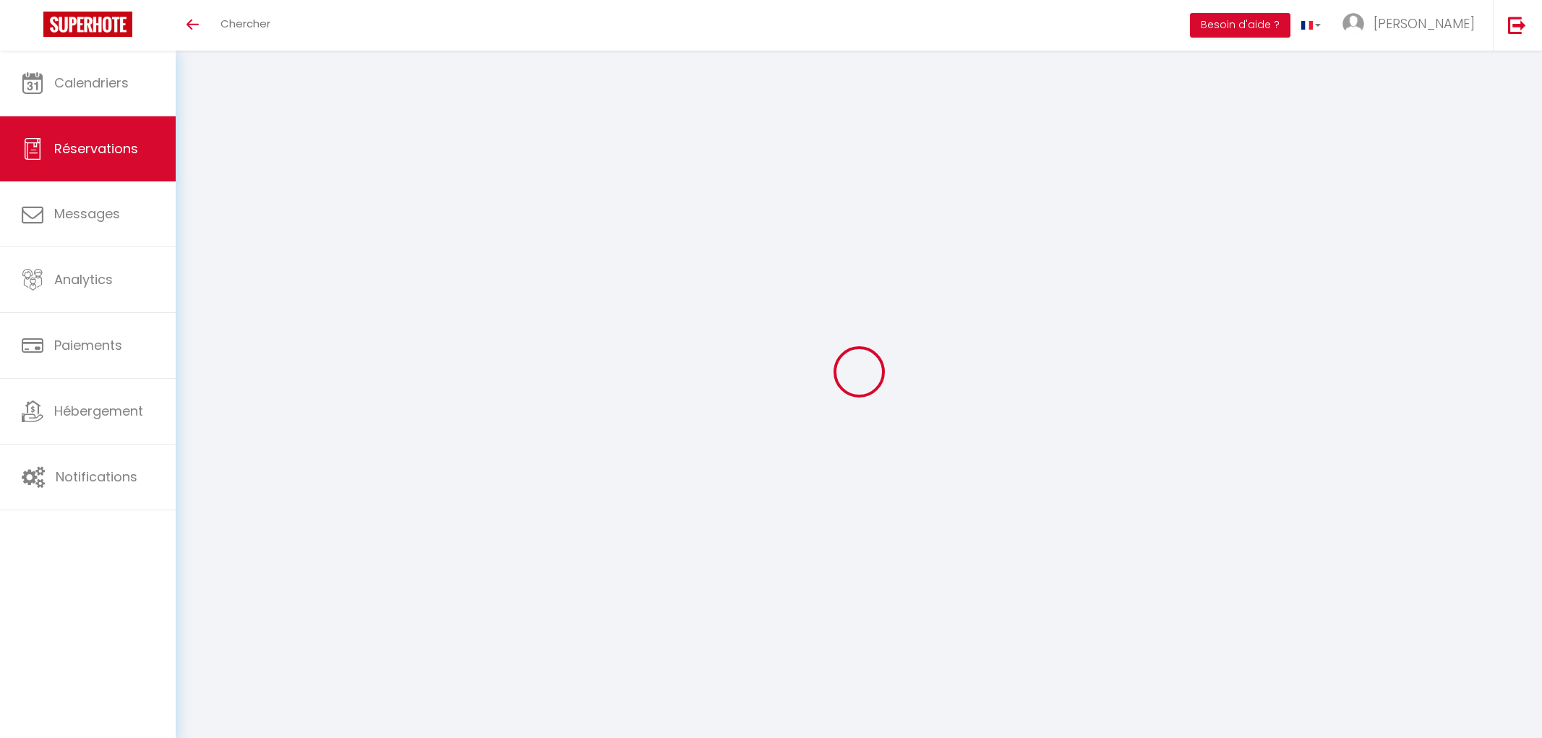
select select
checkbox input "true"
select select
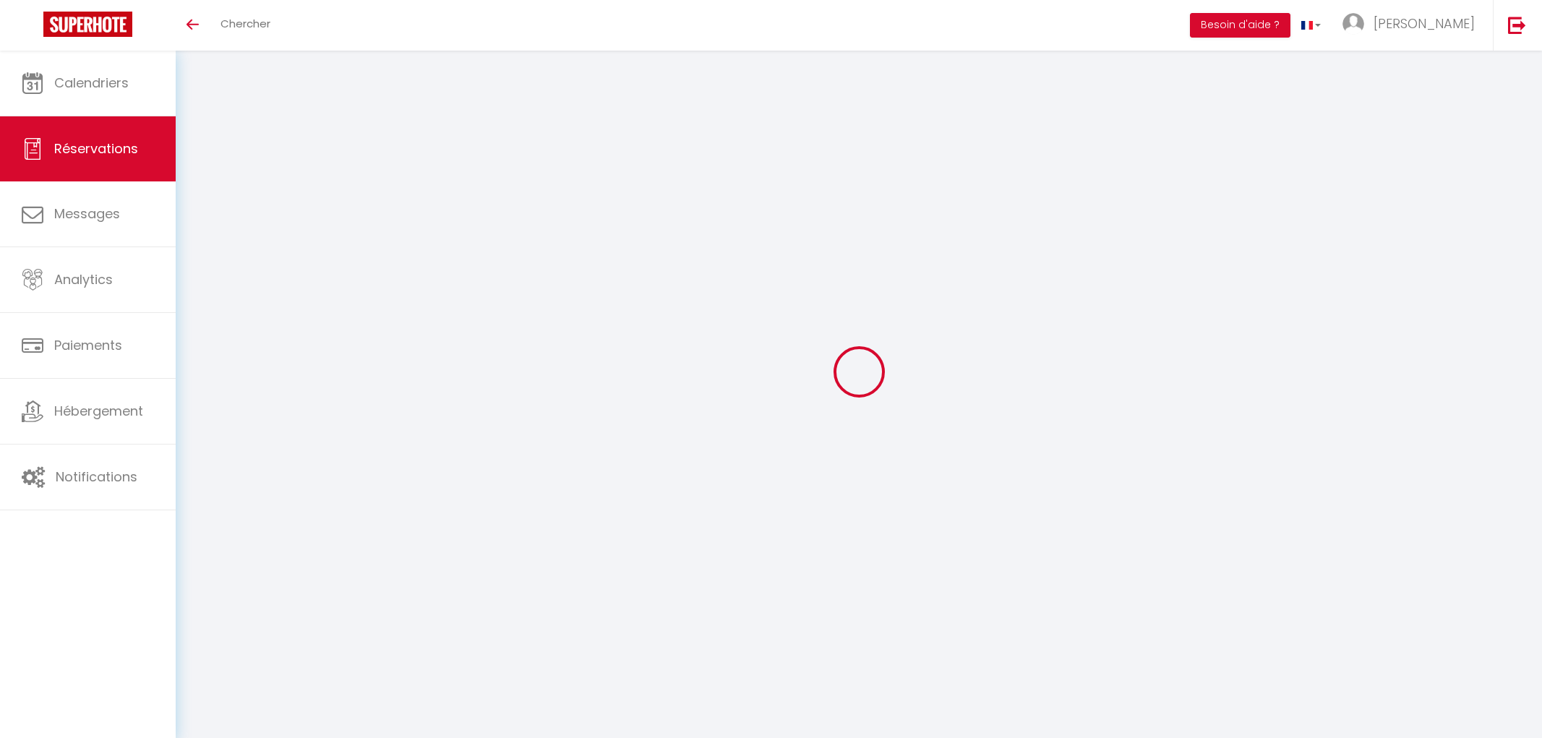
checkbox input "true"
select select "16:00"
select select "10:00"
select select
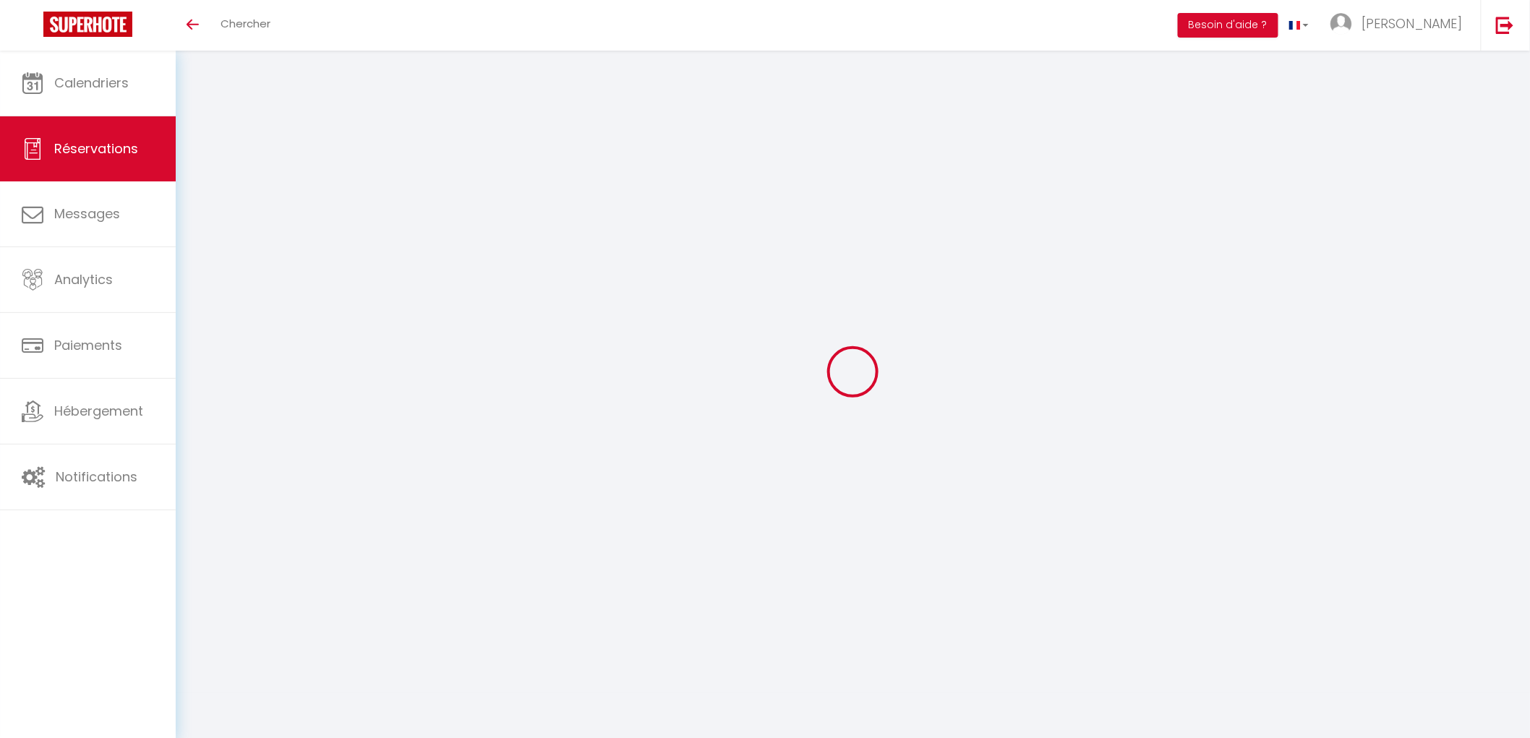
checkbox input "false"
type textarea "** THIS RESERVATION HAS BEEN PRE-PAID ** BOOKING NOTE : Payment charge is EUR 2…"
type input "4.52"
select select
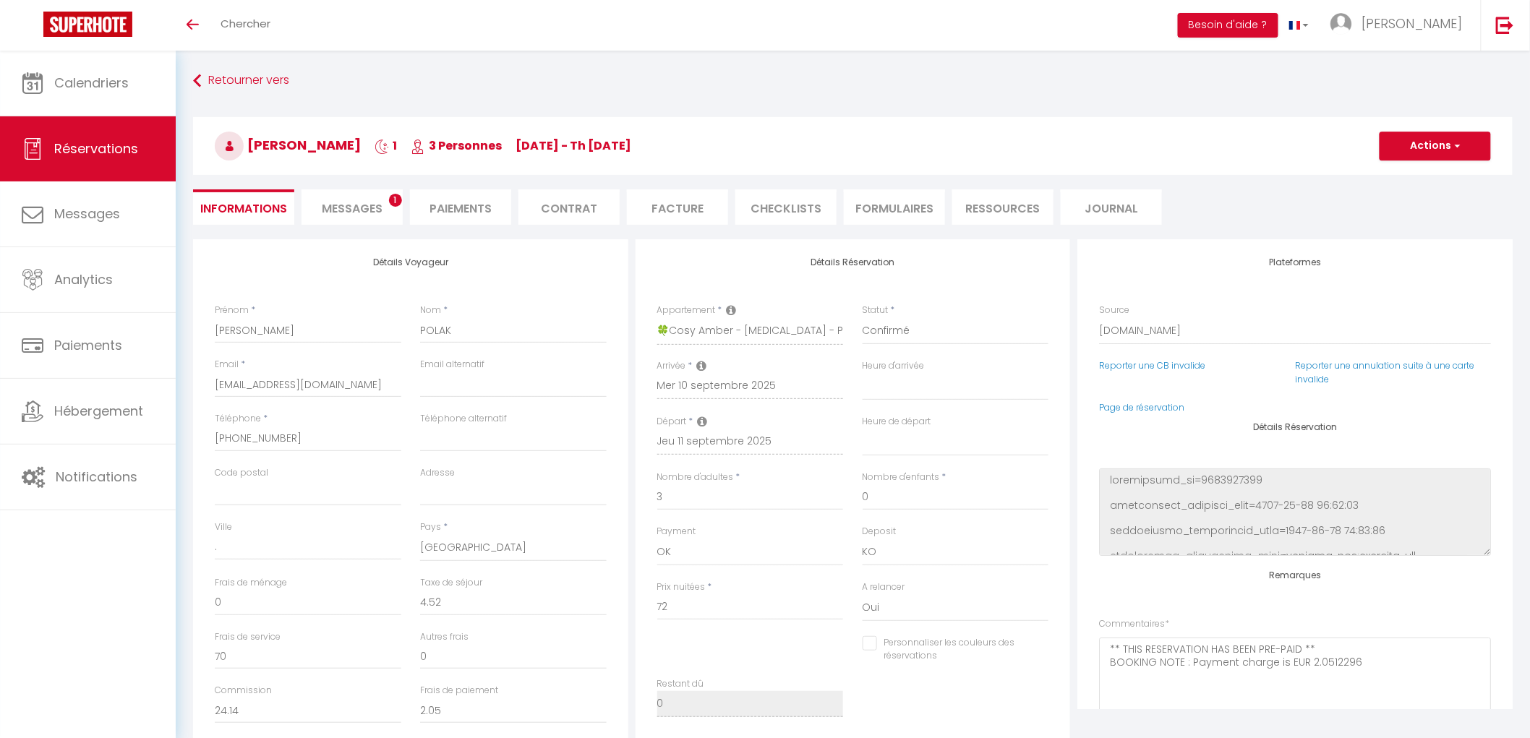
checkbox input "false"
select select
click at [385, 205] on li "Messages 1" at bounding box center [351, 206] width 101 height 35
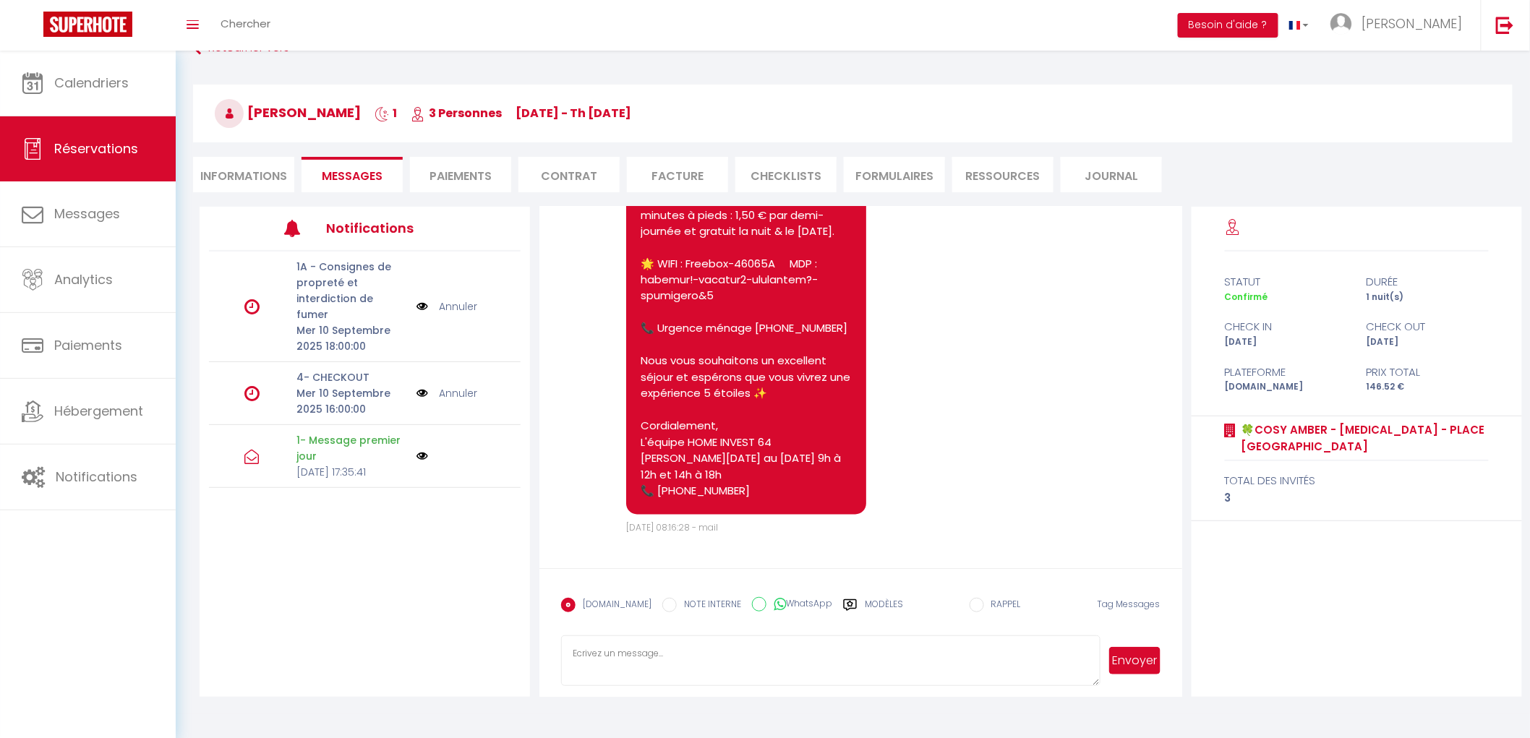
scroll to position [51, 0]
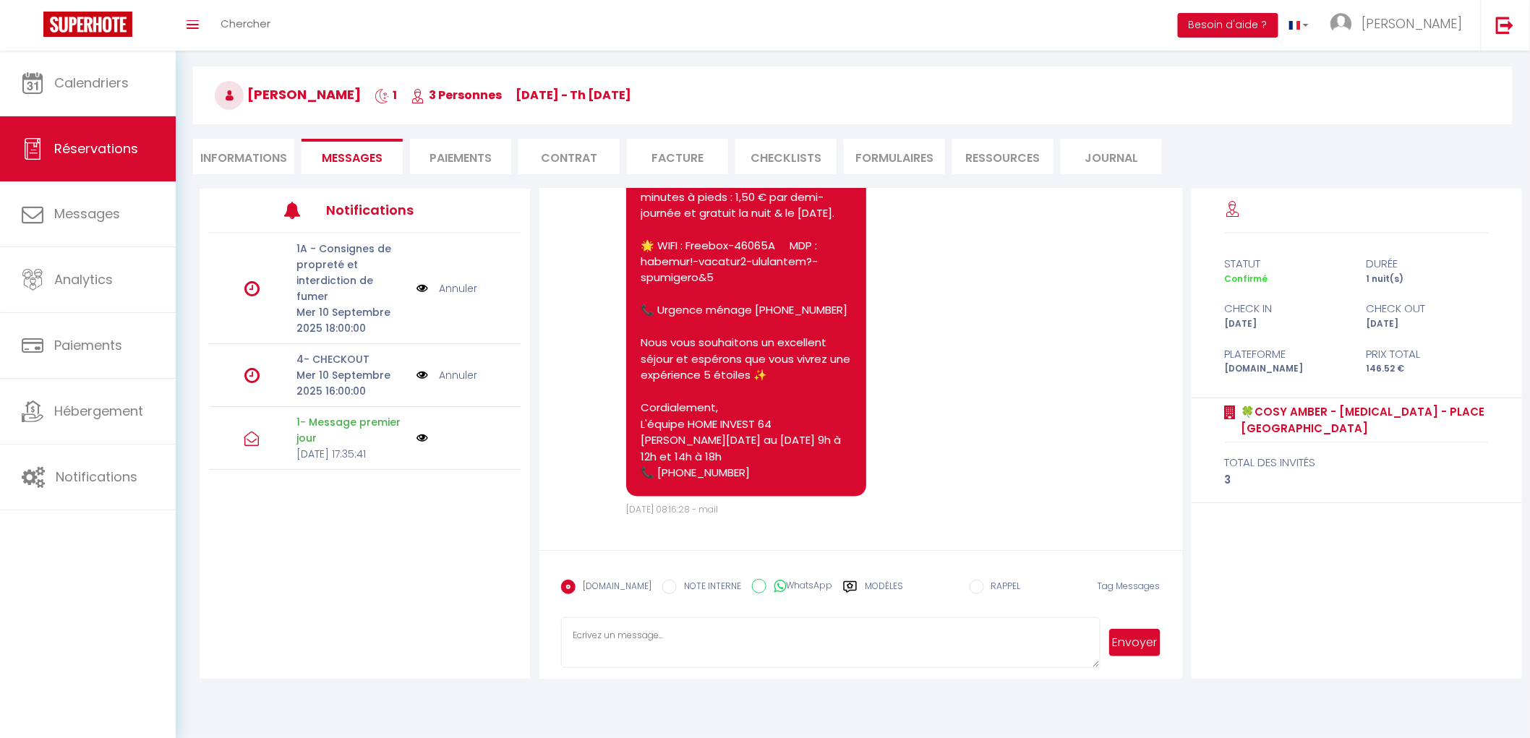
click at [703, 648] on textarea at bounding box center [830, 642] width 539 height 51
type textarea "b"
click at [776, 633] on textarea "Bonjour, J'ai vu que vous avez réservé pour 3 personnes, est-ce que vous allez …" at bounding box center [830, 642] width 539 height 51
click at [716, 645] on textarea "Bonjour, J'ai vu que vous avez réservé pour 3 personnes Est-ce que vous allez d…" at bounding box center [830, 642] width 539 height 51
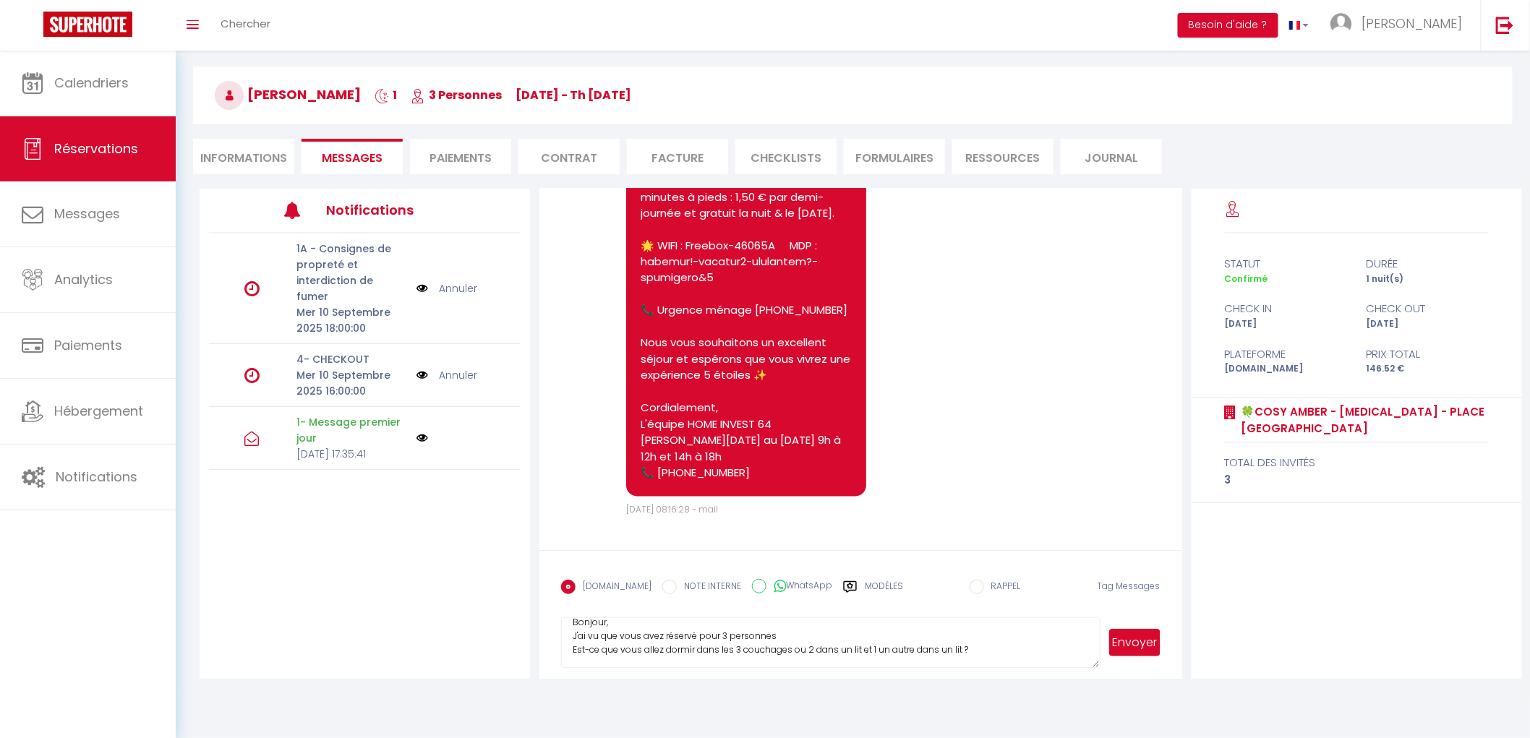
click at [785, 634] on textarea "Bonjour, J'ai vu que vous avez réservé pour 3 personnes Est-ce que vous allez d…" at bounding box center [830, 642] width 539 height 51
click at [998, 652] on textarea "Bonjour, J'ai vu que vous avez réservé pour 3 personnes Est-ce que vous allez d…" at bounding box center [830, 642] width 539 height 51
click at [800, 632] on textarea "Bonjour, J'ai vu que vous avez réservé pour 3 personnes Est-ce que vous allez d…" at bounding box center [830, 642] width 539 height 51
click at [970, 651] on textarea "Bonjour, J'ai vu que vous avez réservé pour 3 personnes Est-ce que vous allez d…" at bounding box center [830, 642] width 539 height 51
type textarea "Bonjour, J'ai vu que vous avez réservé pour 3 personnes Est-ce que vous allez d…"
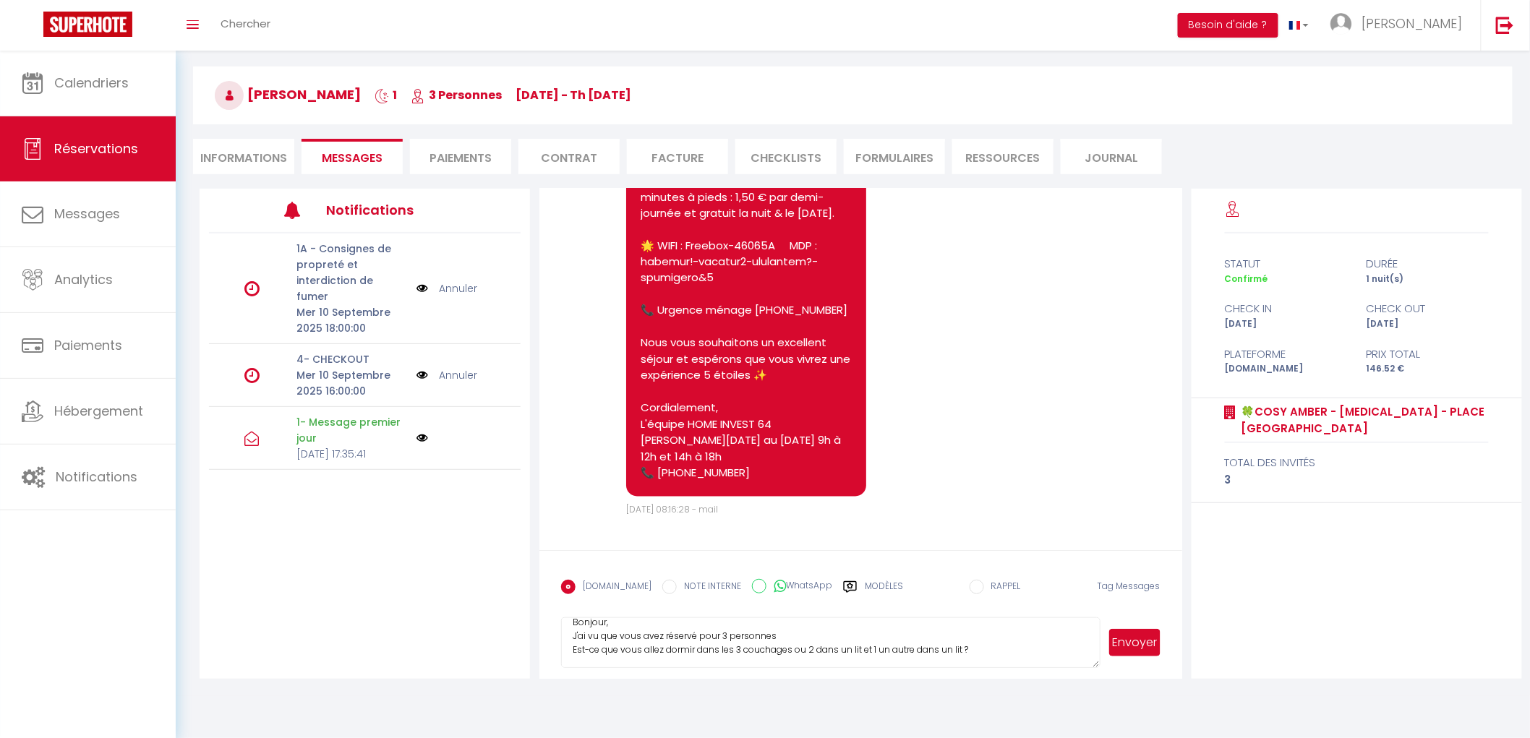
click at [1111, 642] on button "Envoyer" at bounding box center [1134, 642] width 51 height 27
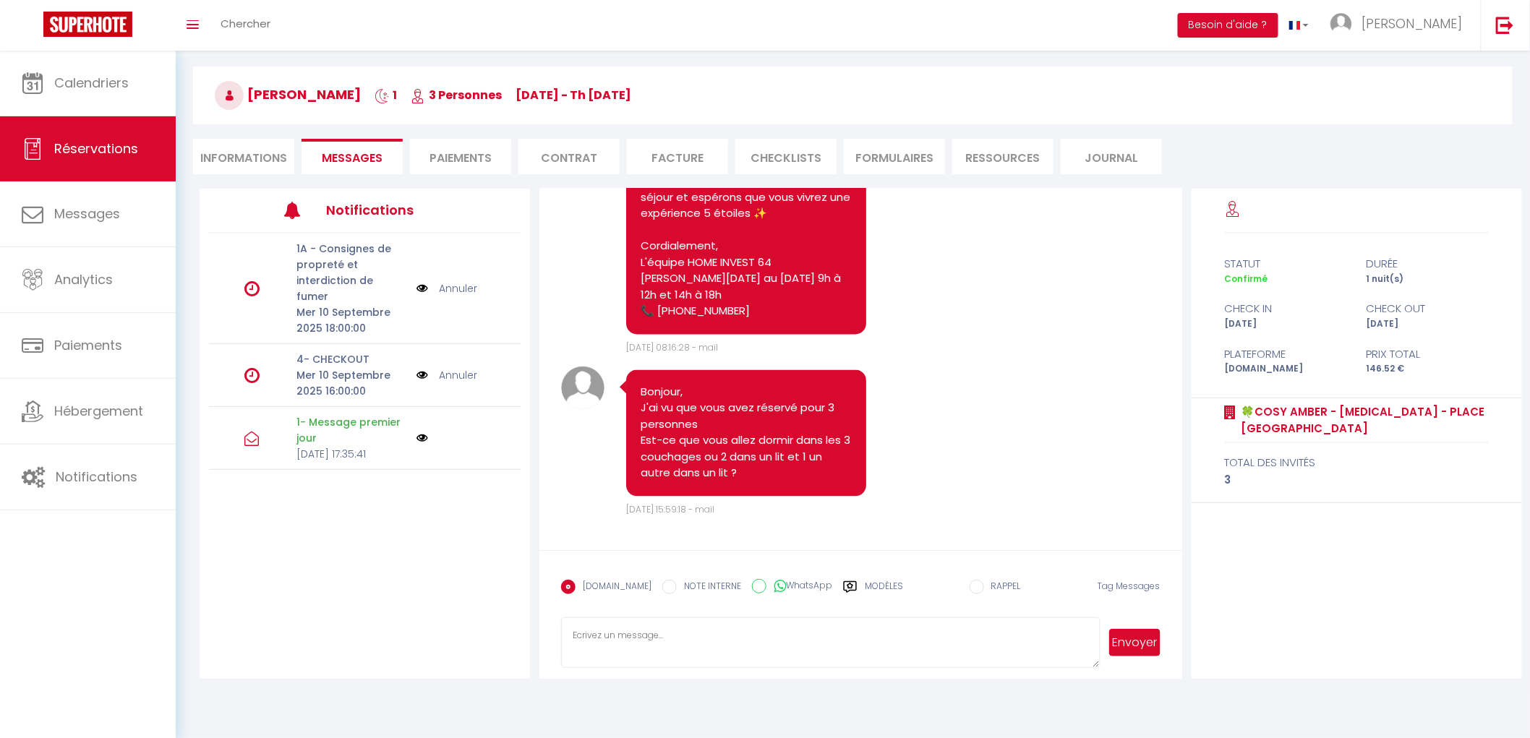
scroll to position [1289, 0]
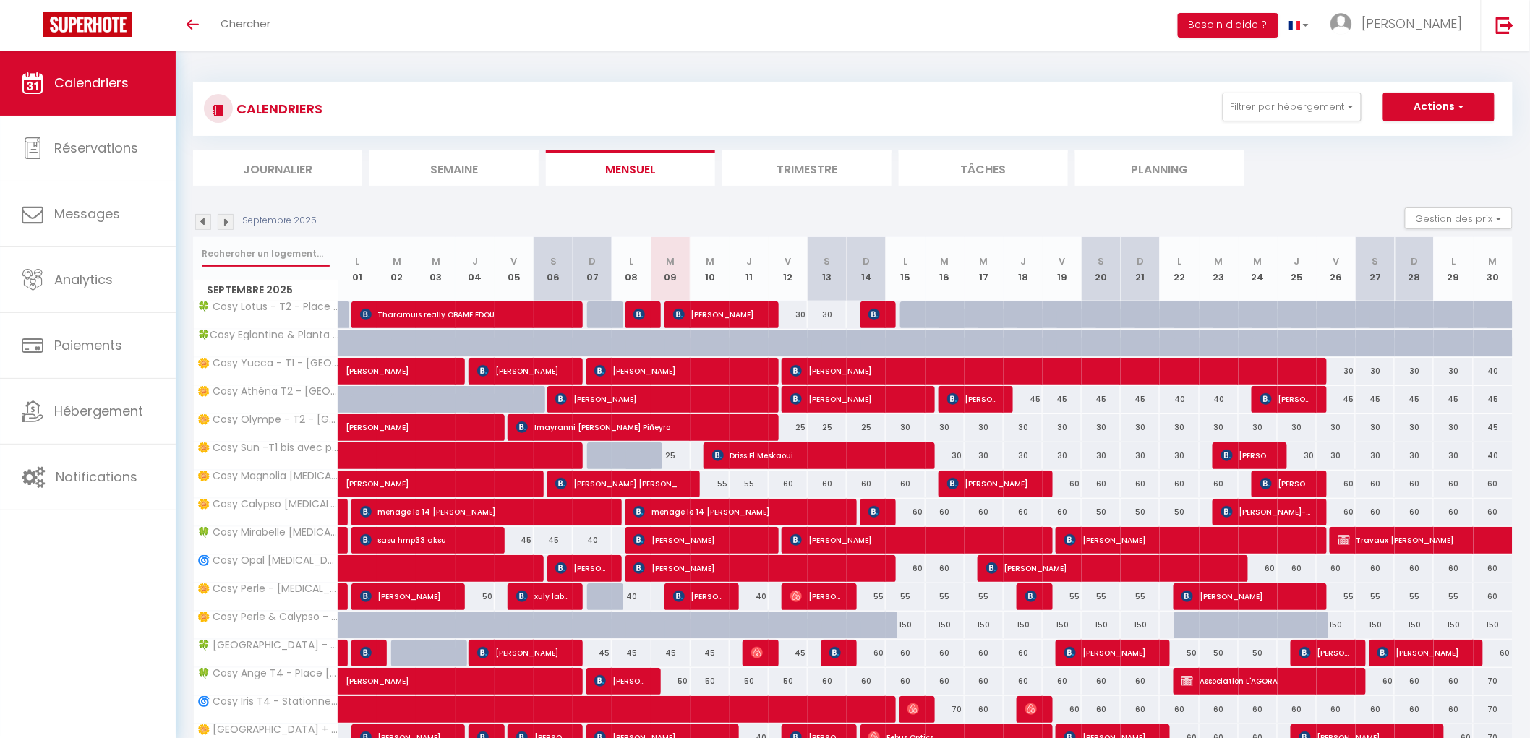
click at [233, 260] on input "text" at bounding box center [266, 254] width 128 height 26
click at [125, 463] on link "Notifications" at bounding box center [88, 477] width 176 height 65
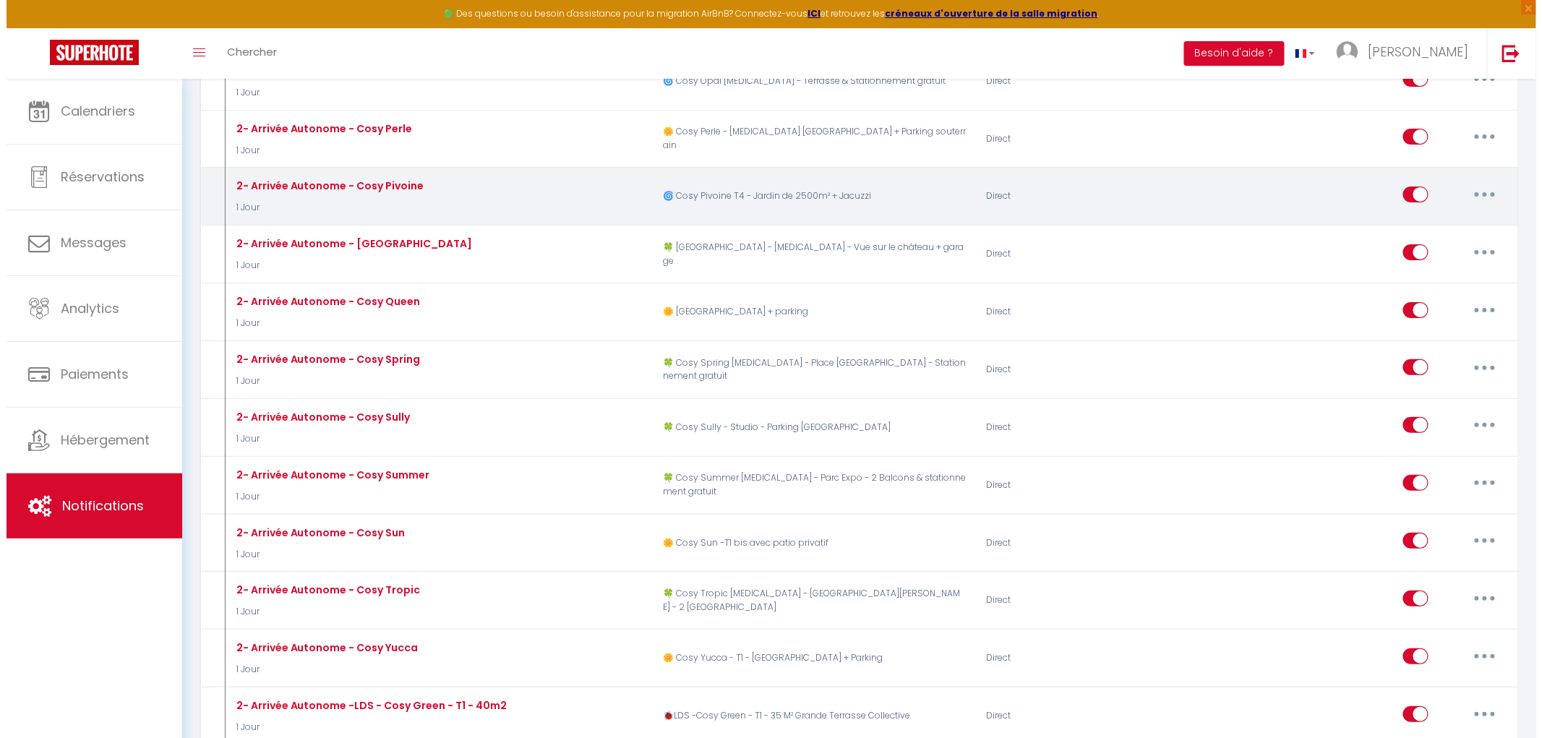
scroll to position [2410, 0]
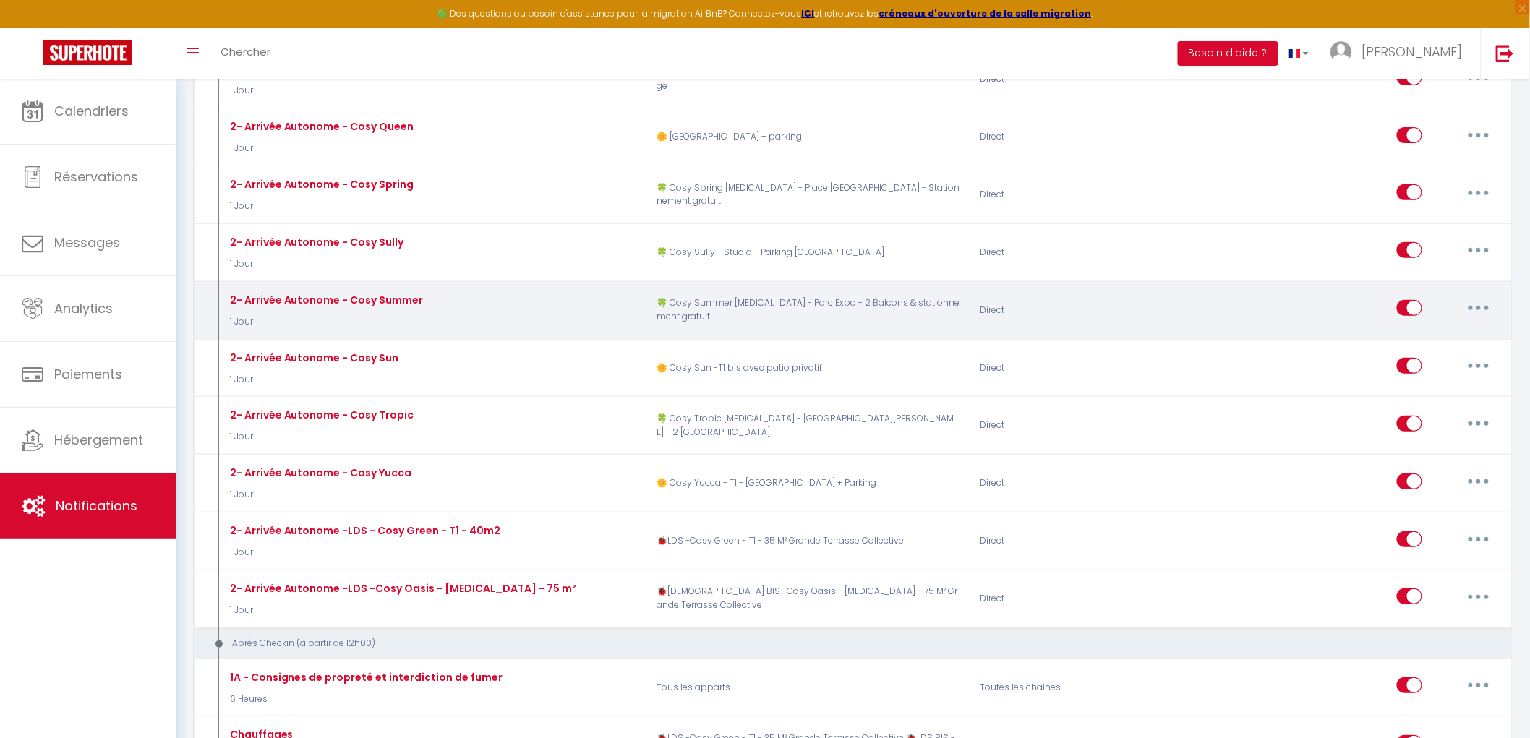
click at [1470, 320] on button "button" at bounding box center [1478, 307] width 40 height 23
click at [1454, 351] on link "Editer" at bounding box center [1440, 341] width 107 height 25
type input "2- Arrivée Autonome - Cosy Summer"
select select "1 Jour"
select select "if_booking_is_paid"
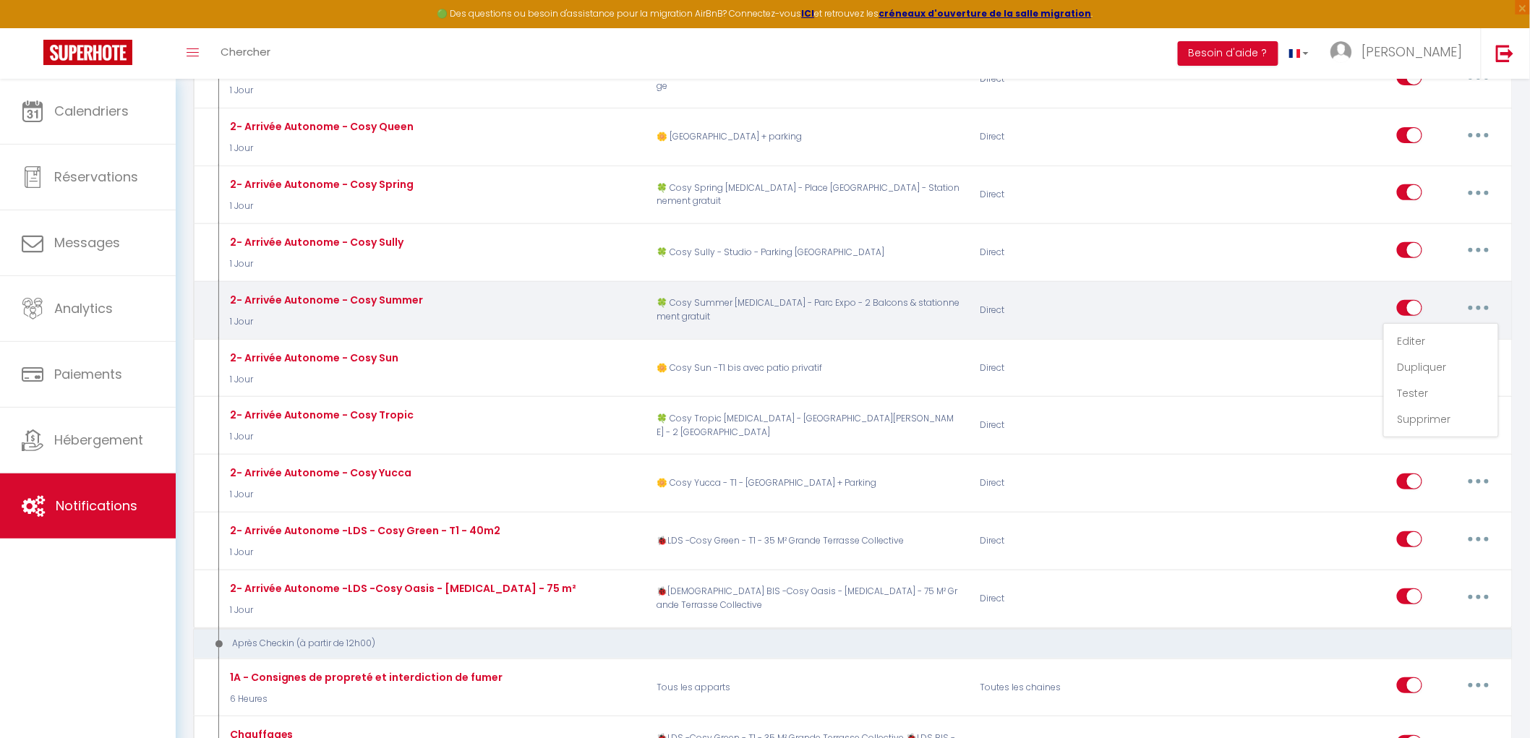
checkbox input "true"
checkbox input "false"
radio input "true"
type input "[RENTAL:NAME] - Arrivée Autonome - procédure d'entrée"
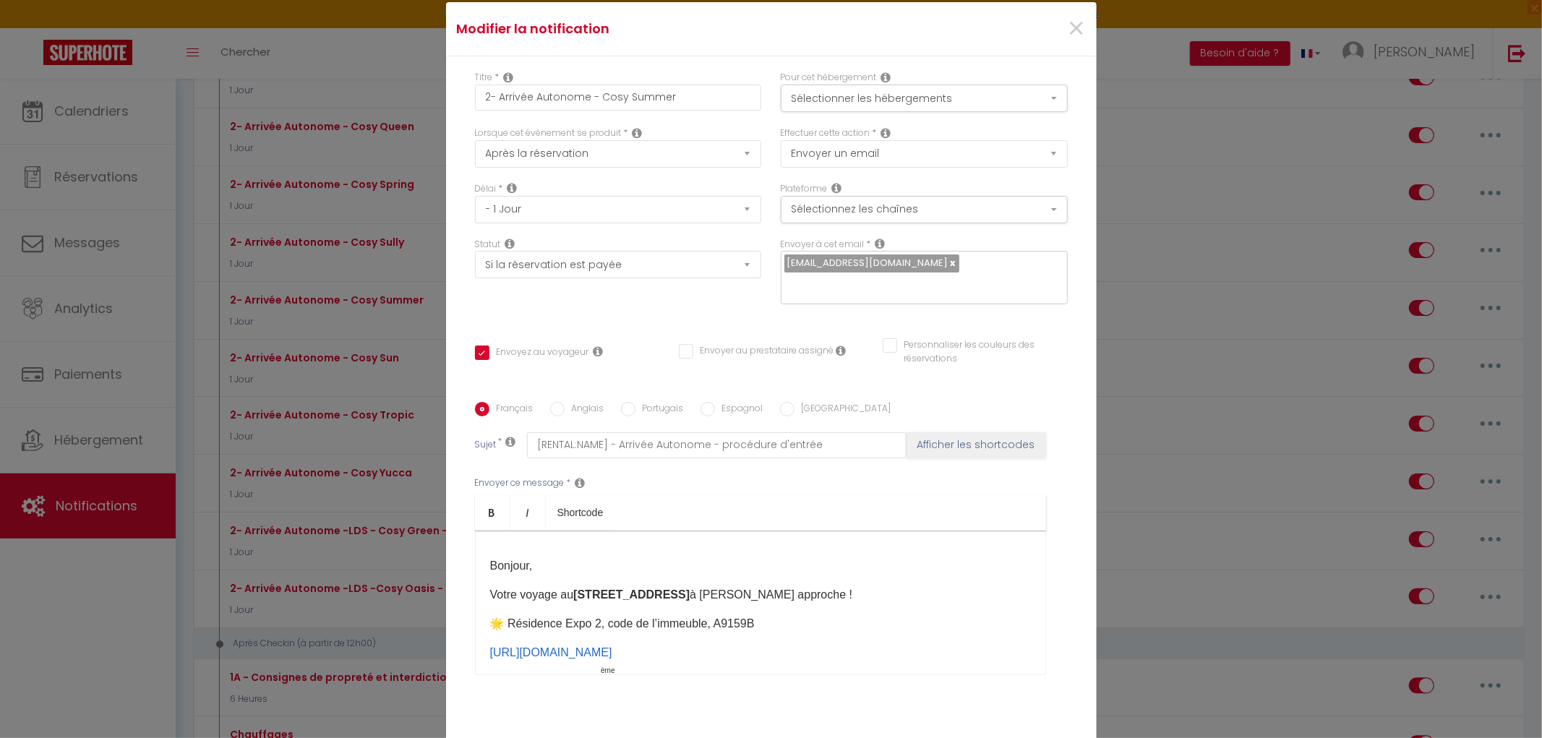
click at [608, 565] on div "Bonjour, Votre voyage au 13 rue Boyrie à Pau approche ! 🌟 Résidence Expo 2, cod…" at bounding box center [760, 603] width 571 height 145
click at [558, 537] on div "Bonjour, Votre voyage au 13 rue Boyrie à Pau approche ! 🌟 Résidence Expo 2, cod…" at bounding box center [760, 603] width 571 height 145
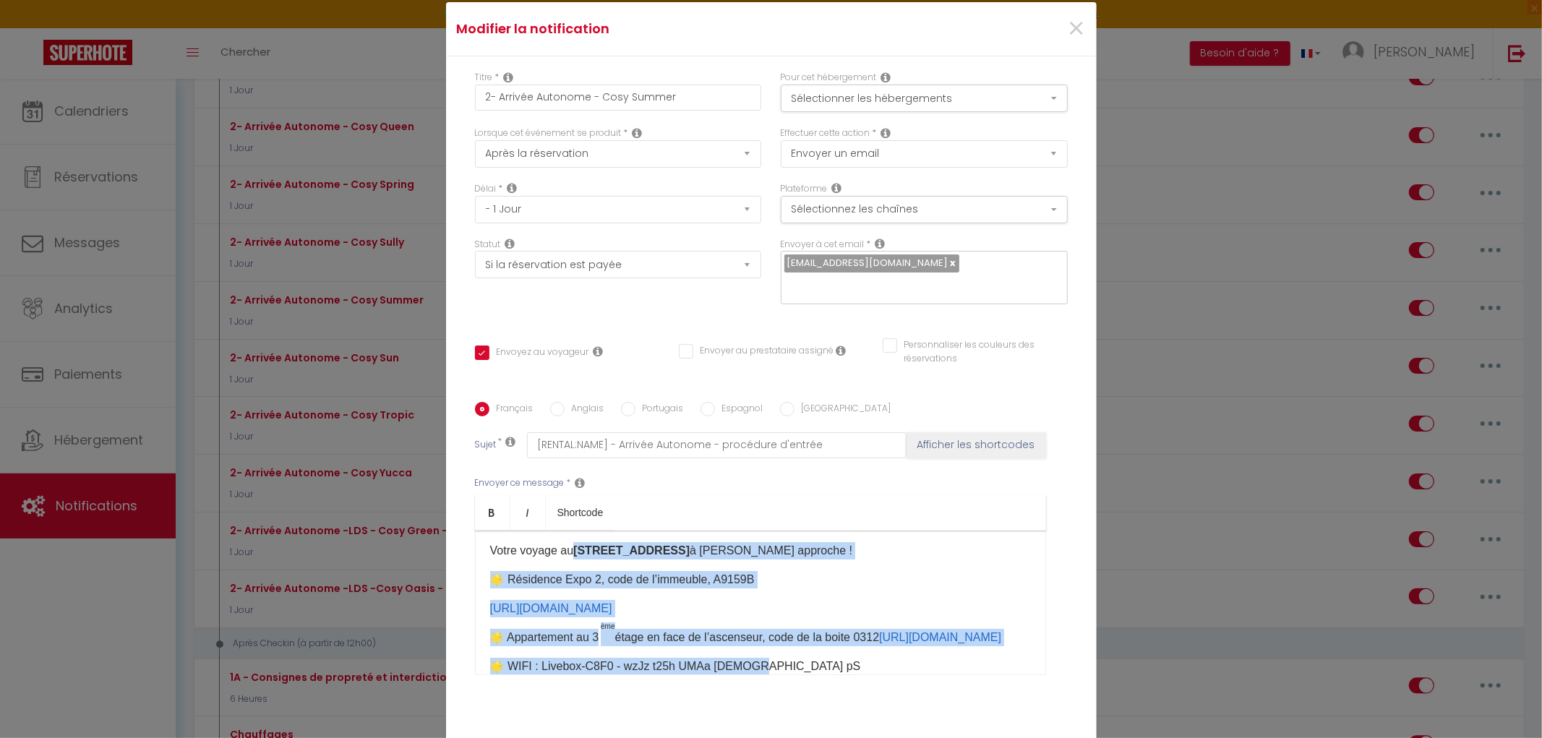
scroll to position [80, 0]
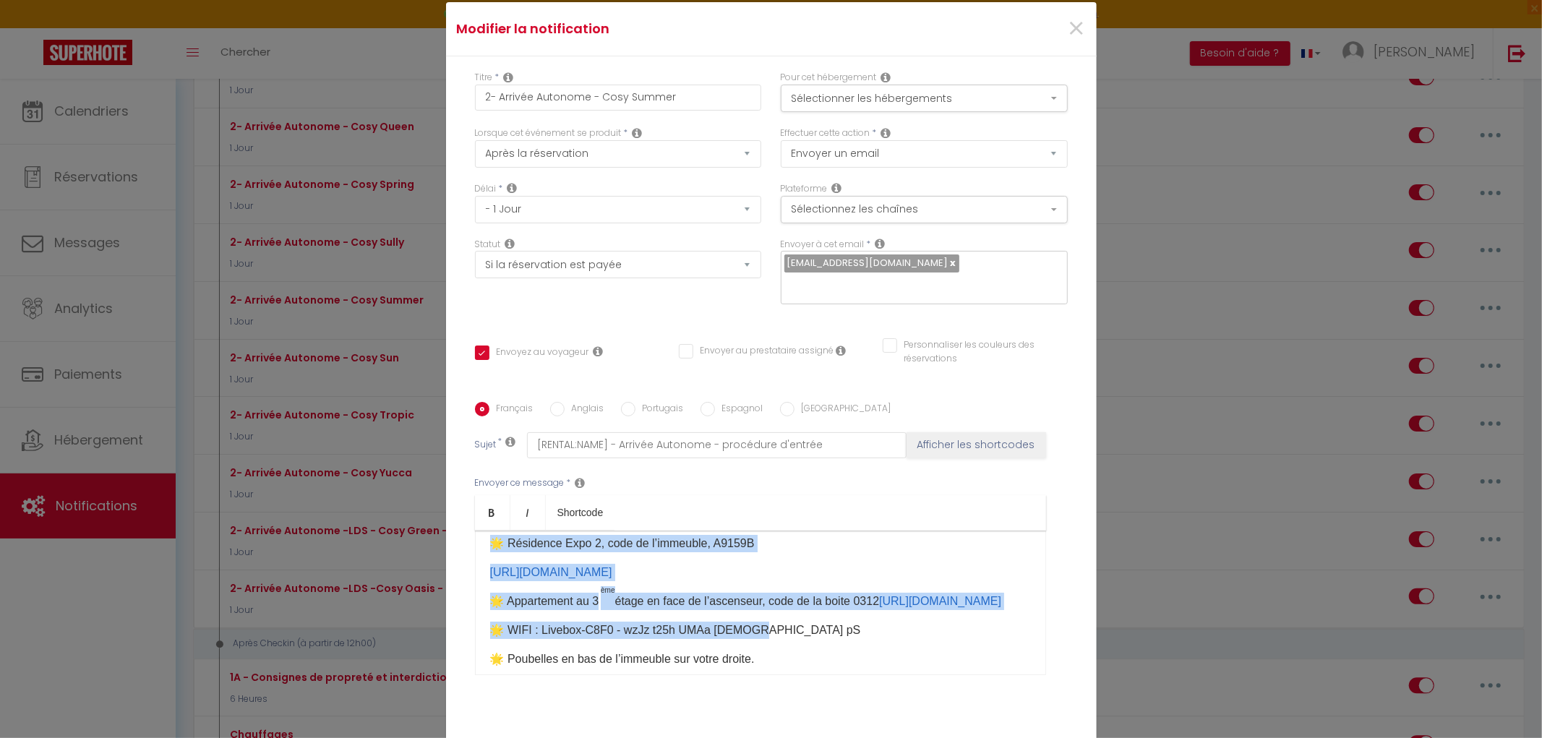
drag, startPoint x: 583, startPoint y: 582, endPoint x: 833, endPoint y: 613, distance: 252.1
click at [833, 613] on div "Bonjour, Votre voyage au 13 rue Boyrie à Pau approche ! 🌟 Résidence Expo 2, cod…" at bounding box center [760, 603] width 571 height 145
copy div "13 rue Boyrie à Pau approche ! 🌟 Résidence Expo 2, code de l’immeuble, A9159B h…"
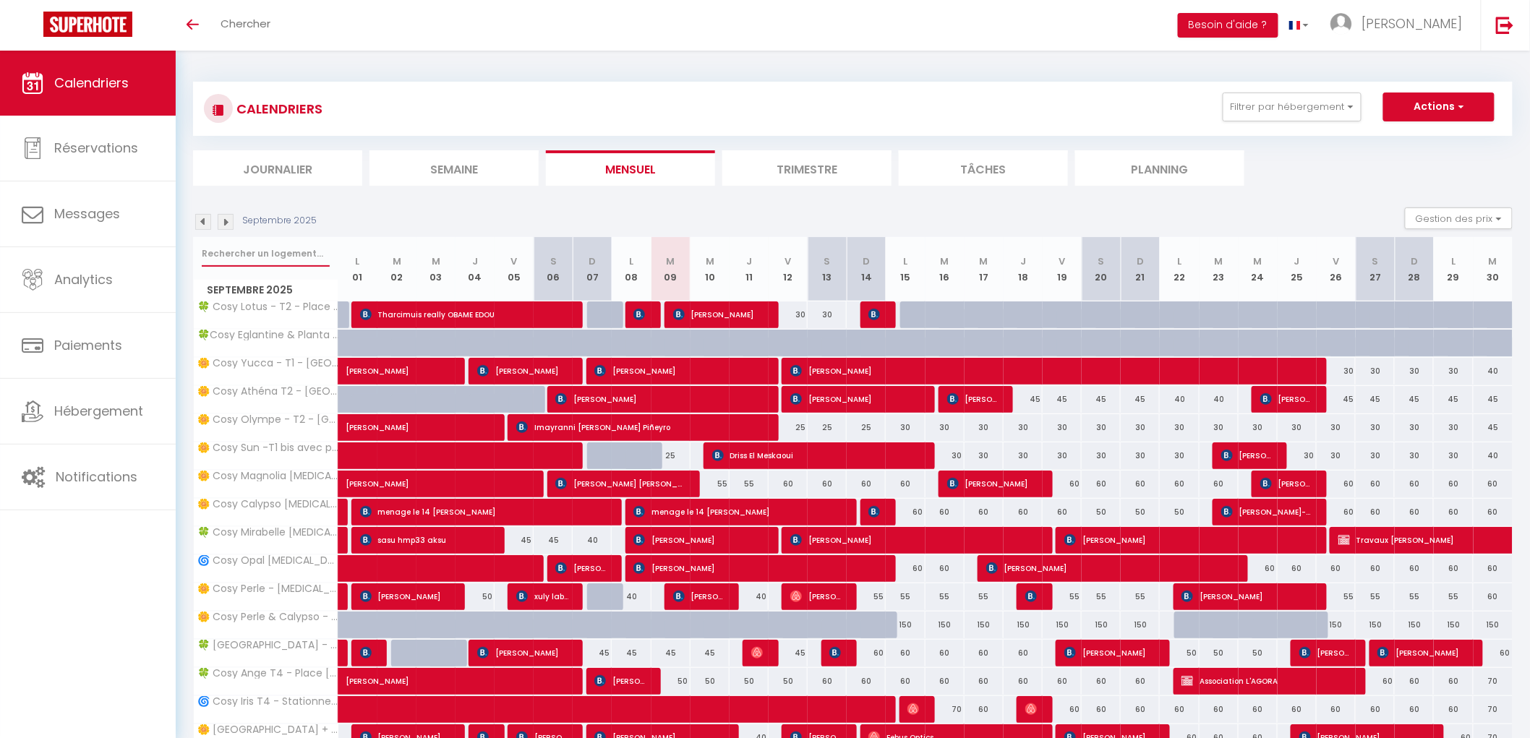
click at [286, 262] on input "text" at bounding box center [266, 254] width 128 height 26
click at [85, 485] on span "Notifications" at bounding box center [97, 477] width 82 height 18
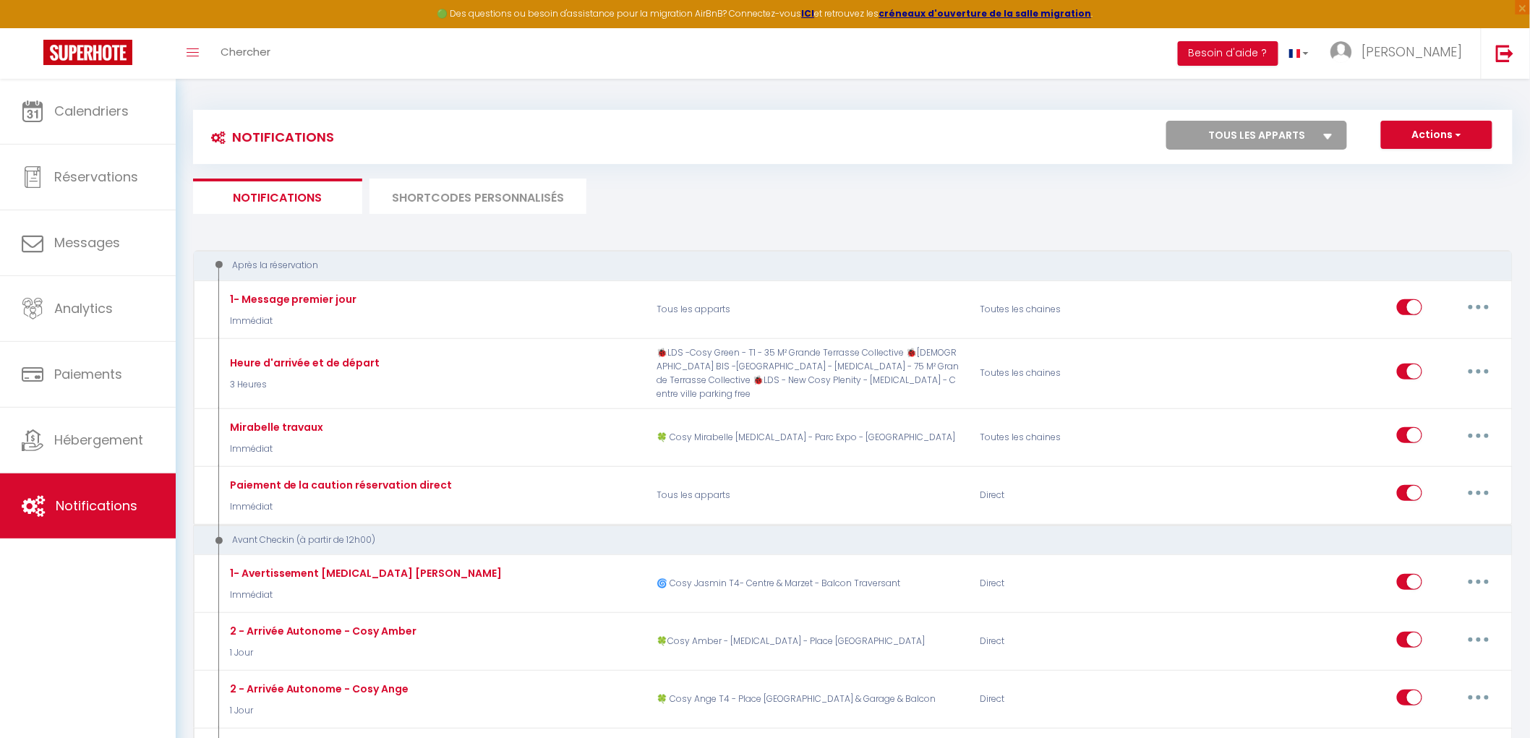
select select
checkbox input "false"
select select
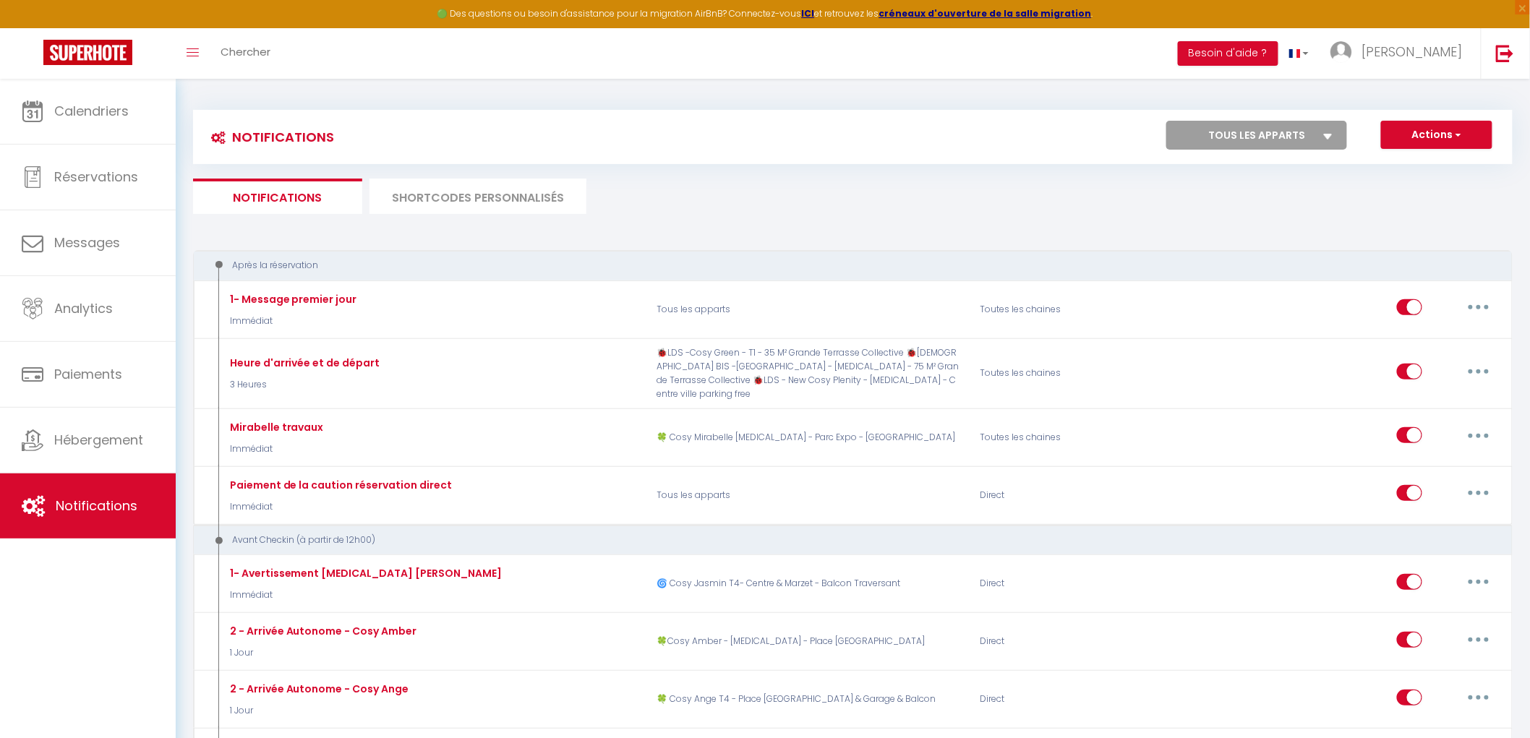
checkbox input "false"
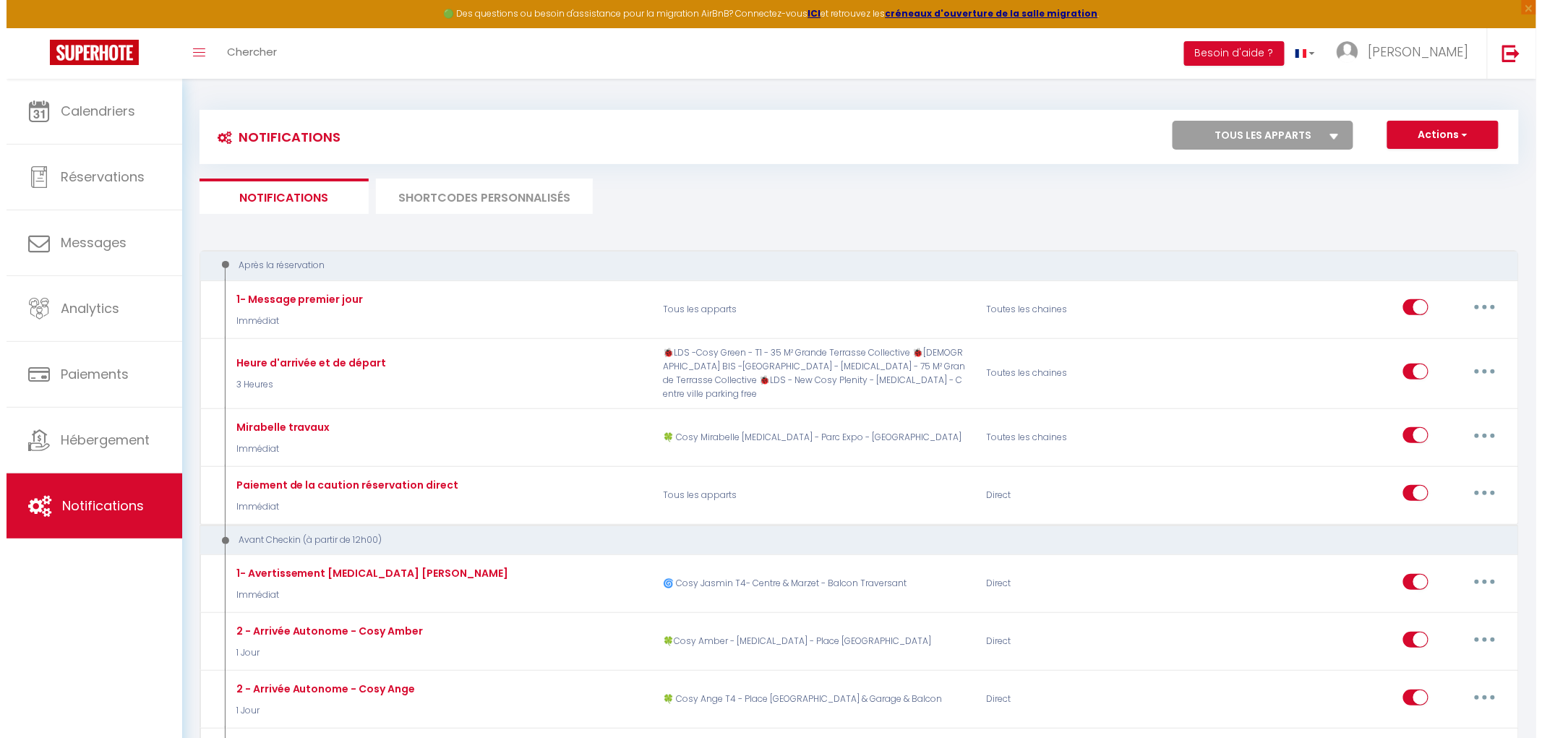
scroll to position [2296, 0]
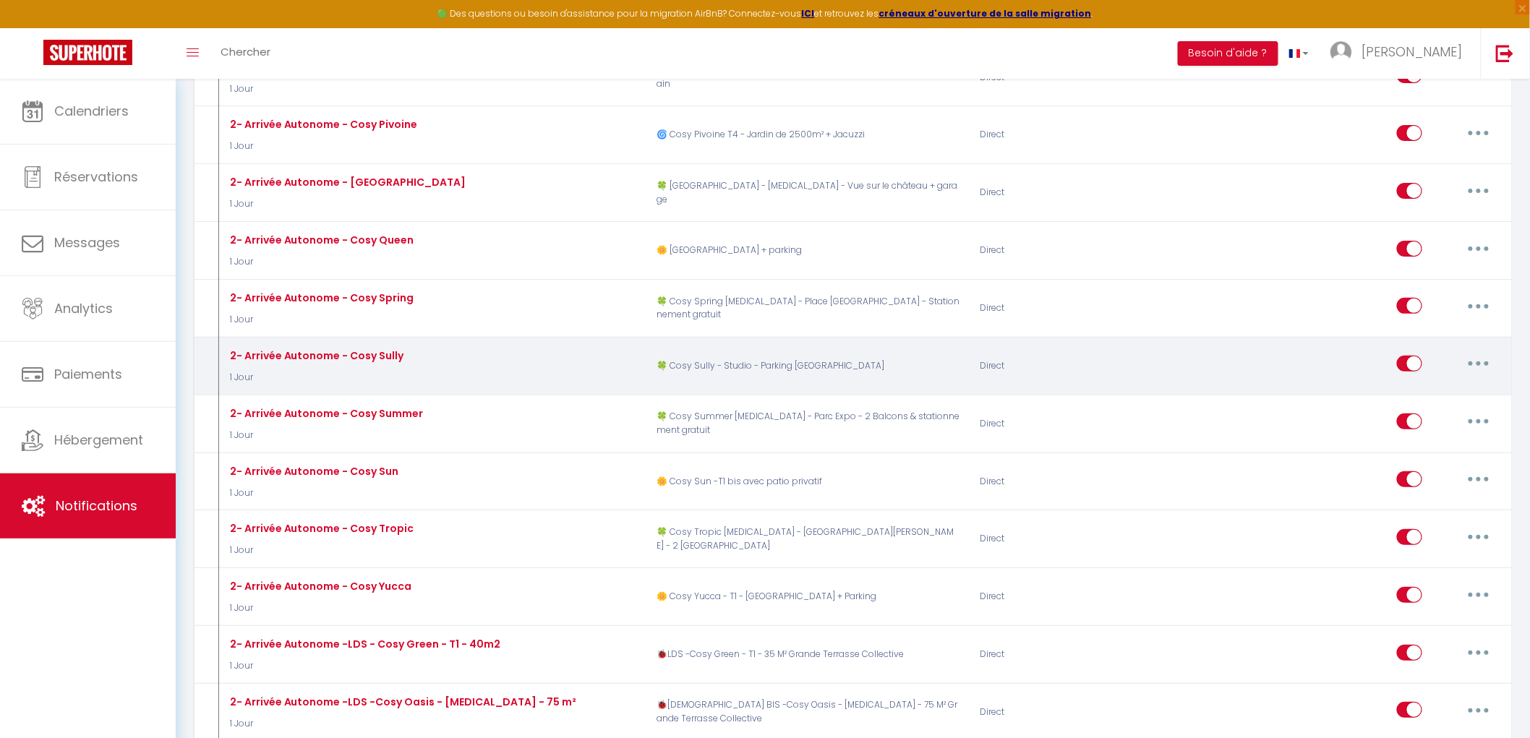
click at [1483, 373] on button "button" at bounding box center [1478, 363] width 40 height 23
click at [1432, 408] on link "Editer" at bounding box center [1440, 397] width 107 height 25
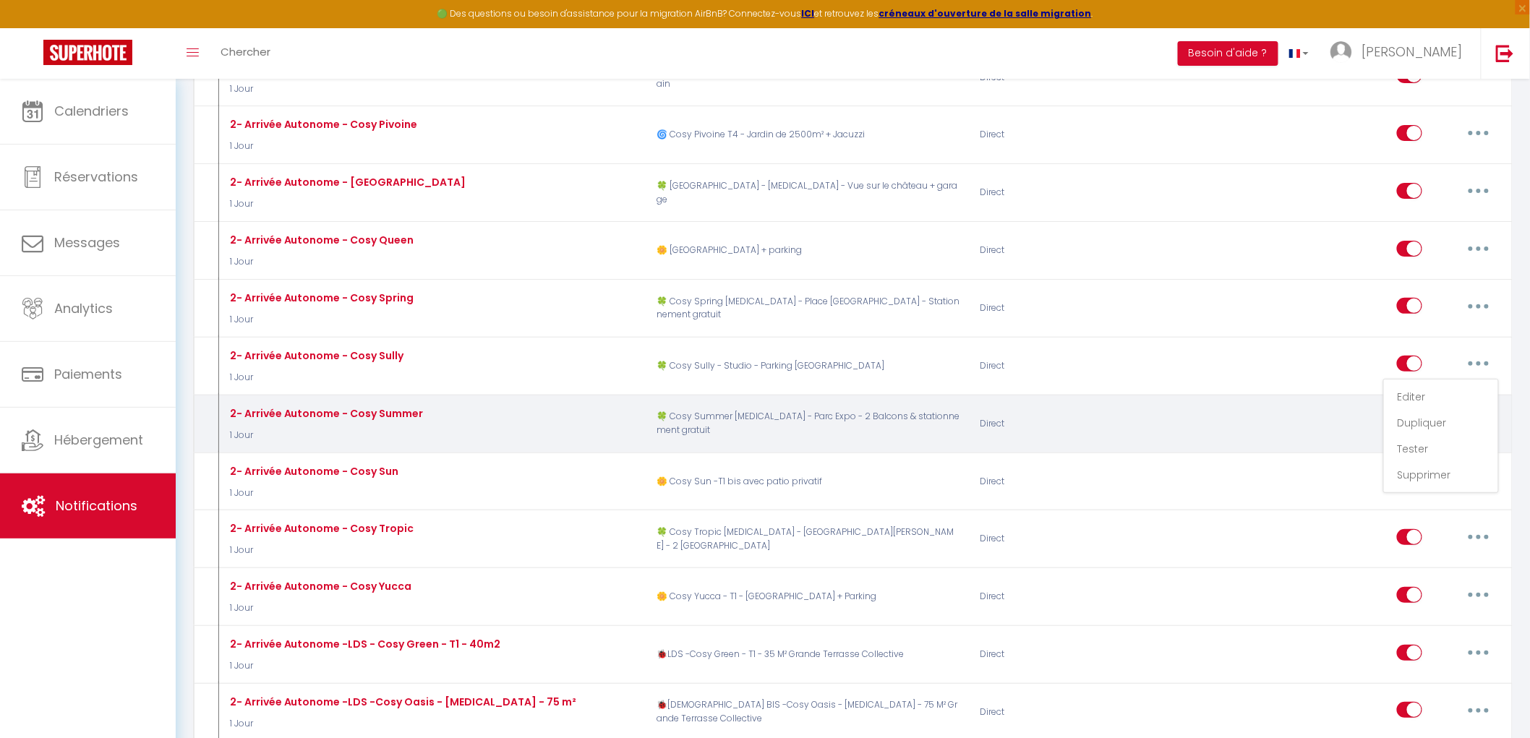
type input "2- Arrivée Autonome - Cosy Sully"
select select "1 Jour"
select select "if_booking_is_paid"
checkbox input "true"
checkbox input "false"
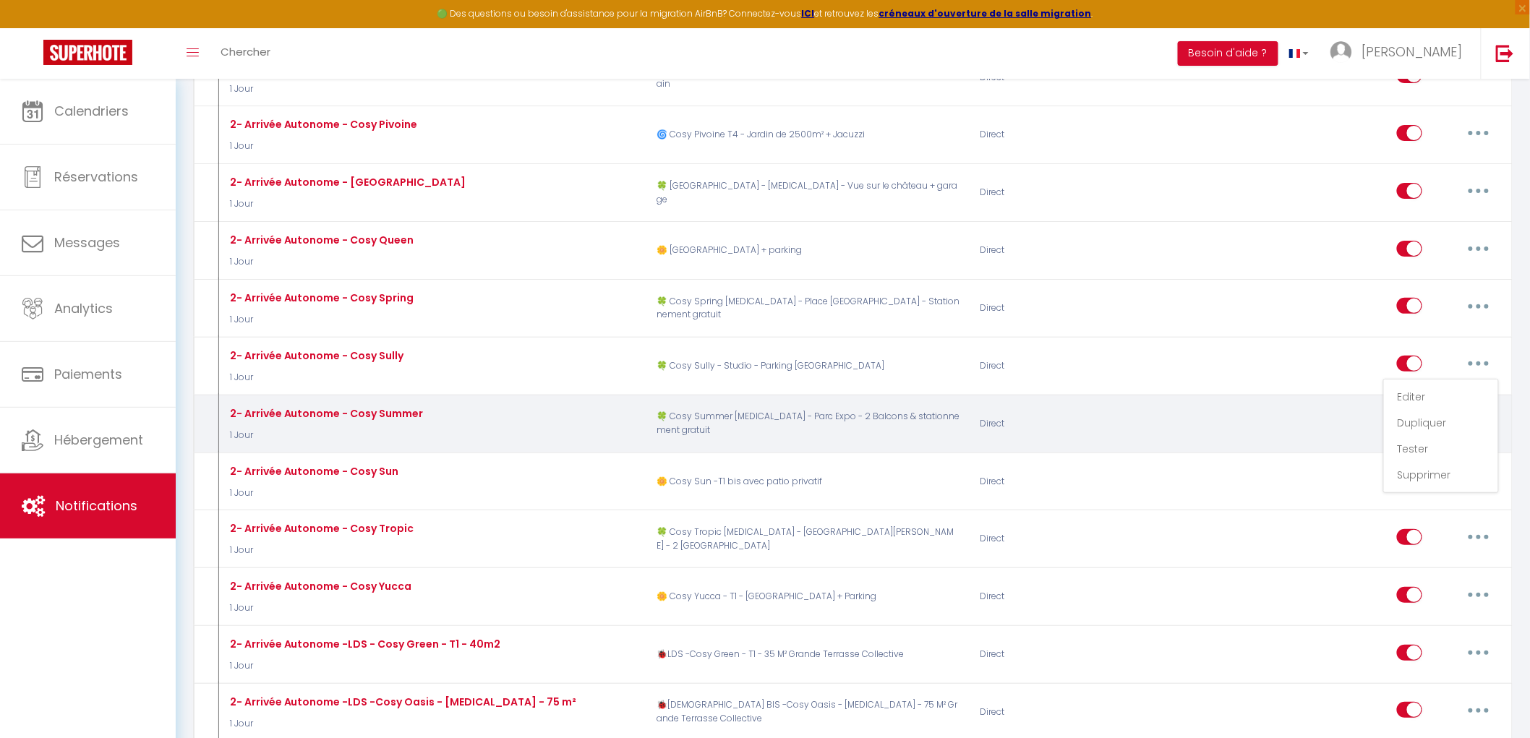
checkbox input "true"
radio input "true"
type input "[RENTAL:NAME] - Arrivée Autonome - procédure d'entrée"
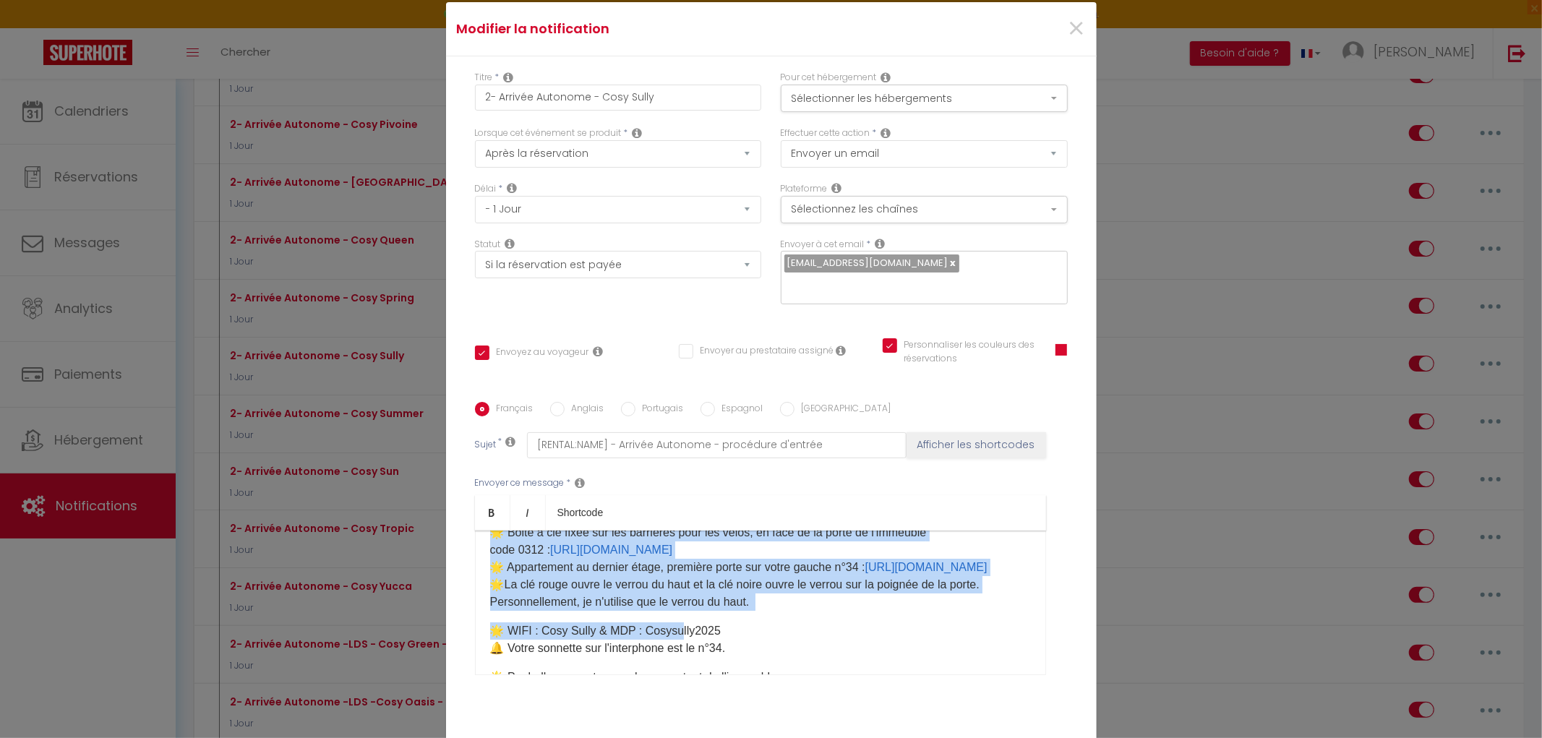
scroll to position [80, 0]
drag, startPoint x: 571, startPoint y: 573, endPoint x: 774, endPoint y: 612, distance: 206.9
click at [774, 612] on div "Bonjour, Votre voyage au [STREET_ADDRESS] du 18ème Régiment d'Infanterie​ à [GE…" at bounding box center [760, 603] width 571 height 145
copy div "4 Av. du 18ème Régiment d'Infanterie​ à [GEOGRAPHIC_DATA] approche ! 🌟 Boite à …"
